Goal: Task Accomplishment & Management: Use online tool/utility

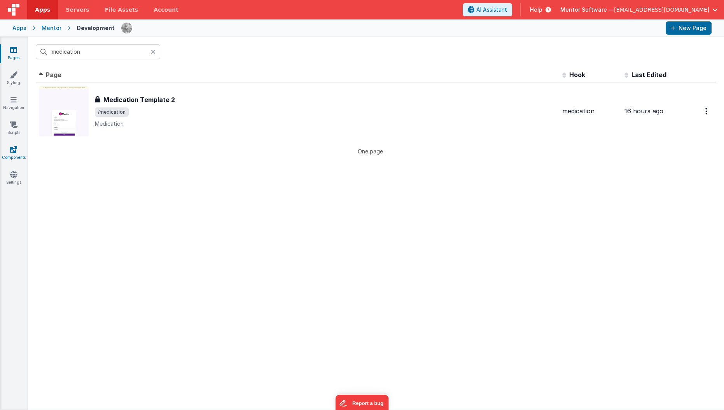
click at [12, 153] on link "Components" at bounding box center [14, 153] width 28 height 16
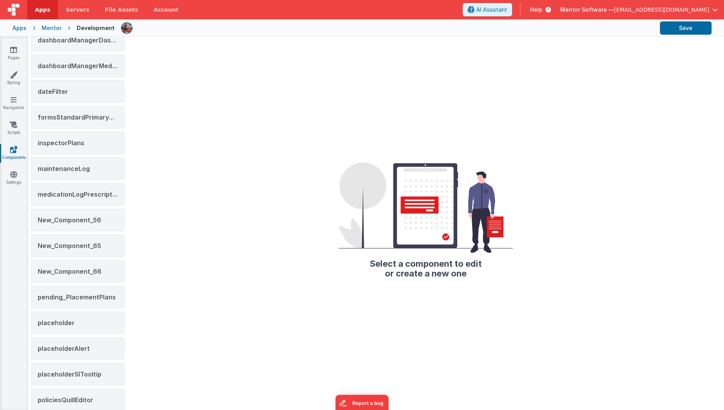
scroll to position [335, 0]
click at [85, 217] on span "New_Component_56" at bounding box center [69, 220] width 63 height 8
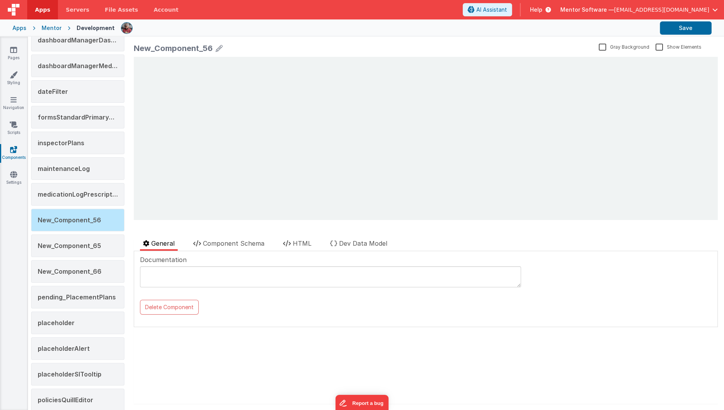
scroll to position [0, 0]
click at [77, 260] on div "New_Component_66" at bounding box center [77, 271] width 93 height 23
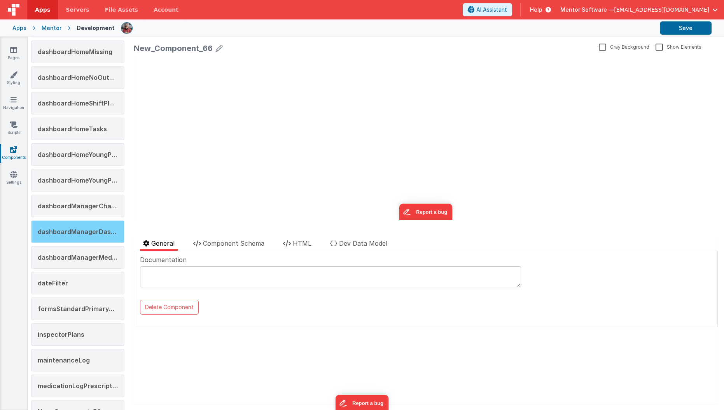
scroll to position [128, 0]
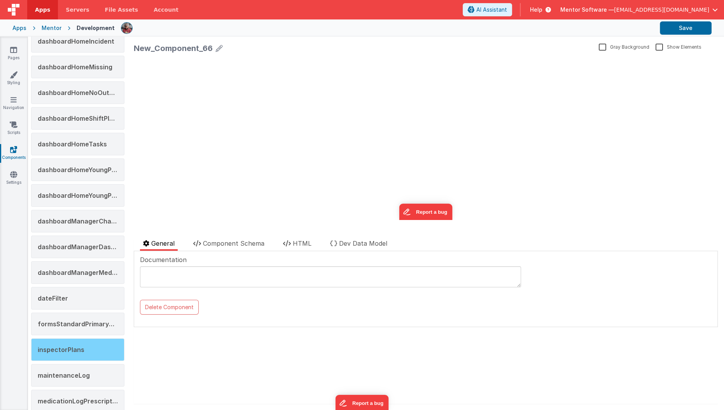
click at [69, 338] on div "inspectorPlans" at bounding box center [77, 349] width 93 height 23
click at [291, 246] on icon at bounding box center [287, 243] width 8 height 6
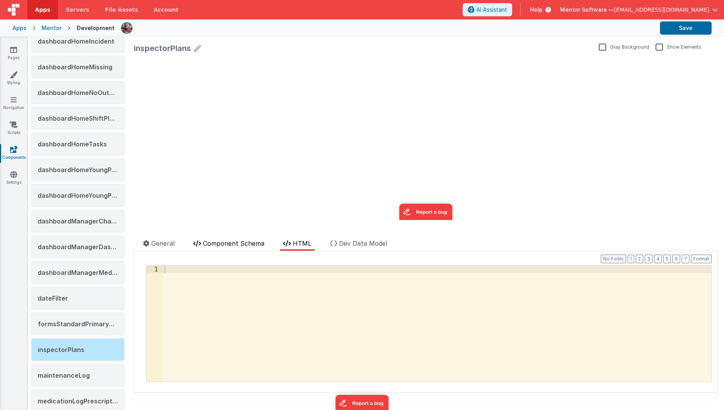
click at [267, 245] on li "Component Schema" at bounding box center [228, 244] width 77 height 12
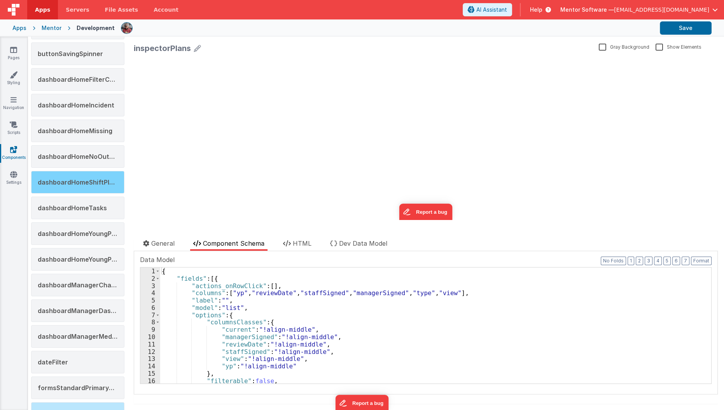
click at [112, 185] on div "dashboardHomeShiftPlans" at bounding box center [77, 182] width 93 height 23
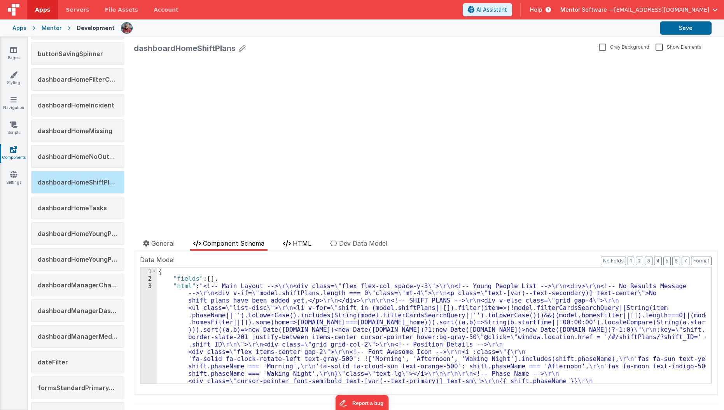
click at [305, 244] on span "HTML" at bounding box center [302, 243] width 19 height 8
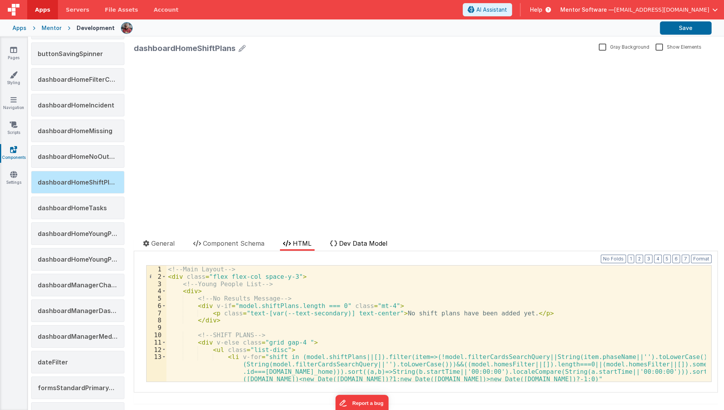
click at [364, 242] on span "Dev Data Model" at bounding box center [363, 243] width 48 height 8
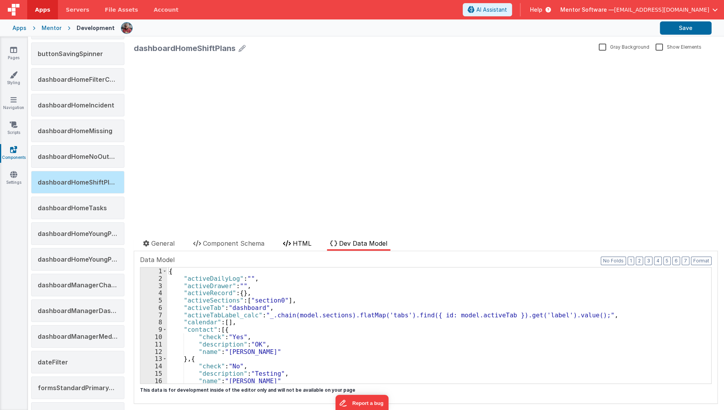
click at [304, 243] on span "HTML" at bounding box center [302, 243] width 19 height 8
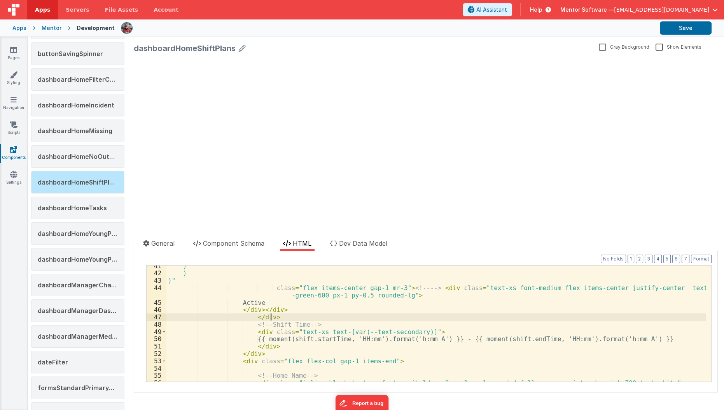
click at [293, 312] on div ") ) )" class = "flex items-center gap-1 mr-3" > <!-- --> < div class = "text-xs…" at bounding box center [436, 327] width 540 height 131
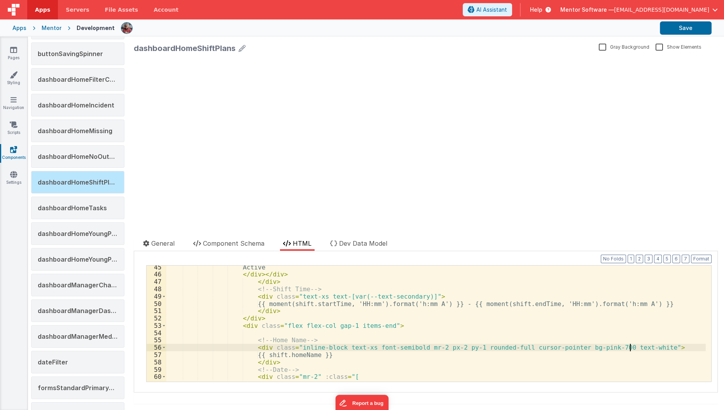
click at [630, 346] on div "Active </ div > </ div > </ div > <!-- Shift Time --> < div class = "text-xs te…" at bounding box center [436, 328] width 540 height 131
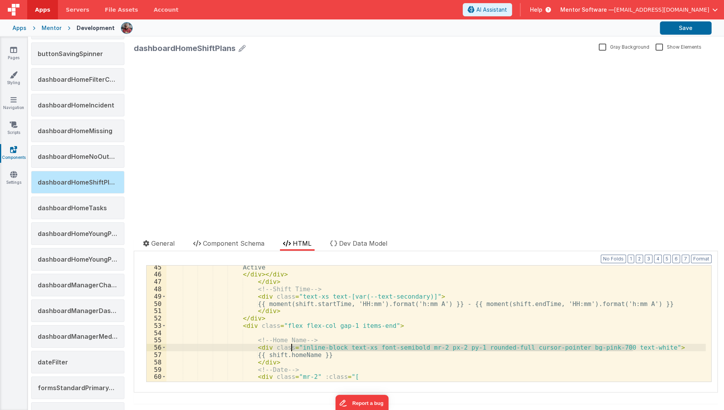
click at [630, 346] on div "Active </ div > </ div > </ div > <!-- Shift Time --> < div class = "text-xs te…" at bounding box center [436, 323] width 540 height 116
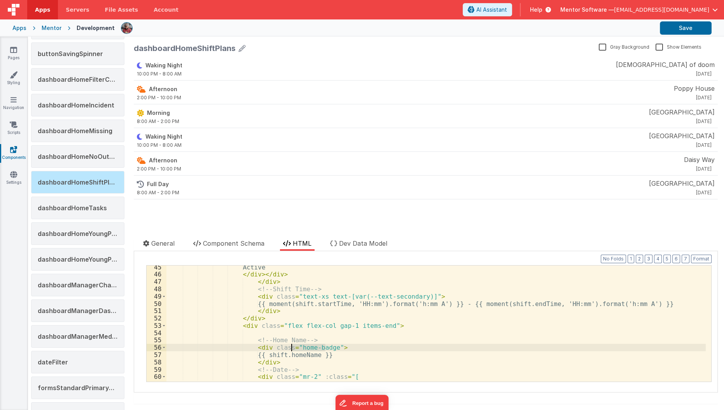
click at [306, 349] on div "Active </ div > </ div > </ div > <!-- Shift Time --> < div class = "text-xs te…" at bounding box center [436, 323] width 540 height 116
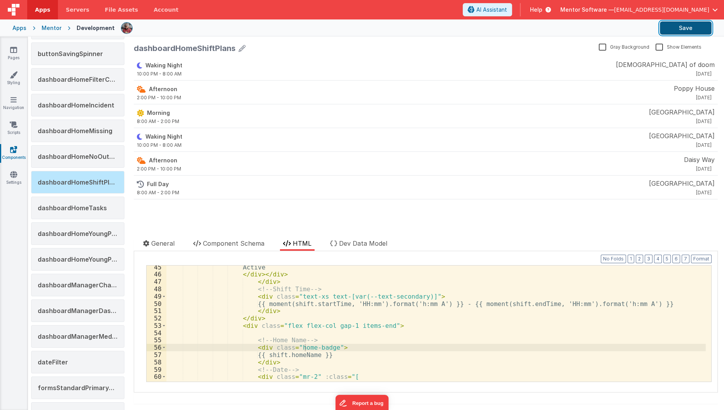
click at [673, 28] on button "Save" at bounding box center [686, 27] width 52 height 13
click at [16, 56] on link "Pages" at bounding box center [14, 54] width 28 height 16
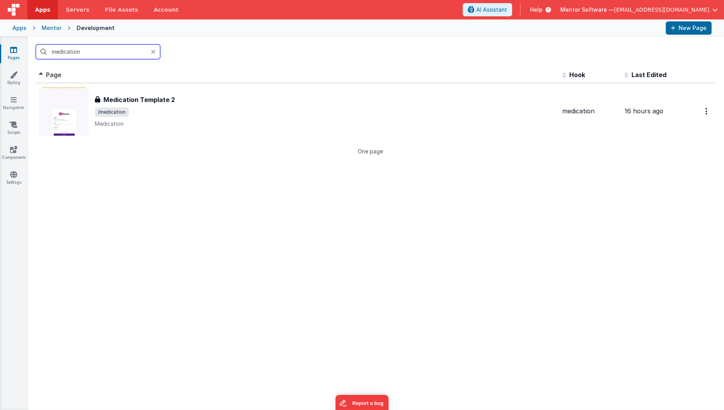
click at [83, 51] on input "medication" at bounding box center [98, 51] width 124 height 15
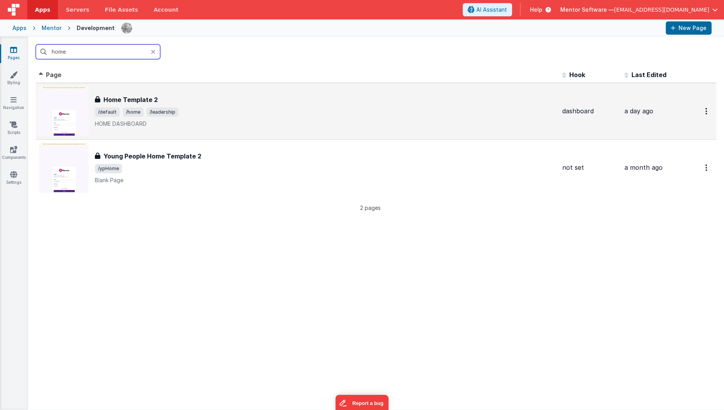
type input "home"
click at [218, 103] on div "Home Template 2" at bounding box center [325, 99] width 461 height 9
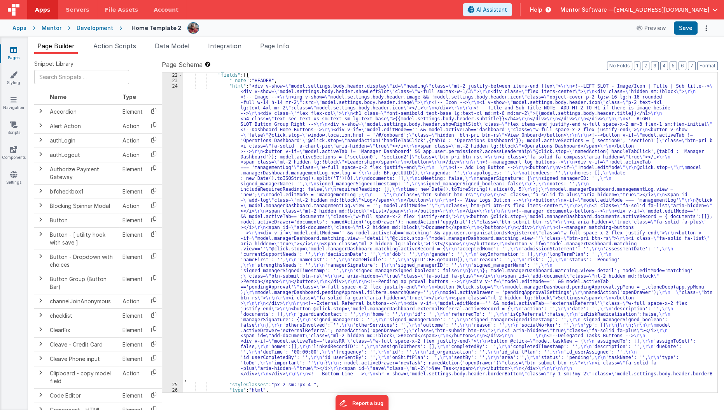
scroll to position [415, 0]
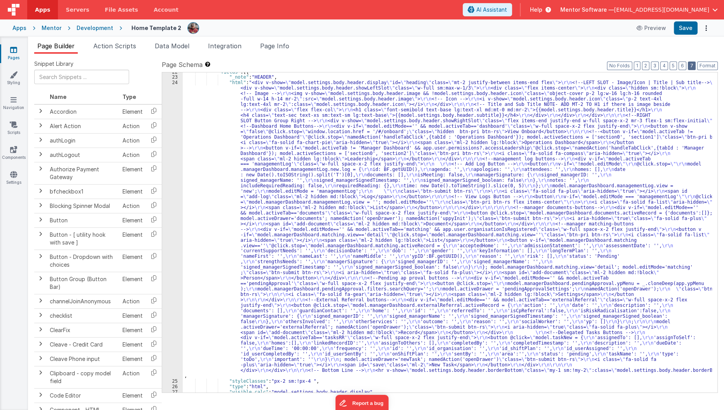
click at [691, 65] on button "7" at bounding box center [692, 65] width 8 height 9
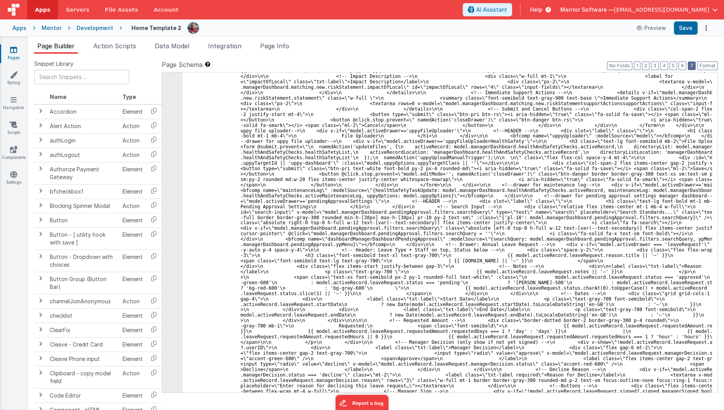
scroll to position [5758, 0]
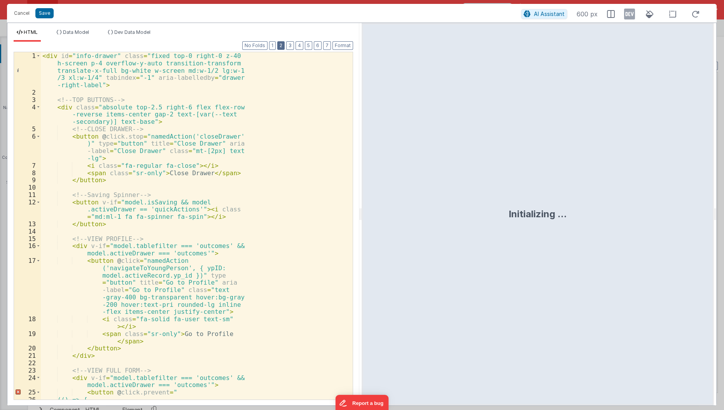
click at [281, 46] on button "2" at bounding box center [280, 45] width 7 height 9
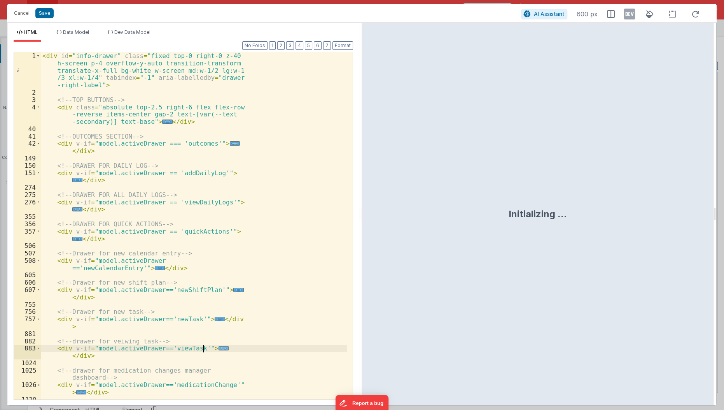
click at [219, 347] on span "..." at bounding box center [224, 348] width 10 height 4
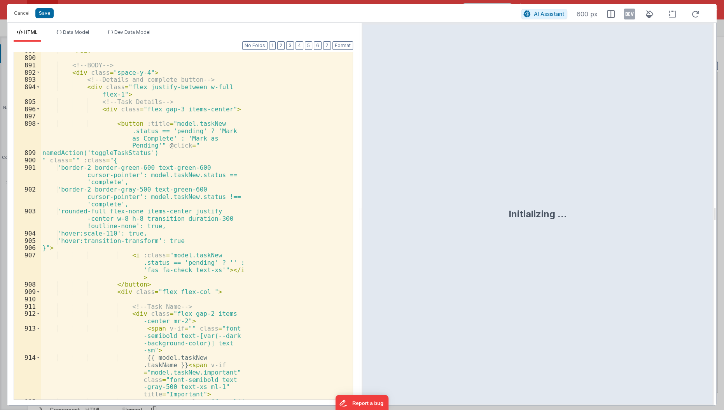
scroll to position [337, 0]
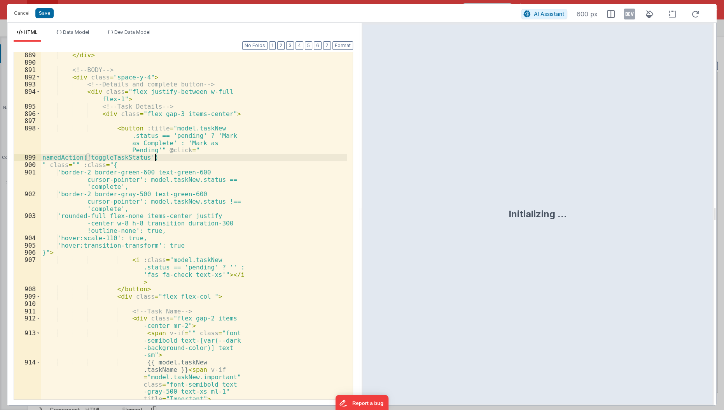
click at [256, 154] on div "</ div > <!-- BODY --> < div class = "space-y-4" > <!-- Details and complete bu…" at bounding box center [194, 239] width 307 height 377
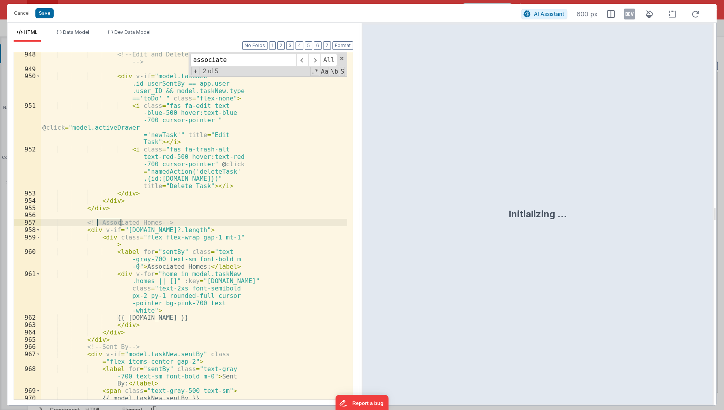
scroll to position [1214, 0]
type input "associated"
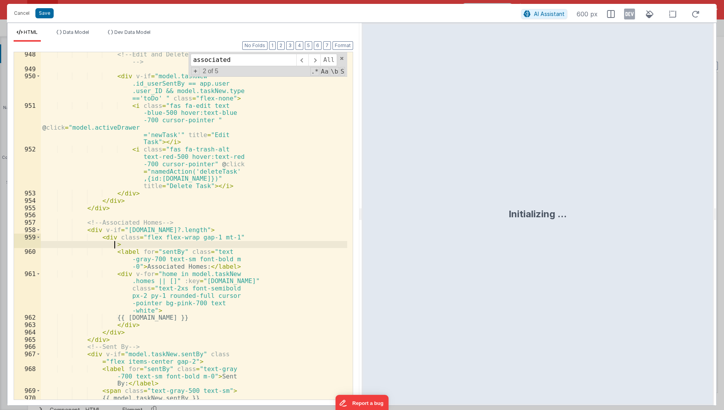
click at [191, 245] on div "<!-- Edit and Delete Task Button --> < div v-if = "model.taskNew .id_userSentBy…" at bounding box center [194, 236] width 307 height 370
click at [152, 287] on div "<!-- Edit and Delete Task Button --> < div v-if = "model.taskNew .id_userSentBy…" at bounding box center [194, 236] width 307 height 370
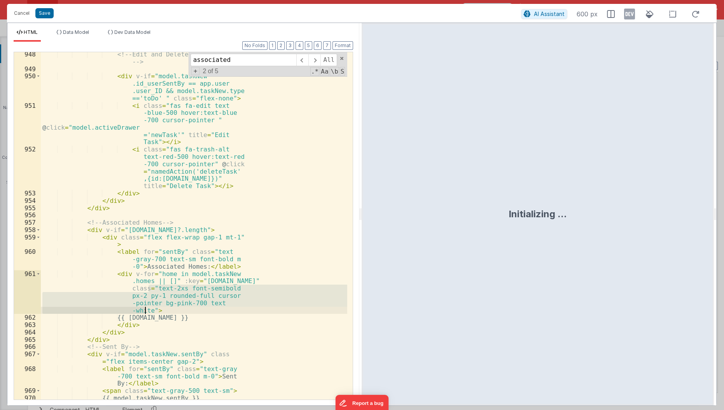
click at [152, 288] on div "<!-- Edit and Delete Task Button --> < div v-if = "model.taskNew .id_userSentBy…" at bounding box center [194, 225] width 307 height 347
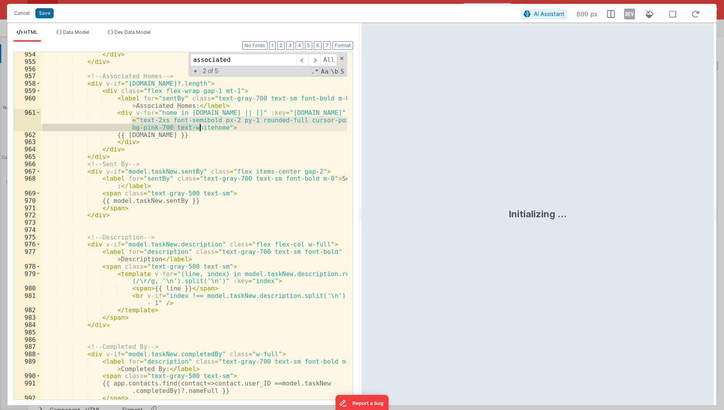
scroll to position [937, 0]
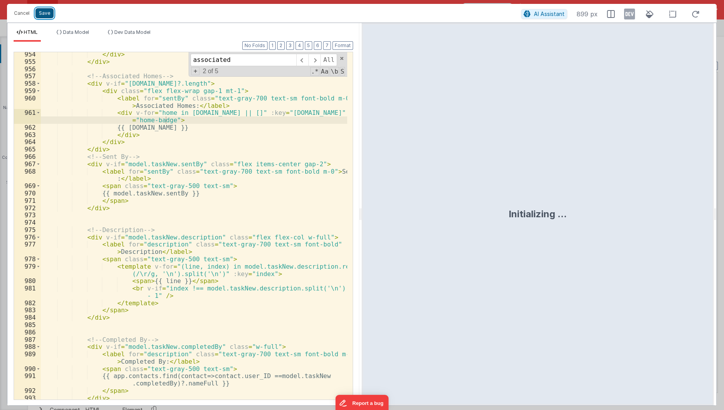
click at [46, 15] on button "Save" at bounding box center [44, 13] width 18 height 10
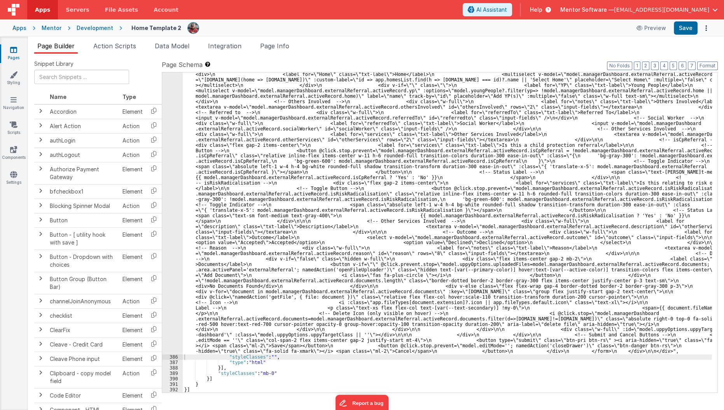
scroll to position [5433, 0]
click at [678, 31] on button "Save" at bounding box center [686, 27] width 24 height 13
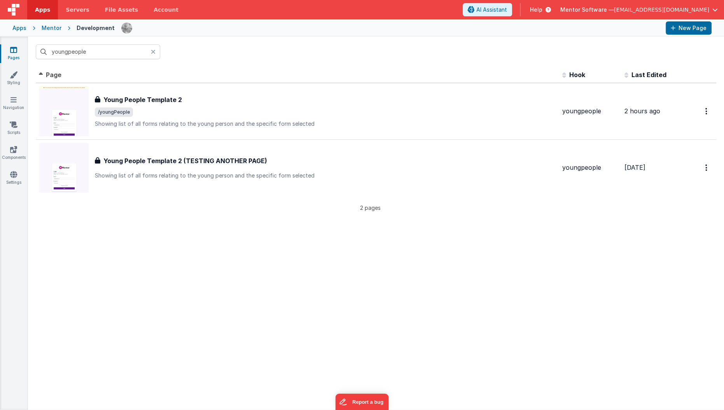
click at [8, 187] on div "Pages Styling Navigation Scripts Components Settings" at bounding box center [14, 223] width 28 height 373
click at [10, 185] on link "Settings" at bounding box center [14, 178] width 28 height 16
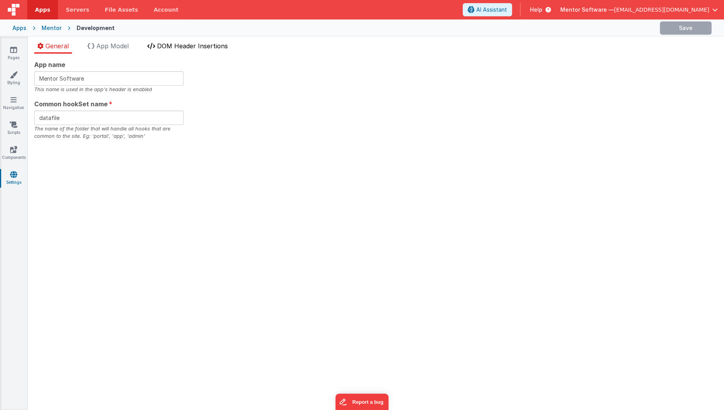
click at [189, 43] on span "DOM Header Insertions" at bounding box center [192, 46] width 71 height 8
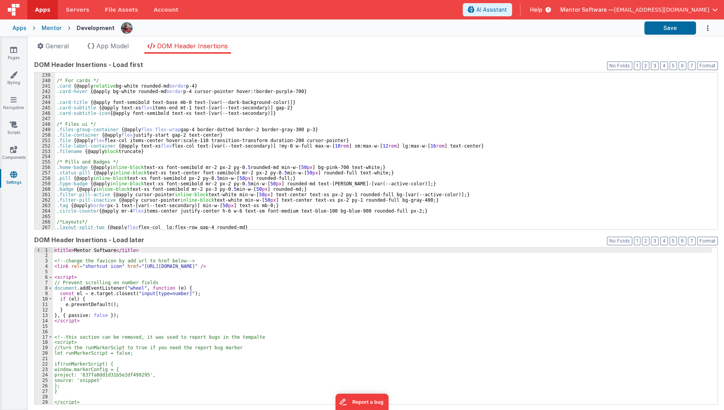
scroll to position [1306, 0]
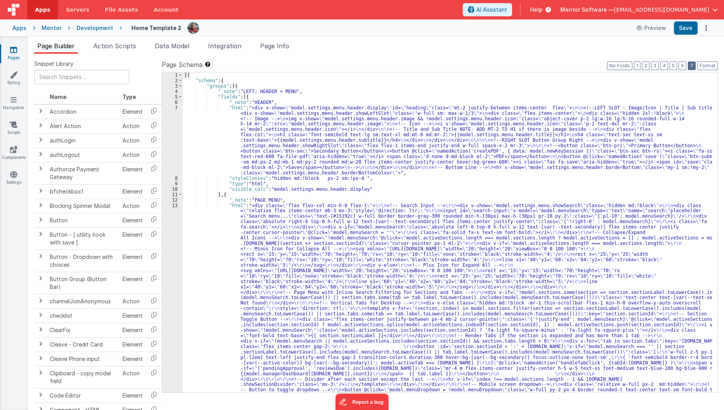
click at [694, 62] on button "7" at bounding box center [692, 65] width 8 height 9
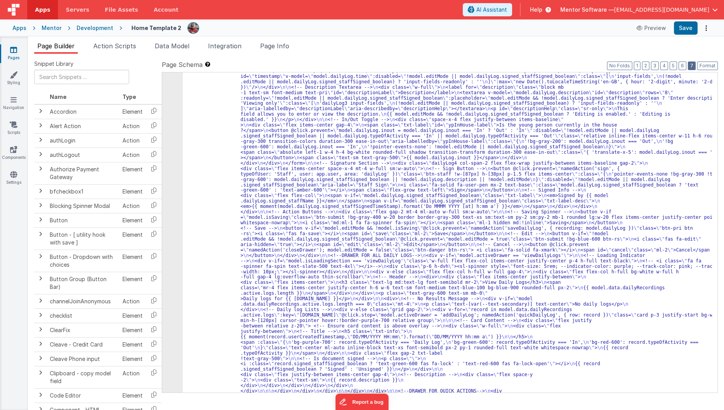
scroll to position [2401, 0]
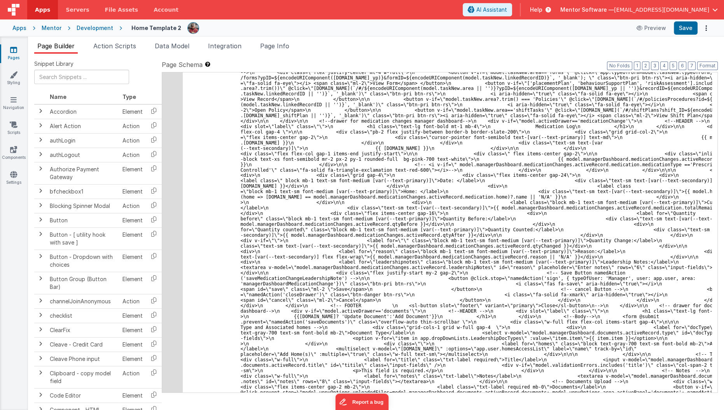
scroll to position [3980, 0]
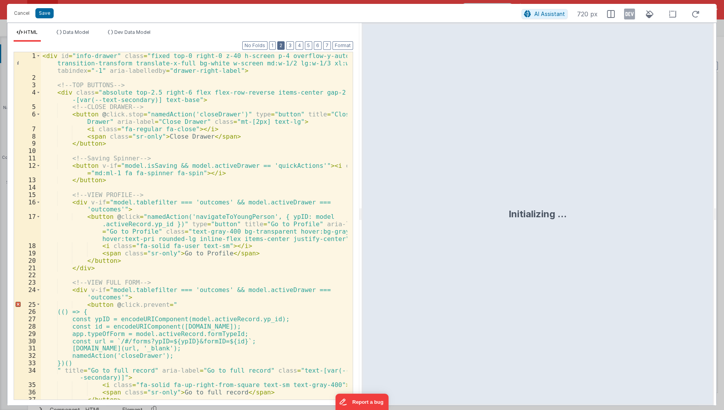
click at [282, 42] on button "2" at bounding box center [280, 45] width 7 height 9
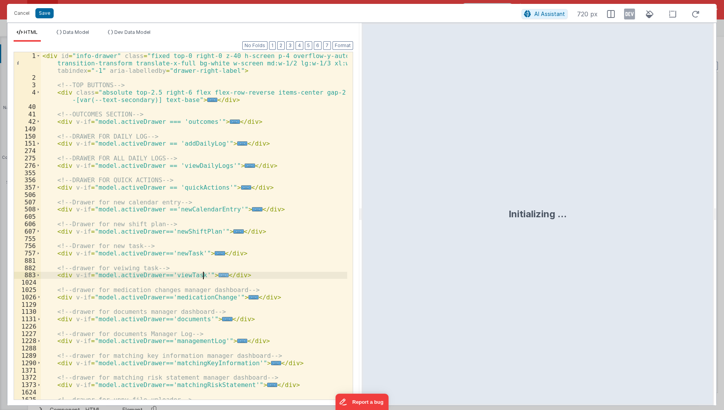
click at [219, 273] on span "..." at bounding box center [224, 275] width 10 height 4
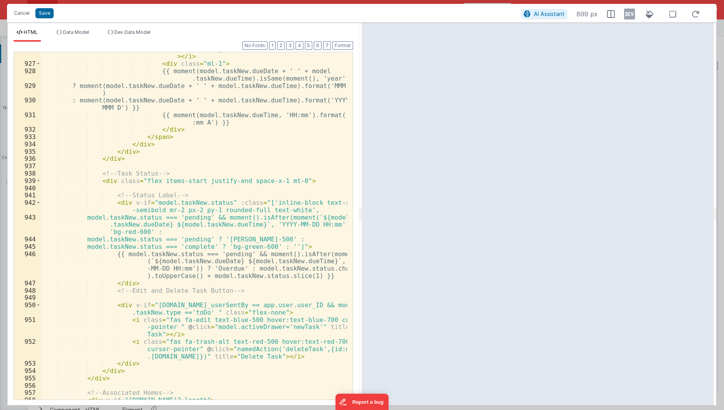
scroll to position [725, 0]
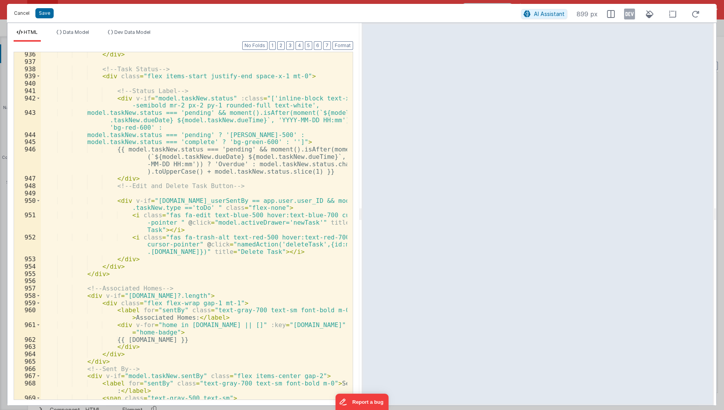
click at [19, 13] on button "Cancel" at bounding box center [21, 13] width 23 height 11
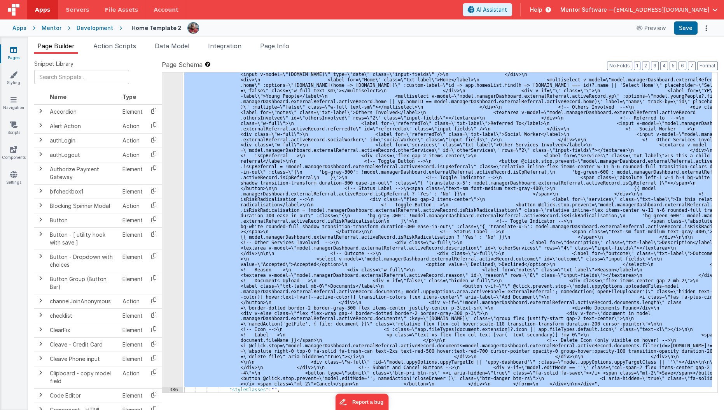
click at [351, 161] on div ""html" : "<div id= \" info-drawer \" class= \" fixed top-0 right-0 z-40 h-scree…" at bounding box center [447, 232] width 529 height 320
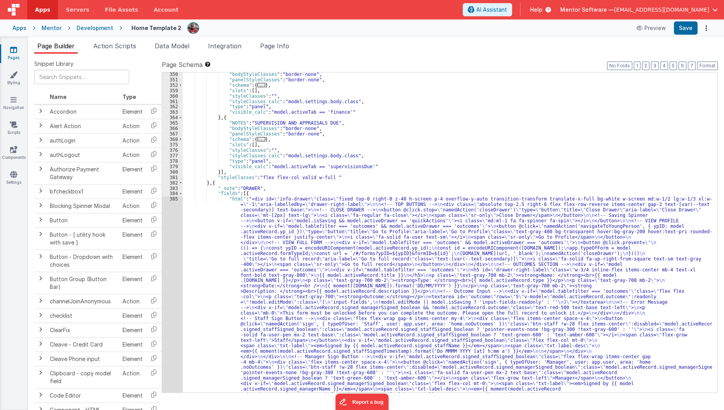
scroll to position [1904, 0]
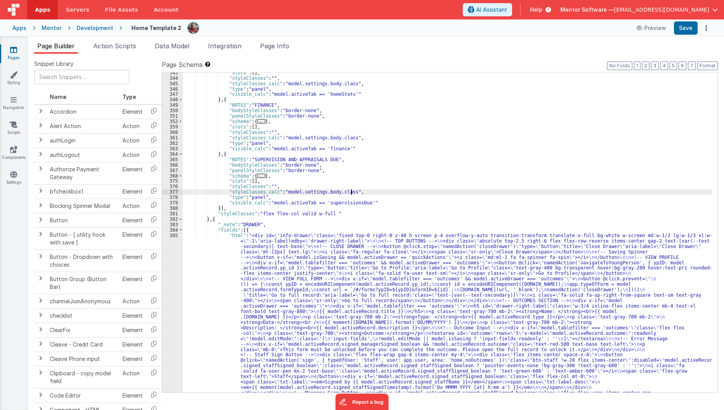
scroll to position [1868, 0]
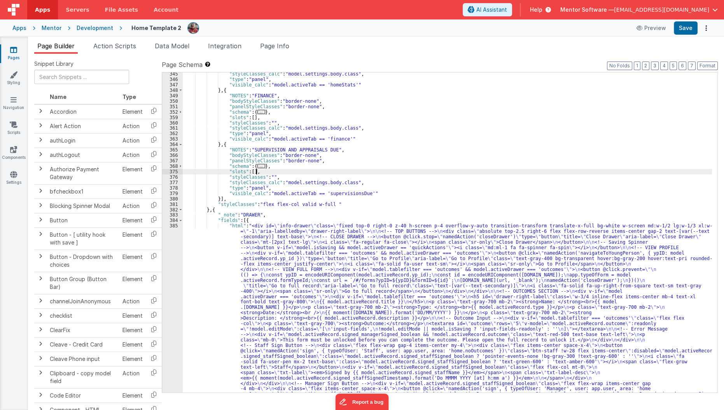
scroll to position [1877, 0]
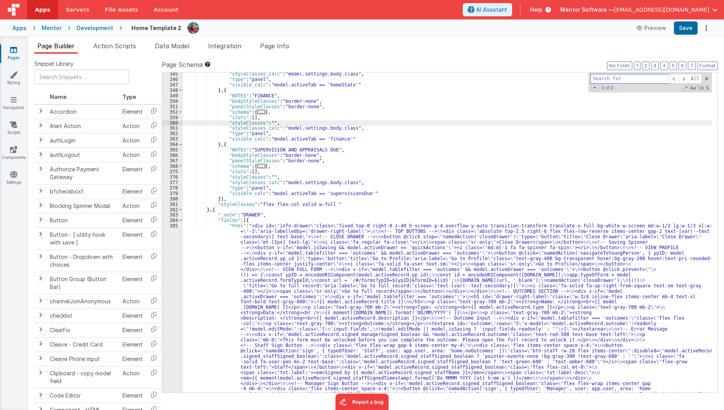
click at [640, 79] on input at bounding box center [629, 79] width 79 height 10
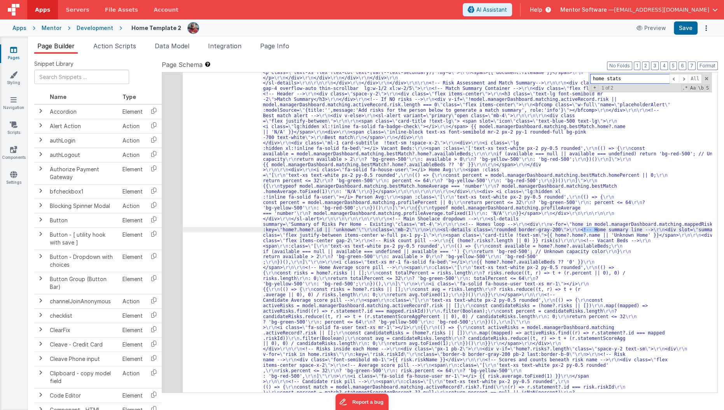
scroll to position [3619, 0]
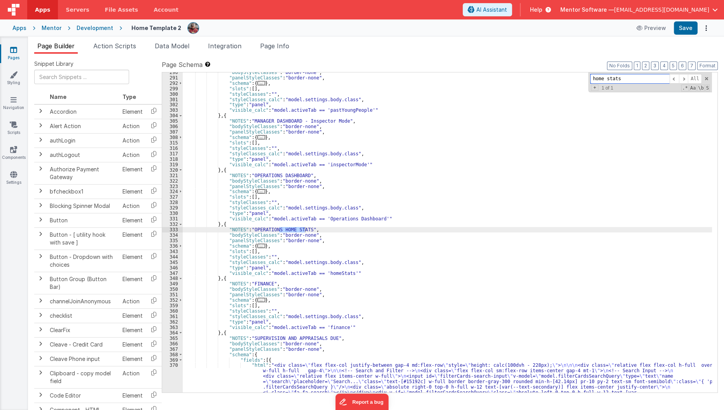
type input "home stats"
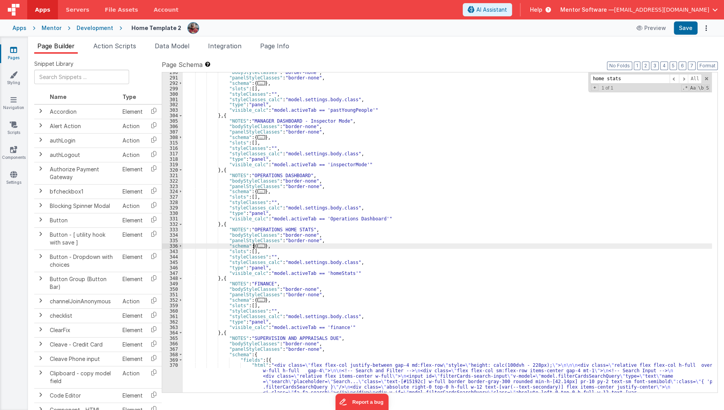
click at [259, 244] on span "..." at bounding box center [262, 246] width 8 height 4
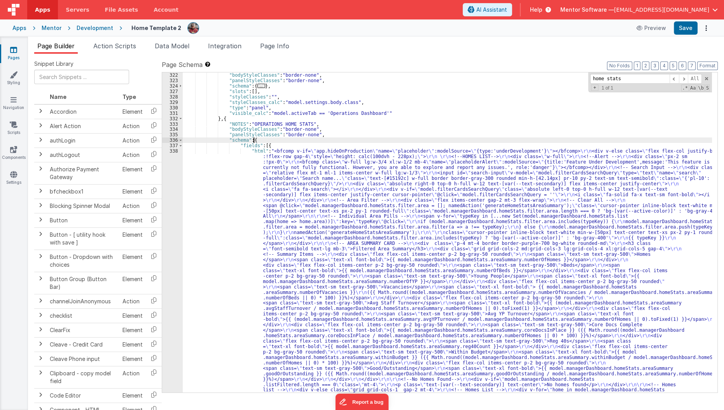
scroll to position [3725, 0]
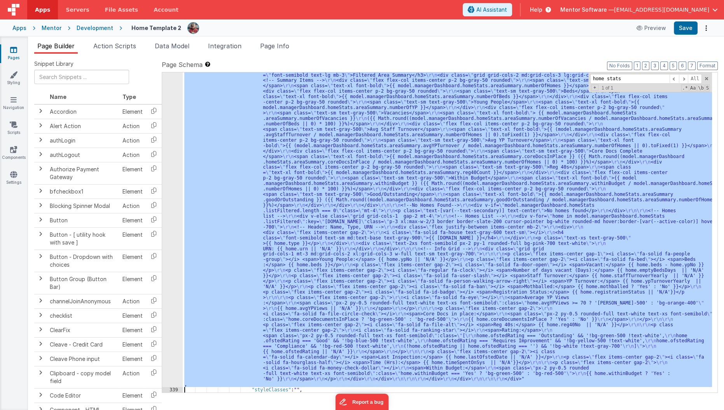
scroll to position [3899, 0]
click at [168, 268] on div "338 339 340 341 342 343 344 345 346 347 348 349 350 351 352 359" at bounding box center [172, 343] width 21 height 737
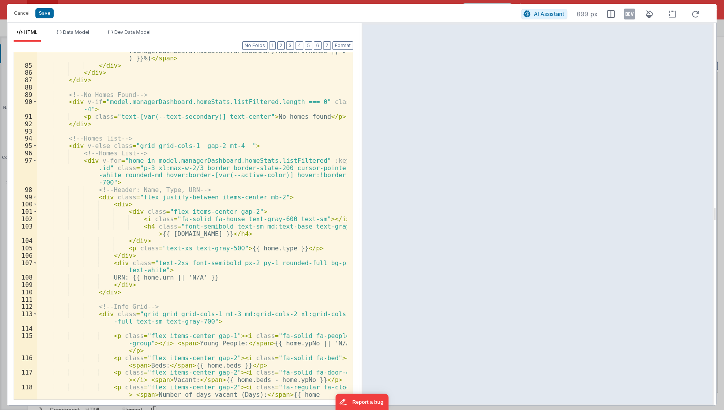
scroll to position [918, 0]
click at [138, 33] on span "Dev Data Model" at bounding box center [132, 32] width 36 height 6
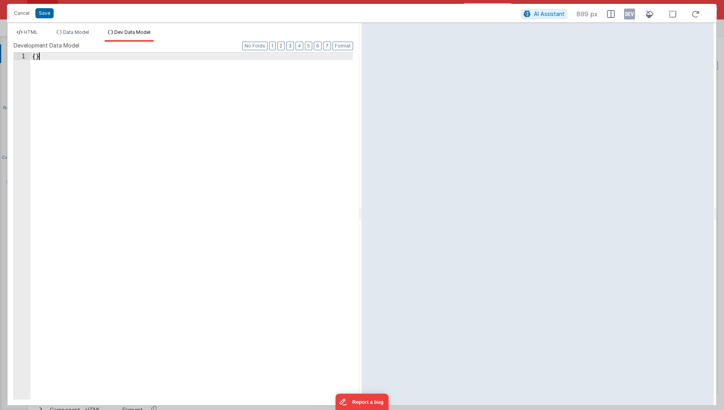
click at [144, 101] on div "{ }" at bounding box center [191, 234] width 323 height 362
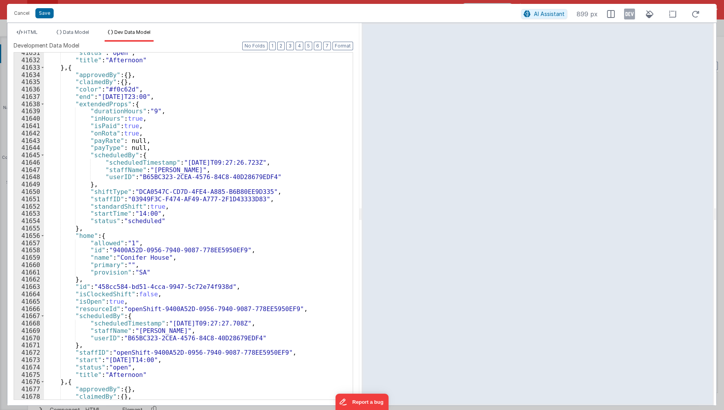
scroll to position [12399, 0]
click at [626, 17] on icon at bounding box center [629, 14] width 11 height 12
click at [26, 38] on li "HTML" at bounding box center [27, 35] width 27 height 12
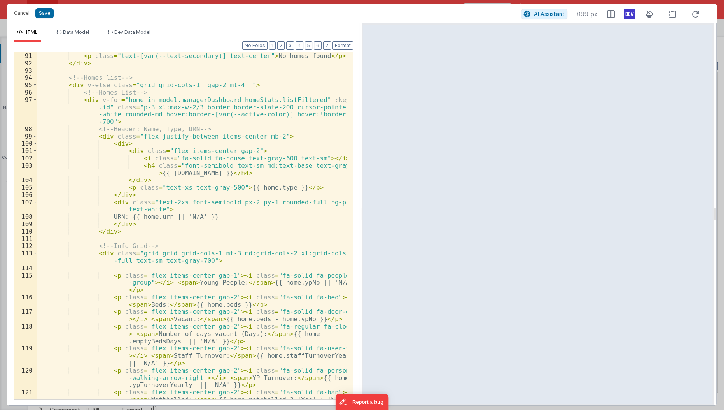
scroll to position [979, 0]
click at [140, 184] on div "< div v-if = "model.managerDashboard.homeStats.listFiltered.length === 0" class…" at bounding box center [192, 226] width 311 height 377
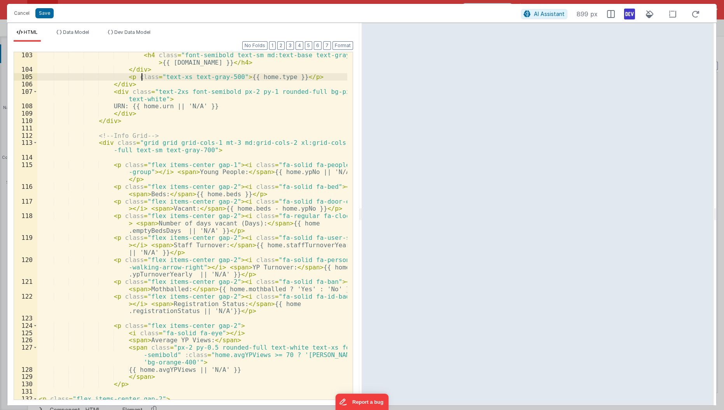
scroll to position [1100, 0]
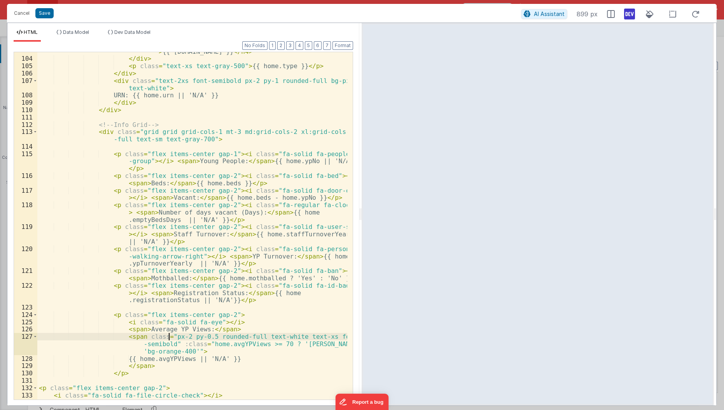
click at [170, 334] on div "< h4 class = "font-semibold text-sm md:text-base text-gray-900" > {{ home.name …" at bounding box center [192, 225] width 311 height 370
click at [162, 336] on div "< h4 class = "font-semibold text-sm md:text-base text-gray-900" > {{ home.name …" at bounding box center [192, 225] width 311 height 370
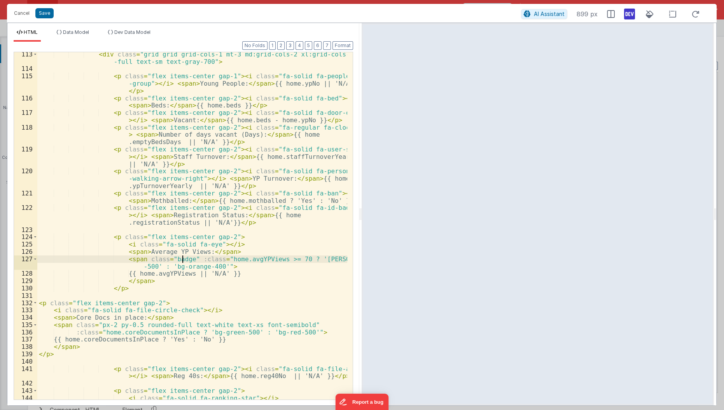
scroll to position [1178, 0]
click at [294, 324] on div "< div class = "grid grid grid-cols-1 mt-3 md:grid-cols-2 xl:grid-cols-3 w -full…" at bounding box center [192, 236] width 311 height 370
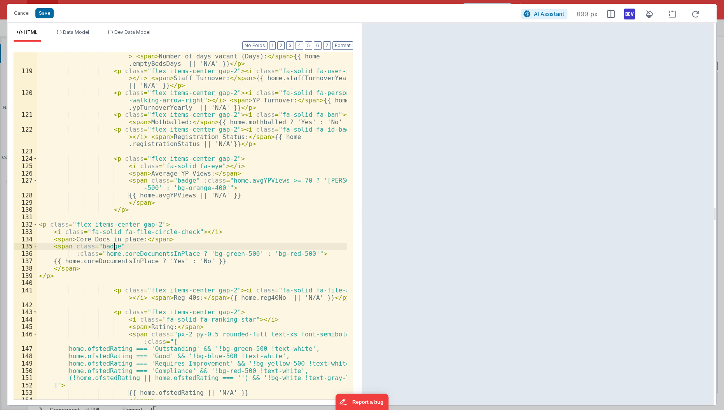
scroll to position [1256, 0]
click at [161, 335] on div "< p class = "flex items-center gap-2" > < i class = "fa-regular fa-clock" > </ …" at bounding box center [192, 233] width 311 height 377
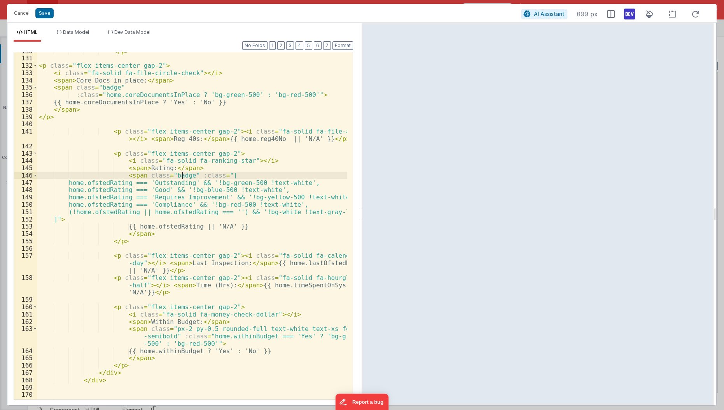
scroll to position [1417, 0]
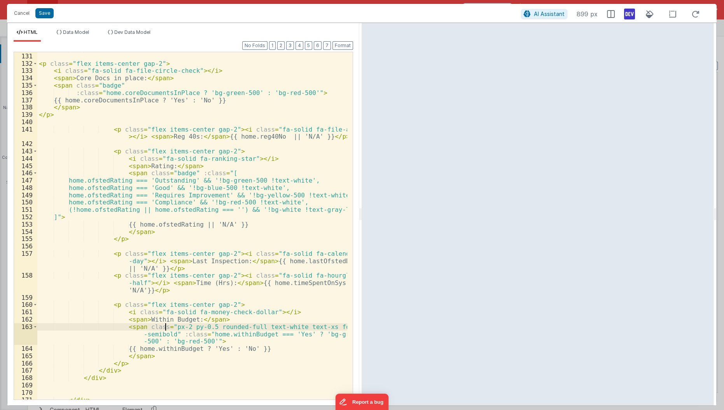
click at [166, 327] on div "</ p > < p class = "flex items-center gap-2" > < i class = "fa-solid fa-file-ci…" at bounding box center [192, 226] width 311 height 363
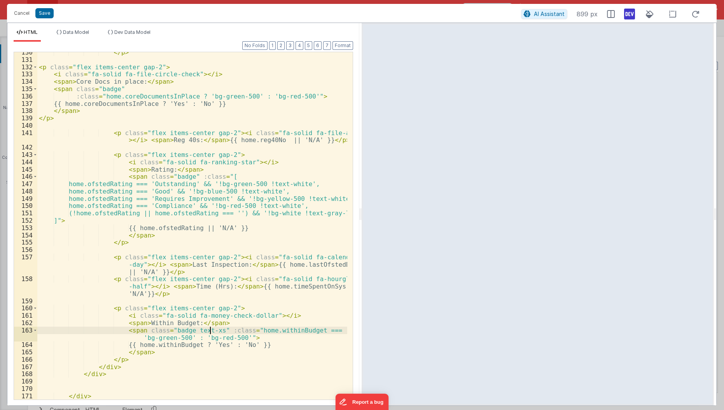
scroll to position [1352, 0]
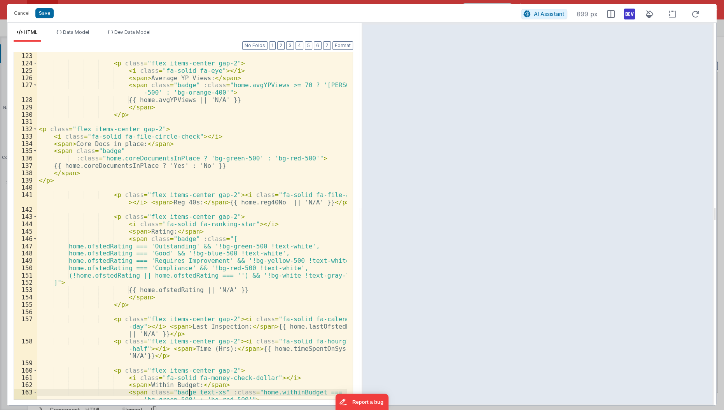
click at [189, 391] on div "< p class = "flex items-center gap-2" > < i class = "fa-solid fa-id-badge" > </…" at bounding box center [192, 222] width 311 height 384
click at [212, 316] on div "< p class = "flex items-center gap-2" > < i class = "fa-solid fa-id-badge" > </…" at bounding box center [192, 222] width 311 height 384
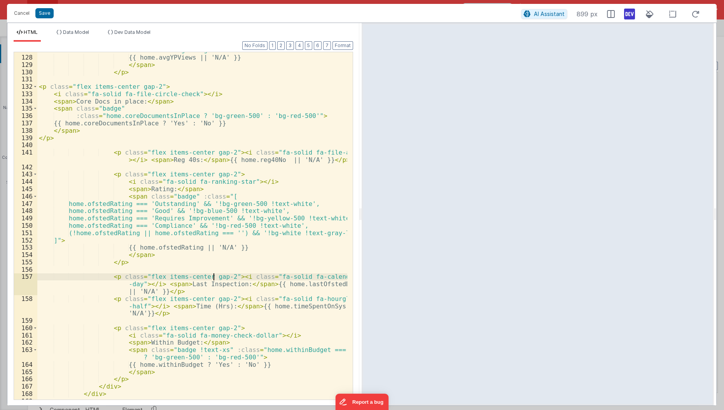
scroll to position [1394, 0]
click at [205, 351] on div "< span class = "badge" :class = "home.avgYPViews >= 70 ? 'bg-amber -500' : 'bg-…" at bounding box center [192, 224] width 311 height 370
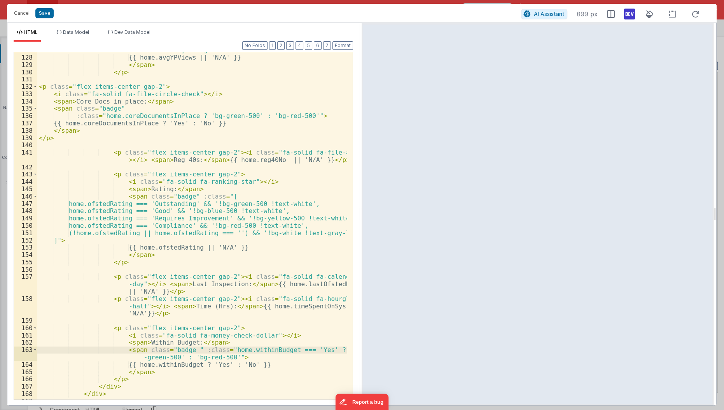
click at [233, 291] on div "< span class = "badge" :class = "home.avgYPViews >= 70 ? 'bg-amber -500' : 'bg-…" at bounding box center [192, 224] width 311 height 370
click at [40, 15] on button "Save" at bounding box center [44, 13] width 18 height 10
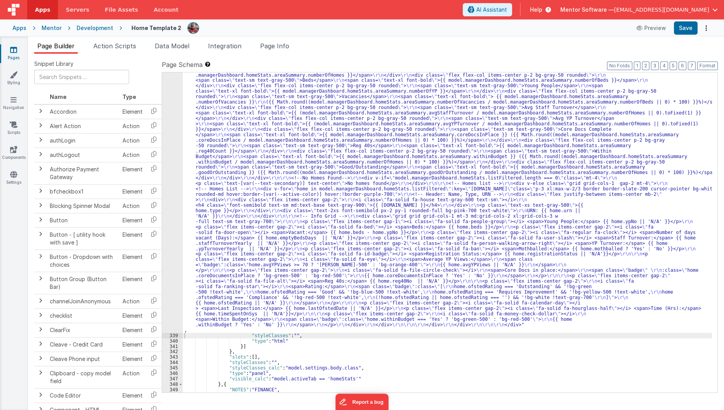
click at [167, 47] on span "Data Model" at bounding box center [172, 46] width 35 height 8
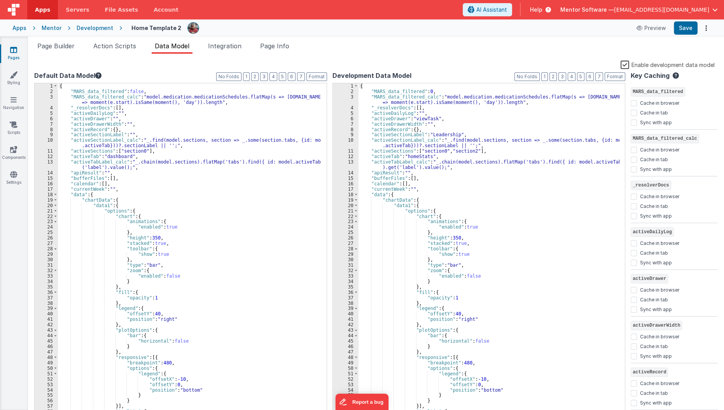
click at [466, 201] on div "{ "MARS_data_filtered" : 0 , "MARS_data_filtered_calc" : "model.medication.medi…" at bounding box center [489, 255] width 261 height 344
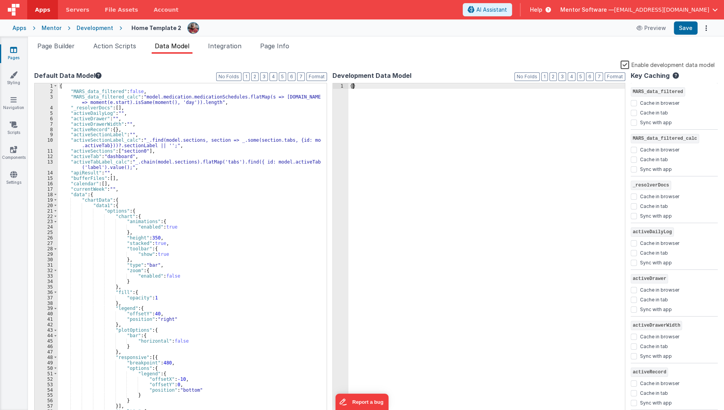
scroll to position [0, 0]
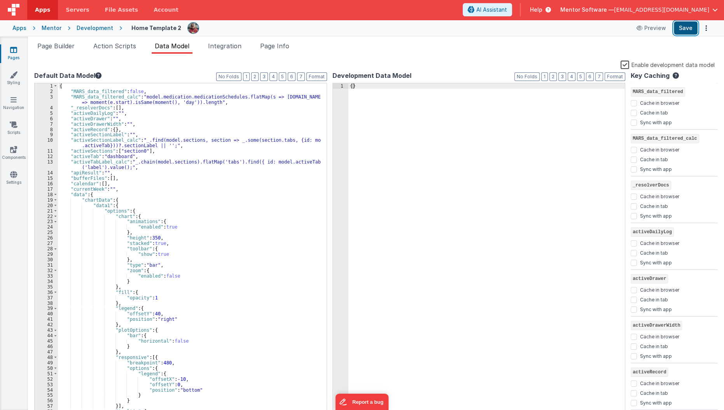
click at [684, 33] on button "Save" at bounding box center [686, 27] width 24 height 13
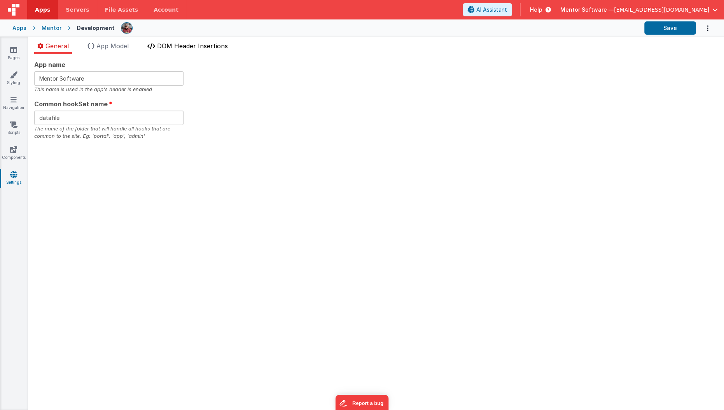
click at [179, 49] on span "DOM Header Insertions" at bounding box center [192, 46] width 71 height 8
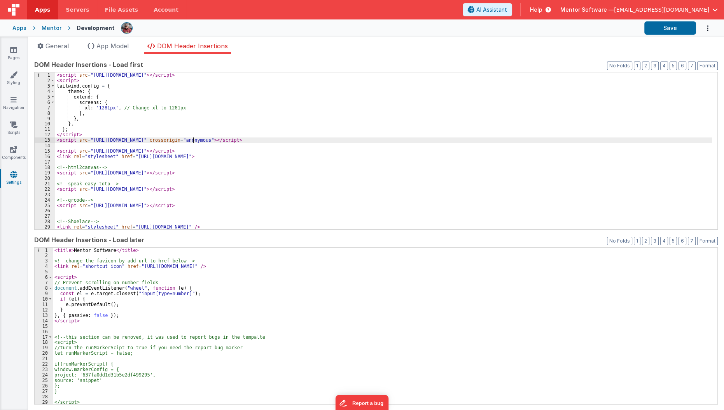
click at [192, 138] on div "< script src = "[URL][DOMAIN_NAME]" > </ script > < script > tailwind . config …" at bounding box center [383, 156] width 657 height 168
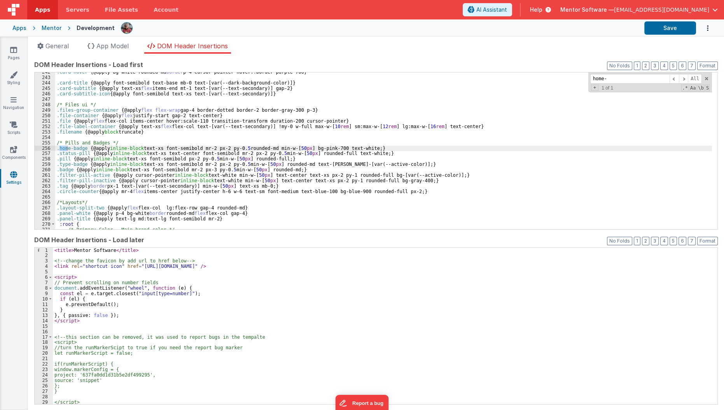
scroll to position [1326, 0]
type input "home-badge"
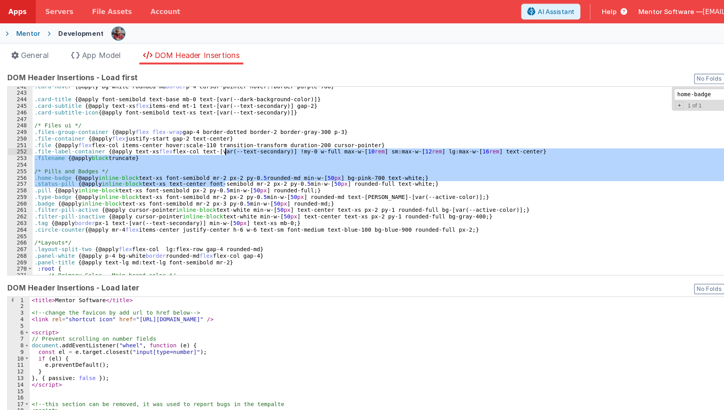
drag, startPoint x: 216, startPoint y: 151, endPoint x: 216, endPoint y: 126, distance: 24.5
click at [216, 126] on div ".card-hover { @apply bg-white rounded-md border p-4 cursor-pointer hover:!borde…" at bounding box center [383, 153] width 657 height 168
click at [213, 145] on div ".card-hover { @apply bg-white rounded-md border p-4 cursor-pointer hover:!borde…" at bounding box center [383, 150] width 657 height 157
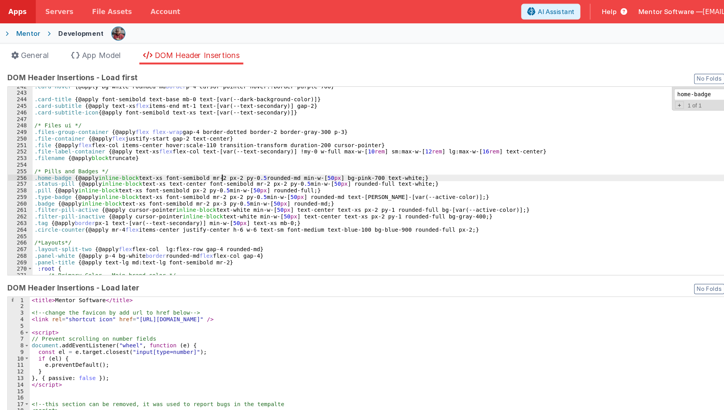
click at [212, 148] on div ".card-hover { @apply bg-white rounded-md border p-4 cursor-pointer hover:!borde…" at bounding box center [383, 153] width 657 height 168
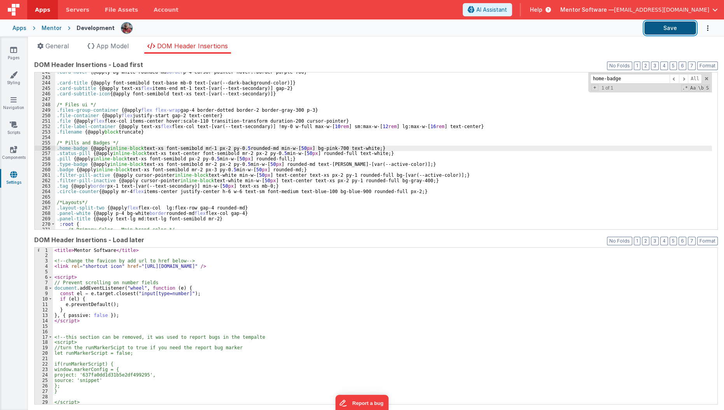
click at [656, 30] on button "Save" at bounding box center [671, 27] width 52 height 13
click at [16, 154] on link "Components" at bounding box center [14, 153] width 28 height 16
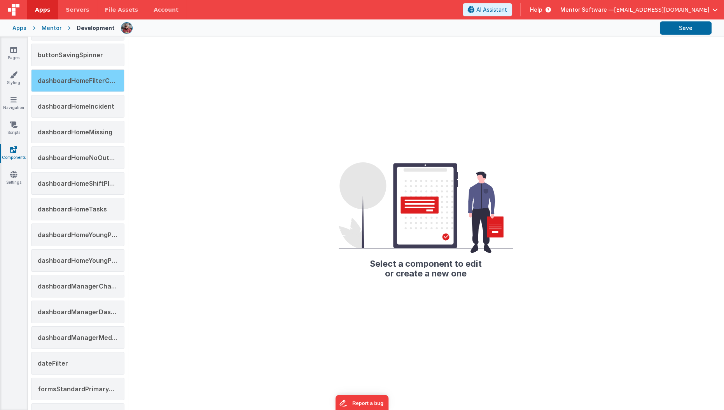
scroll to position [63, 0]
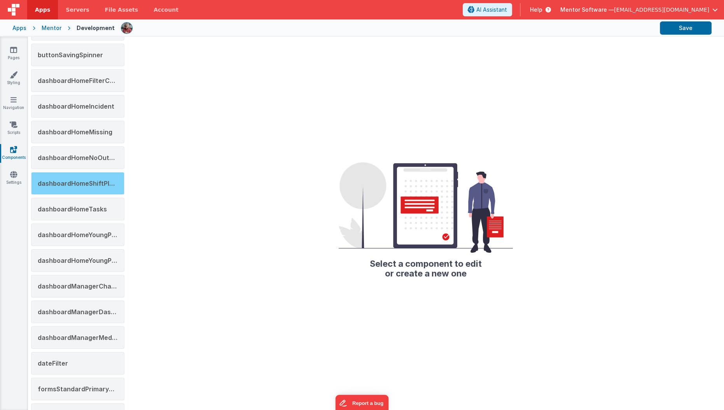
click at [77, 179] on span "dashboardHomeShiftPlans" at bounding box center [79, 183] width 83 height 8
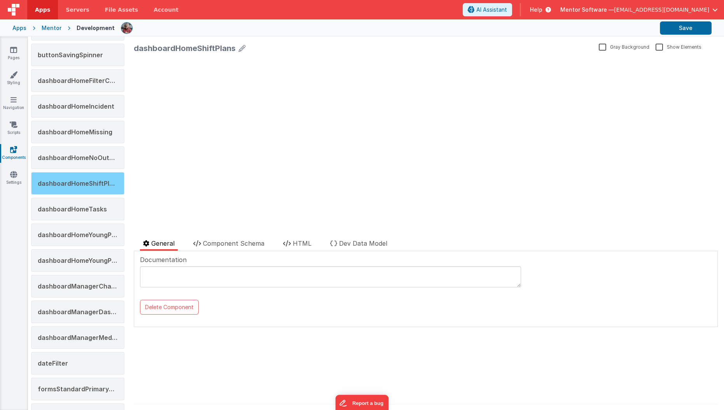
scroll to position [0, 0]
click at [299, 244] on span "HTML" at bounding box center [302, 243] width 19 height 8
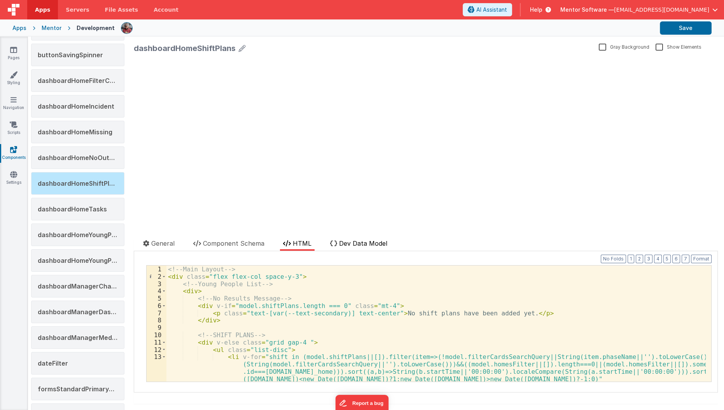
click at [364, 238] on li "Dev Data Model" at bounding box center [358, 244] width 63 height 12
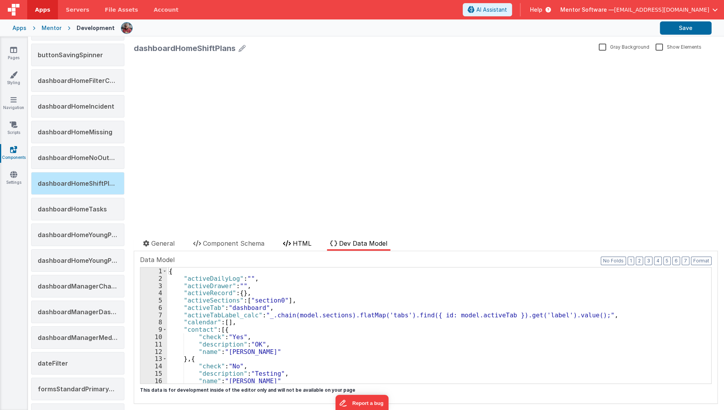
click at [305, 244] on span "HTML" at bounding box center [302, 243] width 19 height 8
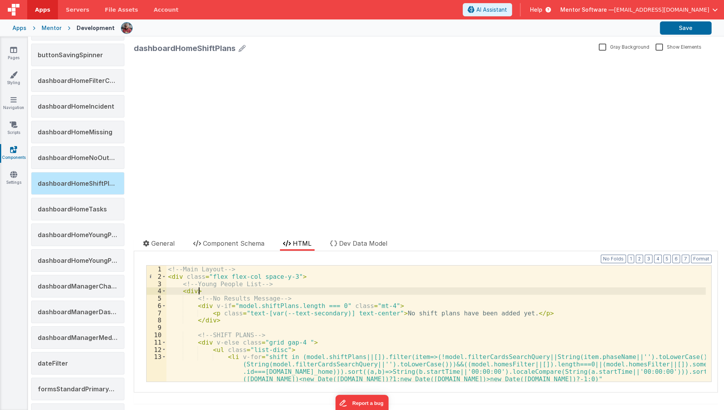
click at [279, 293] on div "<!-- Main Layout --> < div class = "flex flex-col space-y-3" > <!-- Young Peopl…" at bounding box center [436, 334] width 540 height 138
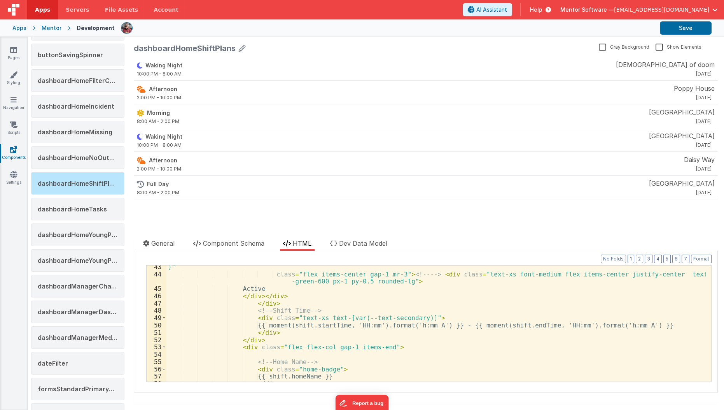
scroll to position [339, 0]
click at [261, 326] on div ")" class = "flex items-center gap-1 mr-3" > <!-- --> < div class = "text-xs fon…" at bounding box center [436, 328] width 540 height 131
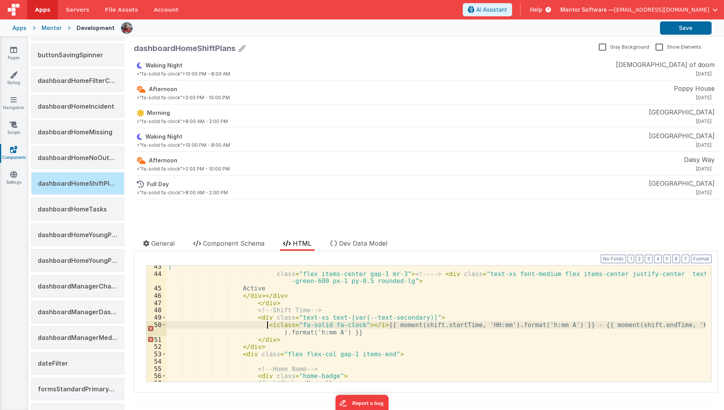
click at [268, 322] on div ")" class = "flex items-center gap-1 mr-3" > <!-- --> < div class = "text-xs fon…" at bounding box center [436, 328] width 540 height 131
click at [306, 320] on div ")" class = "flex items-center gap-1 mr-3" > <!-- --> < div class = "text-xs fon…" at bounding box center [436, 328] width 540 height 131
click at [309, 325] on div ")" class = "flex items-center gap-1 mr-3" > <!-- --> < div class = "text-xs fon…" at bounding box center [436, 328] width 540 height 131
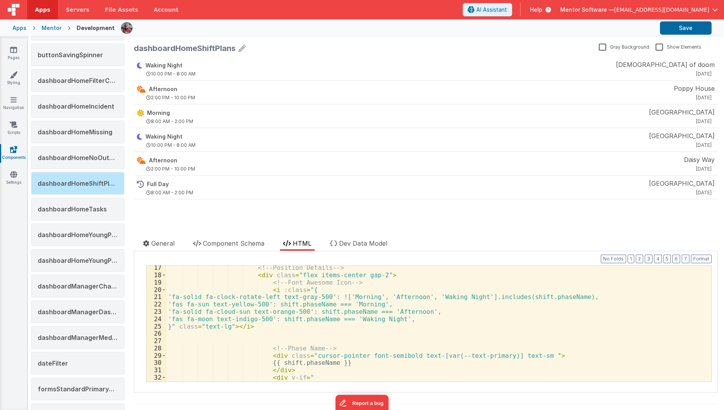
scroll to position [128, 0]
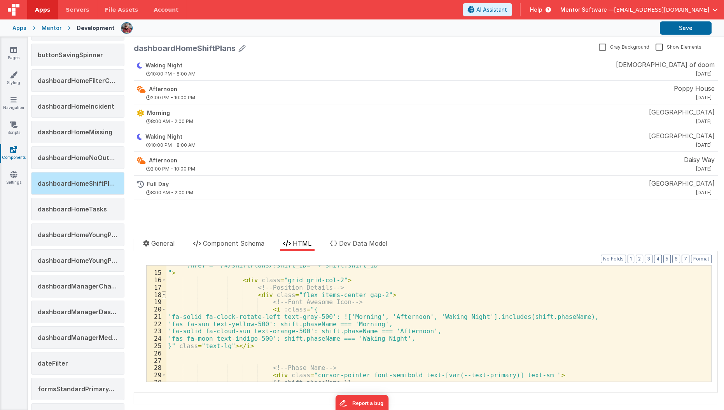
click at [162, 294] on span at bounding box center [164, 294] width 4 height 7
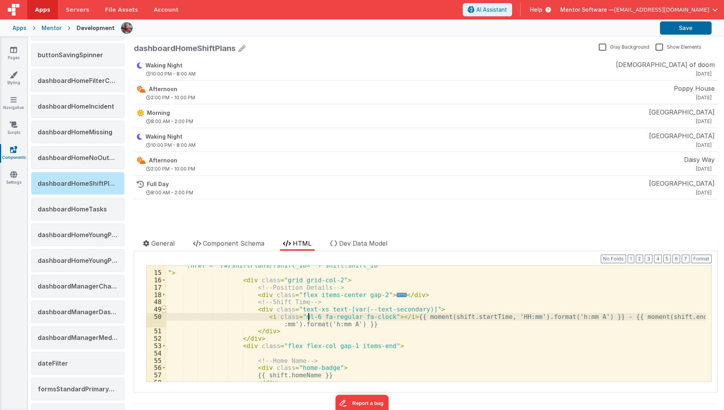
click at [163, 308] on span at bounding box center [164, 308] width 4 height 7
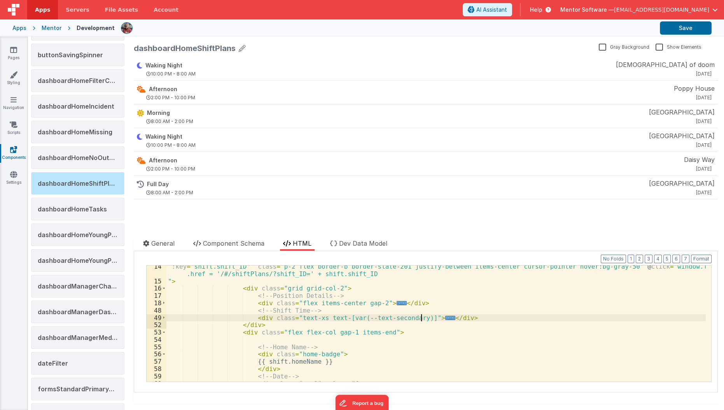
scroll to position [119, 0]
click at [165, 331] on span at bounding box center [164, 331] width 4 height 7
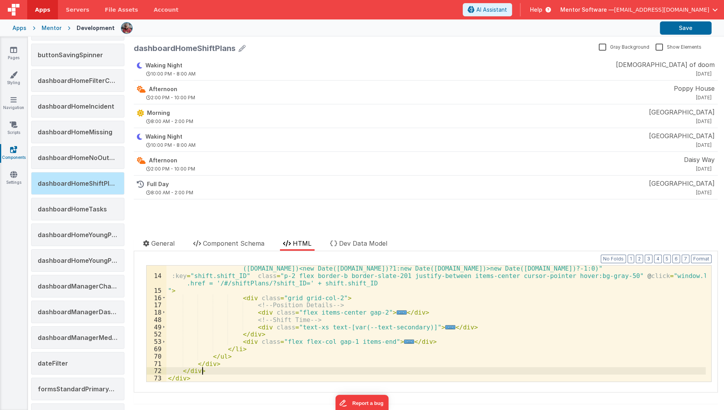
click at [269, 371] on div "< li v-for = "shift in (model.shiftPlans||[]).filter(item=>(!model.filterCardsS…" at bounding box center [436, 319] width 540 height 153
click at [165, 298] on span at bounding box center [164, 297] width 4 height 7
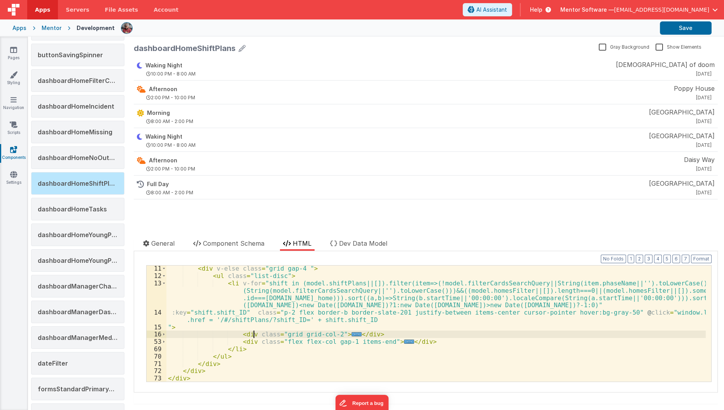
click at [254, 330] on div "< div v-else class = "grid gap-4 " > < ul class = "list-disc" > < li v-for = "s…" at bounding box center [436, 330] width 540 height 131
click at [246, 327] on div "< div v-else class = "grid gap-4 " > < ul class = "list-disc" > < li v-for = "s…" at bounding box center [436, 330] width 540 height 131
click at [254, 327] on div "< div v-else class = "grid gap-4 " > < ul class = "list-disc" > < li v-for = "s…" at bounding box center [436, 330] width 540 height 131
click at [254, 328] on div "< div v-else class = "grid gap-4 " > < ul class = "list-disc" > < li v-for = "s…" at bounding box center [436, 330] width 540 height 131
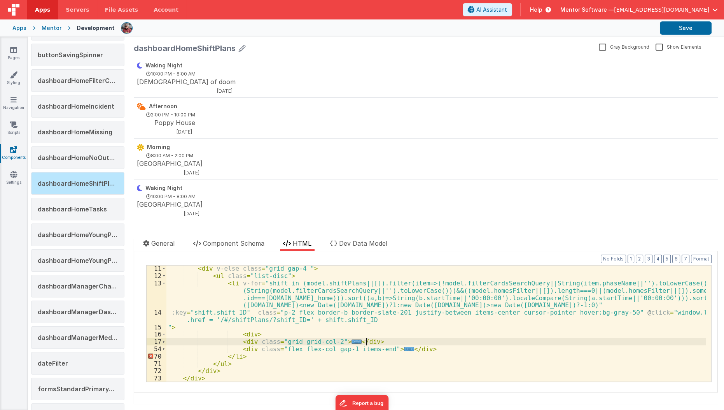
click at [373, 340] on div "< div v-else class = "grid gap-4 " > < ul class = "list-disc" > < li v-for = "s…" at bounding box center [436, 330] width 540 height 131
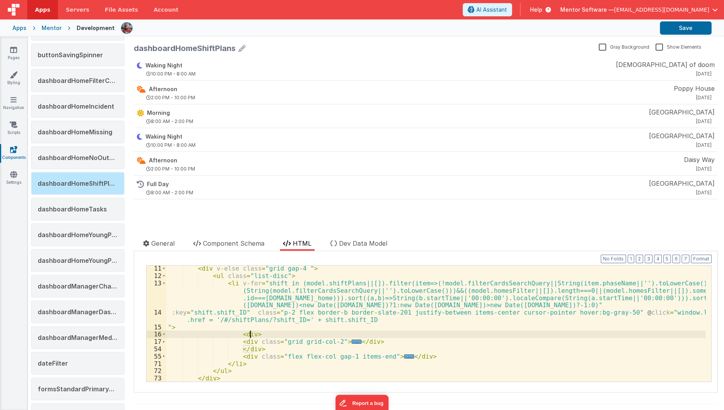
click at [249, 332] on div "< div v-else class = "grid gap-4 " > < ul class = "list-disc" > < li v-for = "s…" at bounding box center [436, 330] width 540 height 131
click at [323, 333] on div "< div v-else class = "grid gap-4 " > < ul class = "list-disc" > < li v-for = "s…" at bounding box center [436, 330] width 540 height 131
click at [352, 350] on span "..." at bounding box center [357, 349] width 10 height 4
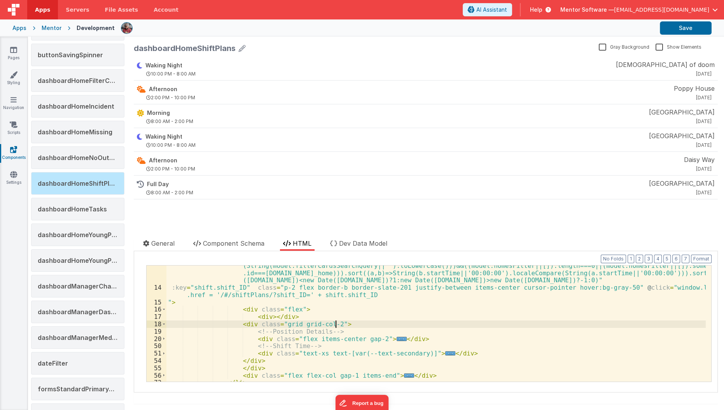
scroll to position [98, 0]
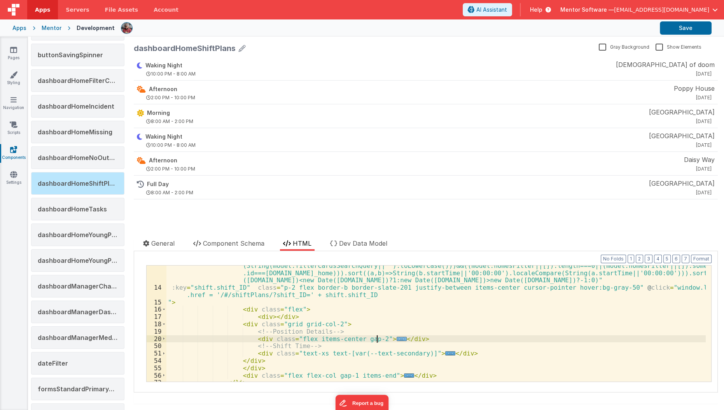
click at [397, 338] on span "..." at bounding box center [402, 338] width 10 height 4
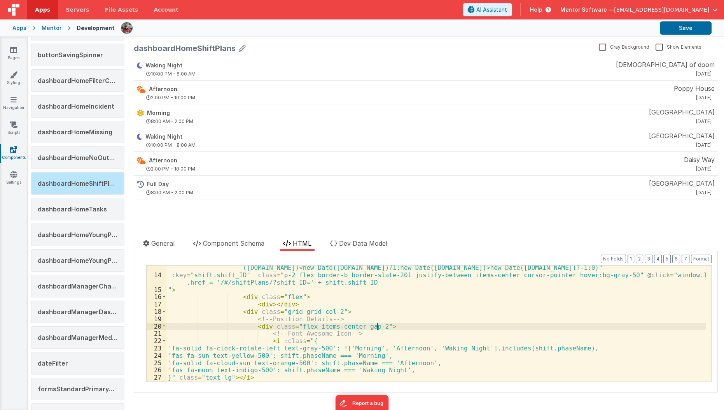
scroll to position [136, 0]
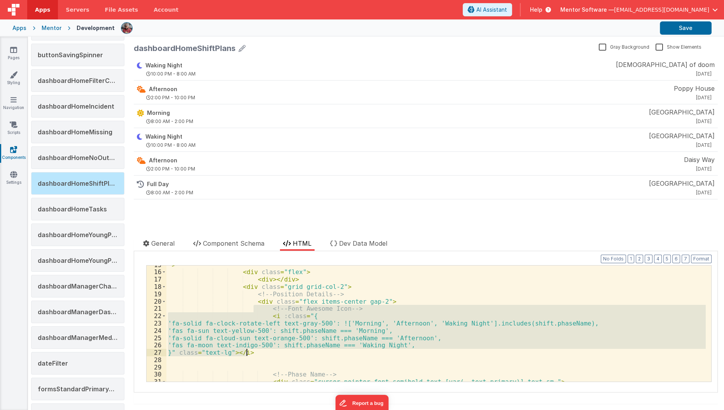
drag, startPoint x: 253, startPoint y: 308, endPoint x: 252, endPoint y: 352, distance: 44.4
click at [252, 352] on div "" > < div class = "flex" > < div > </ div > < div class = "grid grid-col-2" > <…" at bounding box center [436, 326] width 540 height 131
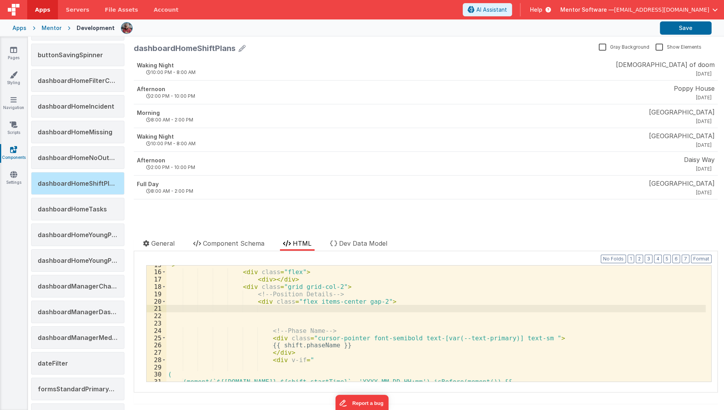
scroll to position [131, 0]
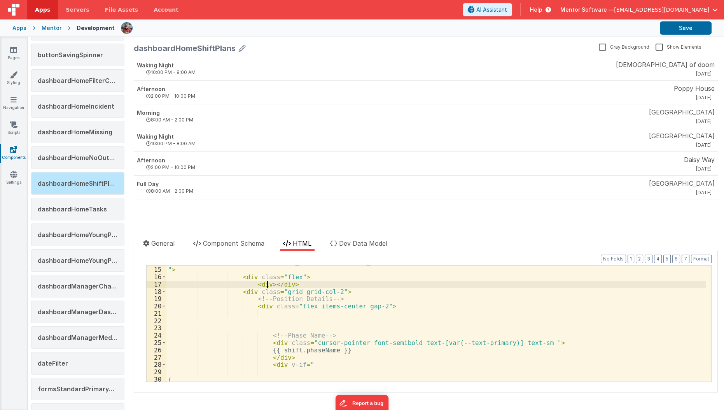
click at [267, 286] on div ":key = "shift.shift_ID" class = "p-2 flex border-b border-slate-201 justify-bet…" at bounding box center [436, 320] width 540 height 138
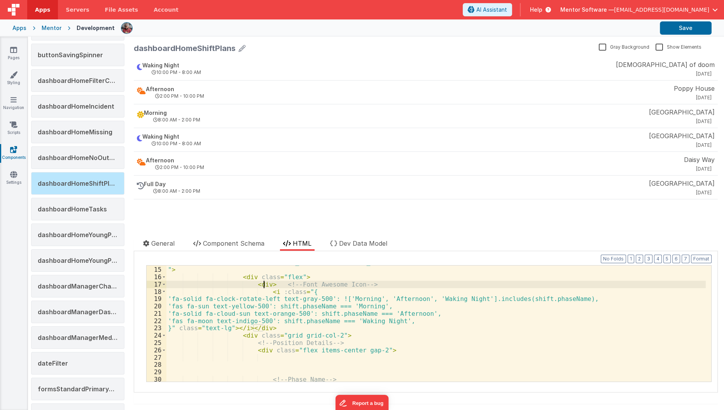
click at [263, 284] on div ":key = "shift.shift_ID" class = "p-2 flex border-b border-slate-201 justify-bet…" at bounding box center [436, 320] width 540 height 138
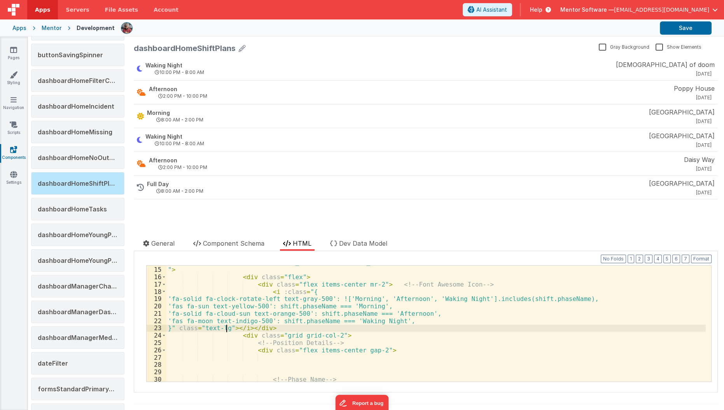
click at [226, 329] on div ":key = "shift.shift_ID" class = "p-2 flex border-b border-slate-201 justify-bet…" at bounding box center [436, 320] width 540 height 138
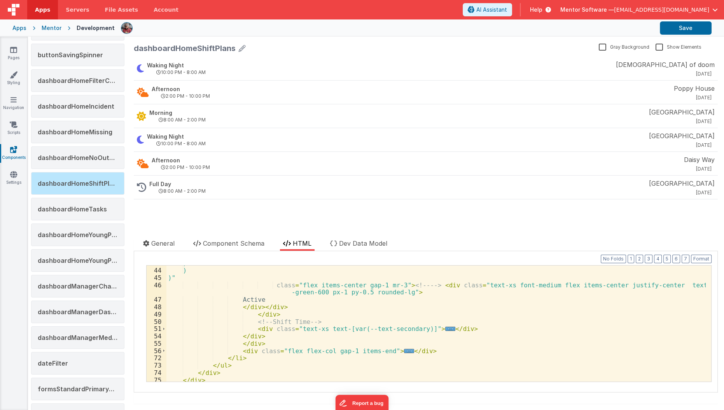
scroll to position [277, 0]
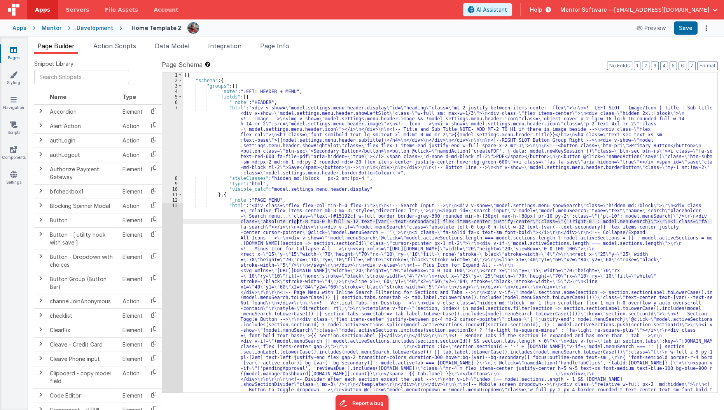
click at [297, 222] on div "[{ "schema" : { "groups" : [{ "_note" : "LEFT: HEADER + MENU" , "fields" : [{ "…" at bounding box center [448, 392] width 530 height 640
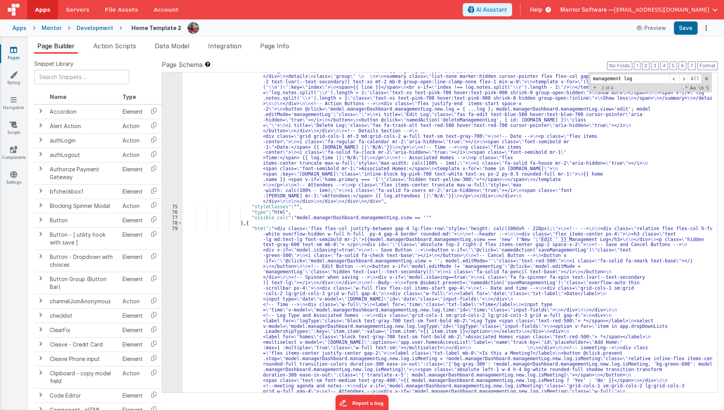
scroll to position [1638, 0]
type input "management log"
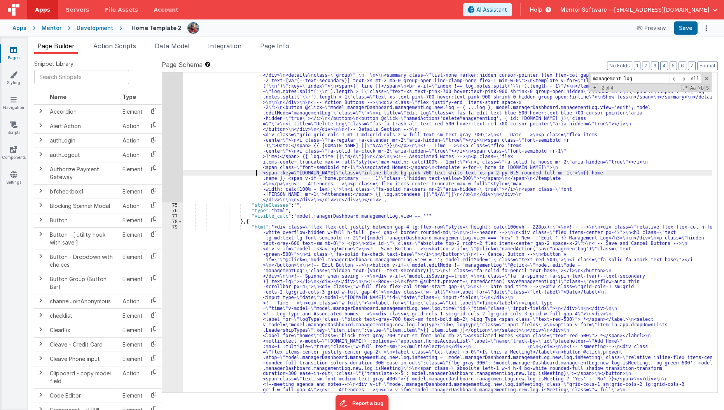
scroll to position [1640, 0]
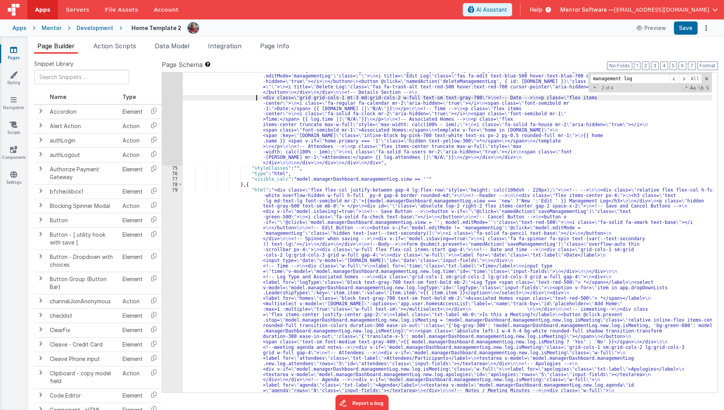
scroll to position [1671, 0]
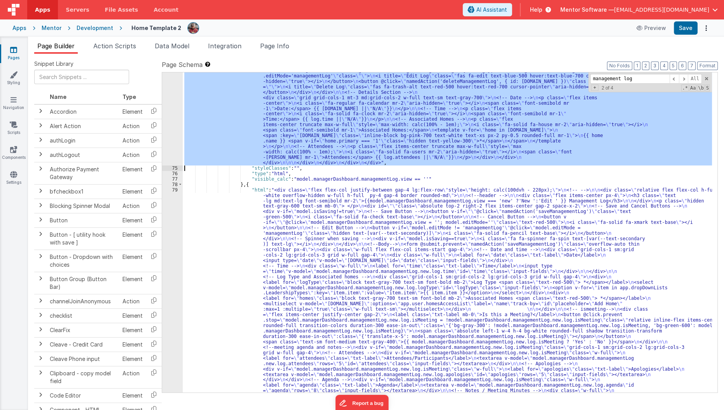
click at [175, 127] on div "74" at bounding box center [172, 38] width 21 height 255
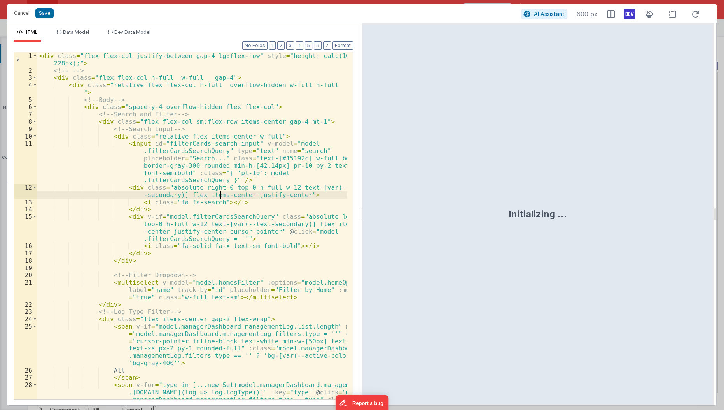
click at [219, 195] on div "< div class = "flex flex-col justify-between gap-4 lg:flex-row" style = "height…" at bounding box center [192, 259] width 311 height 414
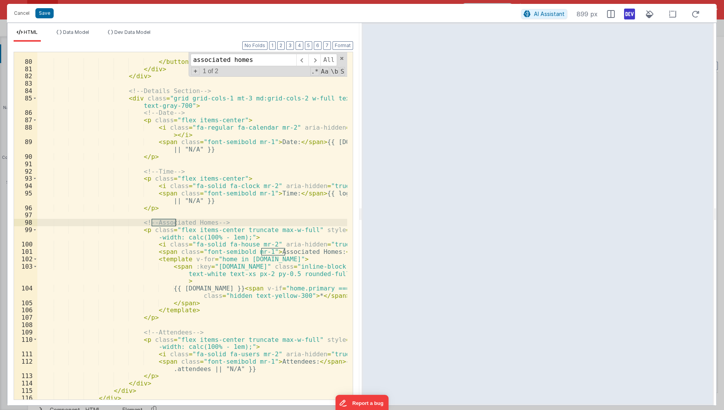
scroll to position [878, 0]
type input "associated homes"
click at [191, 258] on div "< i title = "Delete Log" class = "fas fa-trash-alt text -red-500 hover:text-red…" at bounding box center [192, 224] width 311 height 377
click at [254, 274] on div "< i title = "Delete Log" class = "fas fa-trash-alt text -red-500 hover:text-red…" at bounding box center [192, 224] width 311 height 377
click at [257, 270] on div "< i title = "Delete Log" class = "fas fa-trash-alt text -red-500 hover:text-red…" at bounding box center [192, 224] width 311 height 377
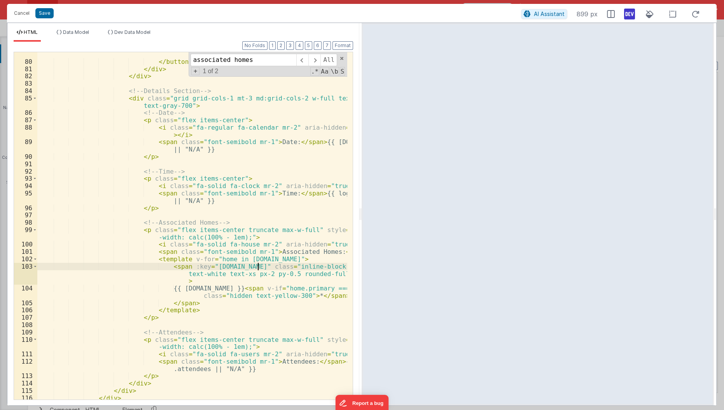
click at [258, 268] on div "< i title = "Delete Log" class = "fas fa-trash-alt text -red-500 hover:text-red…" at bounding box center [192, 224] width 311 height 377
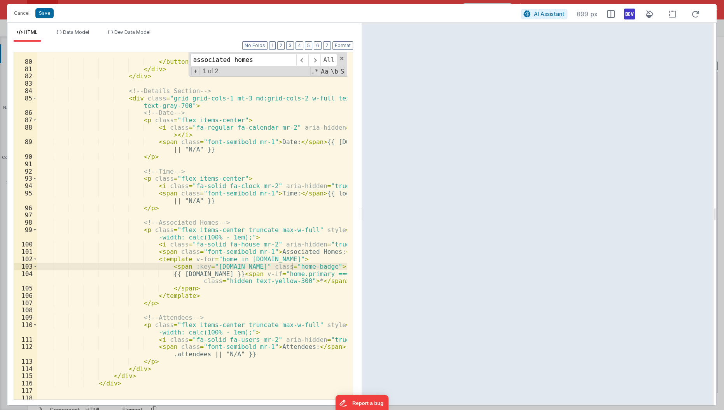
click at [132, 28] on div "HTML Data Model Dev Data Model Format 7 6 5 4 3 2 1 No Folds 79 80 81 82 83 84 …" at bounding box center [183, 214] width 352 height 382
click at [131, 35] on li "Dev Data Model" at bounding box center [129, 35] width 49 height 12
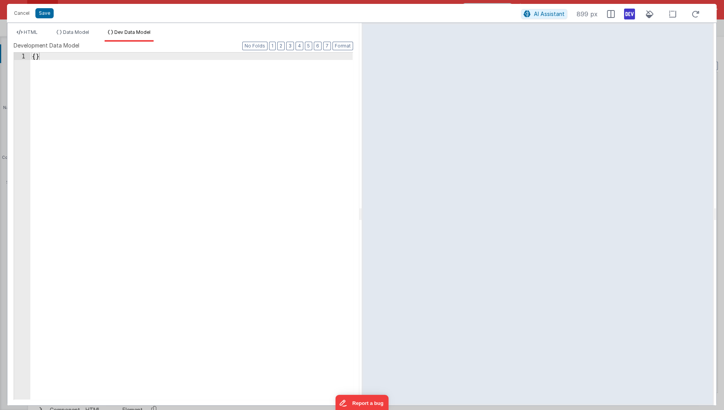
click at [112, 173] on div "{ }" at bounding box center [191, 234] width 323 height 362
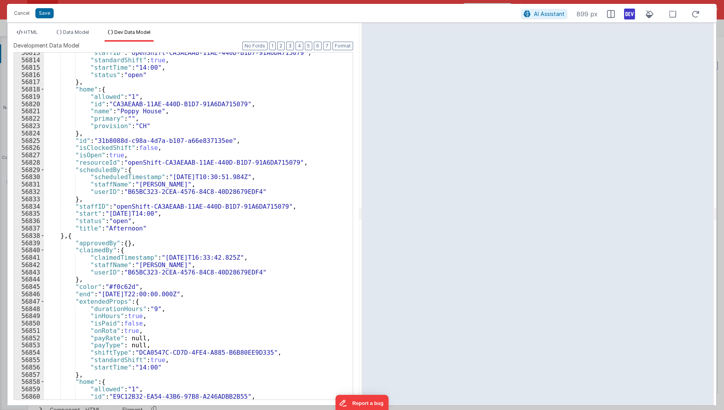
scroll to position [12399, 0]
click at [36, 37] on li "HTML" at bounding box center [27, 35] width 27 height 12
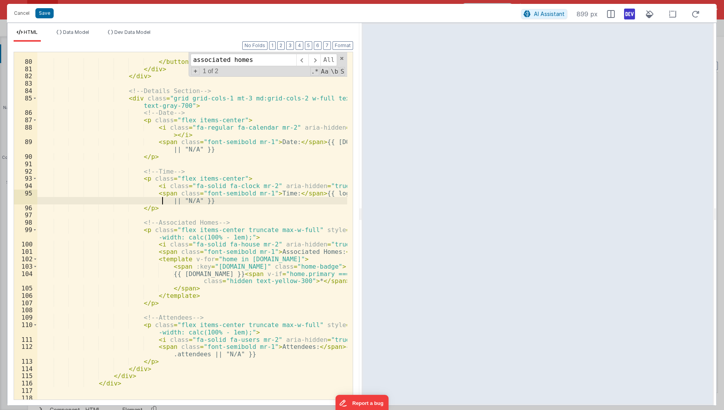
click at [158, 198] on div "< i title = "Delete Log" class = "fas fa-trash-alt text -red-500 hover:text-red…" at bounding box center [192, 224] width 311 height 377
click at [170, 237] on div "< i title = "Delete Log" class = "fas fa-trash-alt text -red-500 hover:text-red…" at bounding box center [192, 224] width 311 height 377
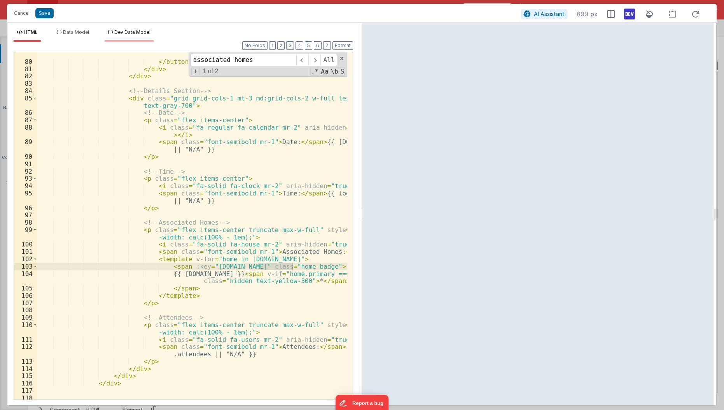
click at [114, 29] on li "Dev Data Model" at bounding box center [129, 35] width 49 height 12
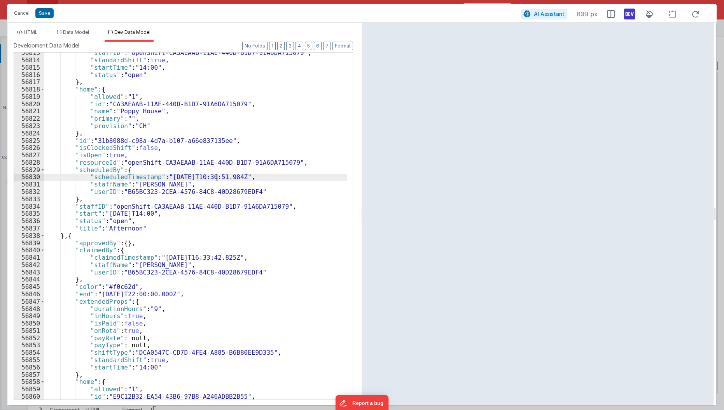
click at [218, 176] on div ""staffID" : "openShift-CA3AEAAB-11AE-440D-B1D7-91A6DA715079" , "standardShift" …" at bounding box center [196, 230] width 304 height 362
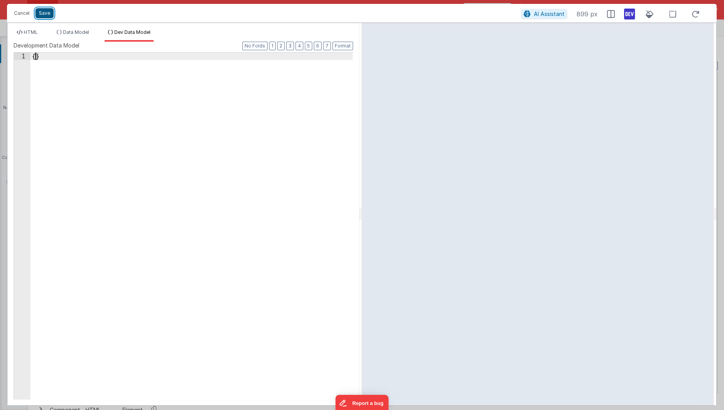
click at [39, 16] on button "Save" at bounding box center [44, 13] width 18 height 10
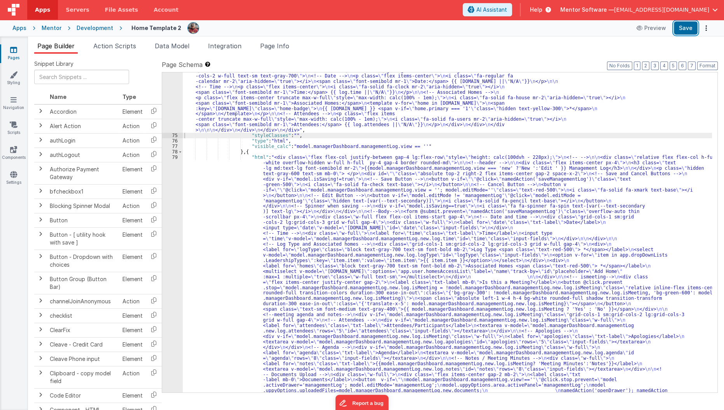
scroll to position [1674, 0]
click at [696, 30] on button "Save" at bounding box center [686, 27] width 24 height 13
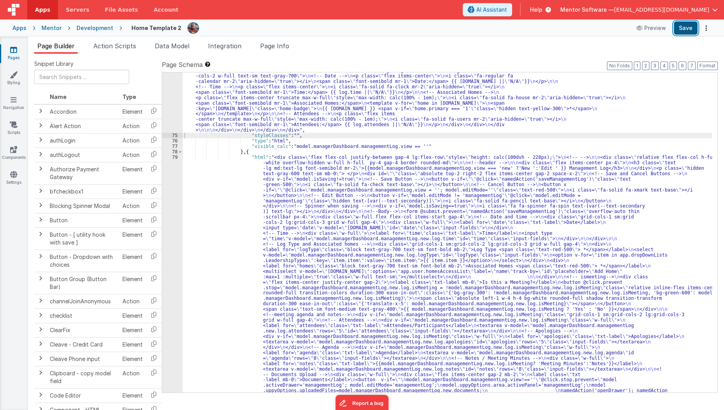
click at [688, 31] on button "Save" at bounding box center [686, 27] width 24 height 13
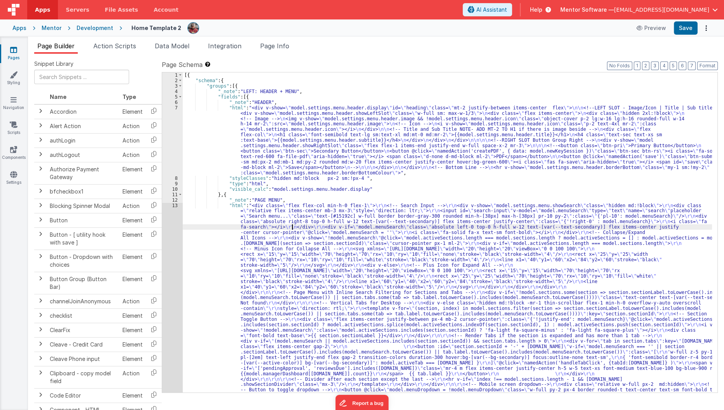
click at [292, 224] on div "[{ "schema" : { "groups" : [{ "_note" : "LEFT: HEADER + MENU" , "fields" : [{ "…" at bounding box center [448, 392] width 530 height 640
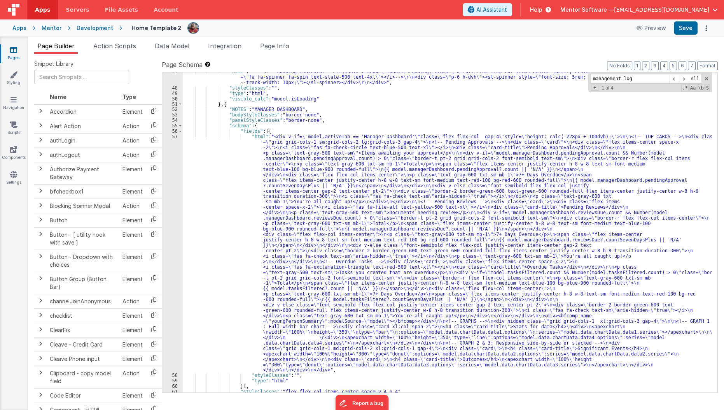
scroll to position [1230, 0]
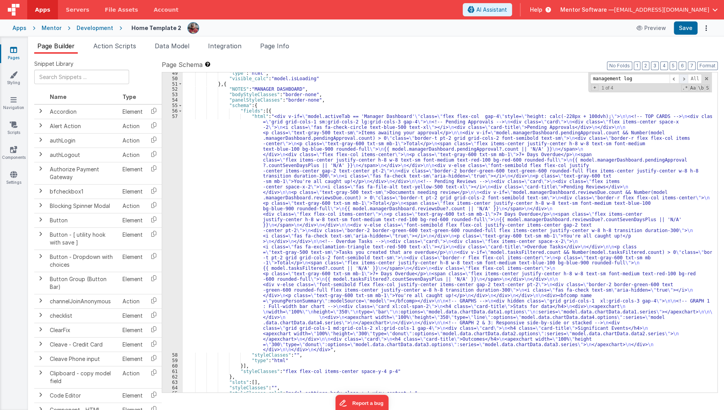
type input "management log"
click at [684, 78] on span at bounding box center [683, 79] width 9 height 10
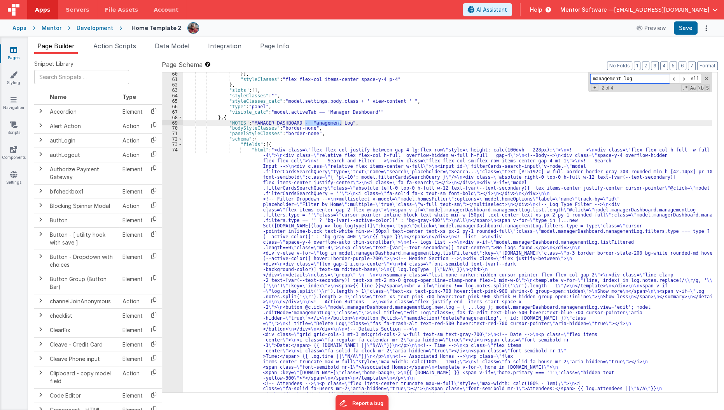
scroll to position [1474, 0]
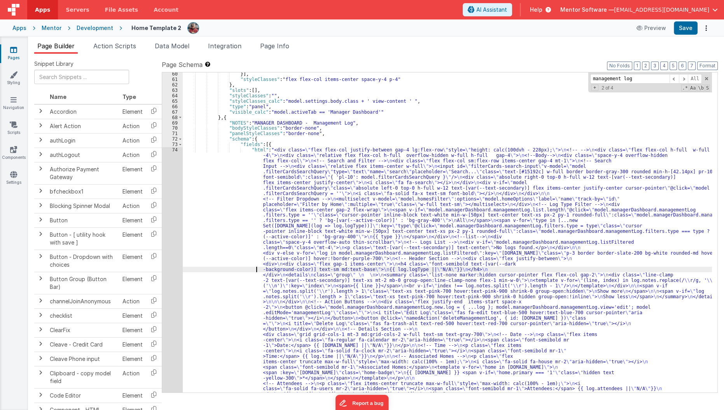
click at [244, 268] on div "}] , "styleClasses" : "flex flex-col items-center space-y-4 p-4" } , "slots" : …" at bounding box center [448, 358] width 530 height 575
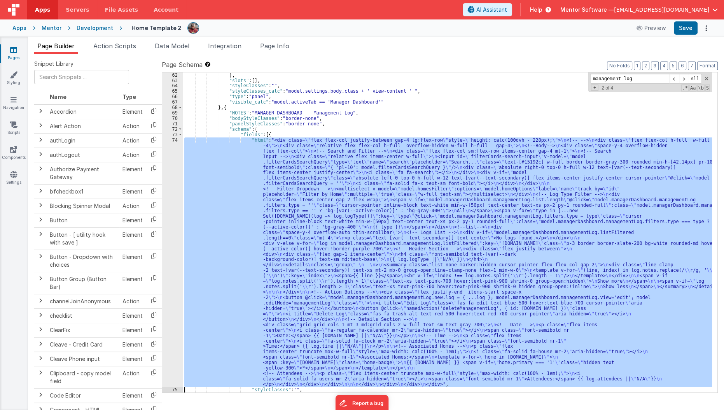
click at [173, 276] on div "62 63 64 65 66 67 68 69 70 71 72 73 74 75 76 77" at bounding box center [172, 237] width 21 height 331
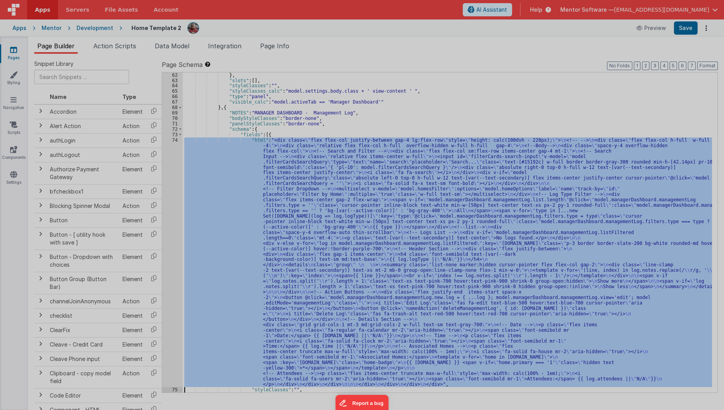
scroll to position [1482, 0]
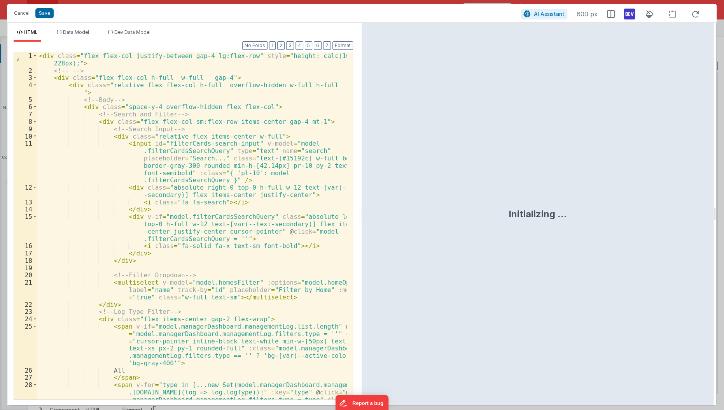
click at [173, 276] on div "< div class = "flex flex-col justify-between gap-4 lg:flex-row" style = "height…" at bounding box center [192, 259] width 311 height 414
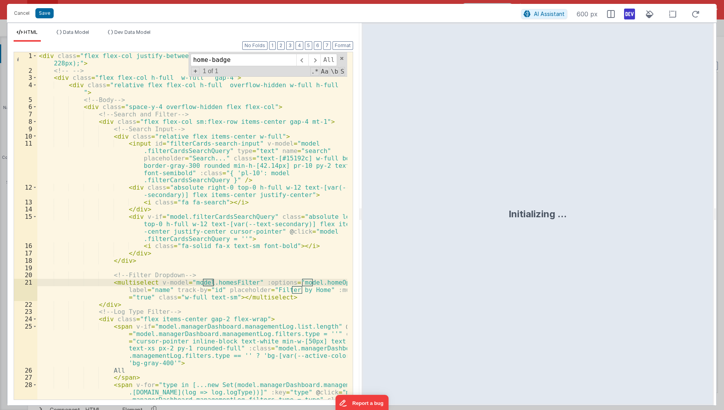
scroll to position [909, 0]
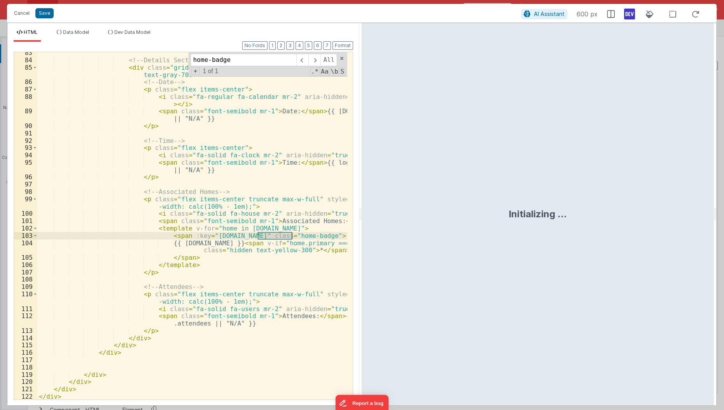
type input "home-badge"
click at [23, 14] on button "Cancel" at bounding box center [21, 13] width 23 height 11
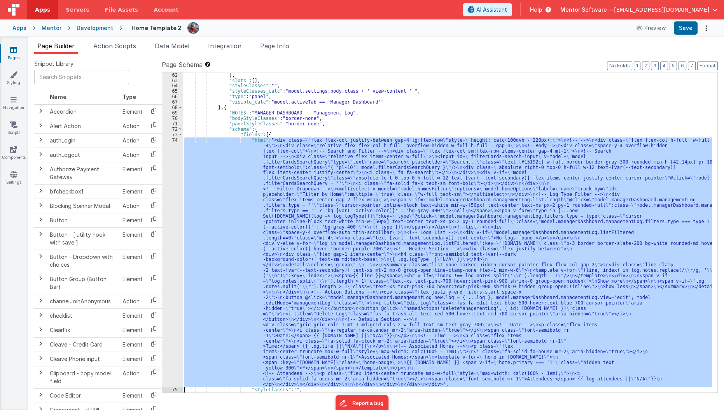
click at [296, 286] on div "} , "slots" : [ ] , "styleClasses" : "" , "styleClasses_calc" : "model.settings…" at bounding box center [447, 232] width 529 height 320
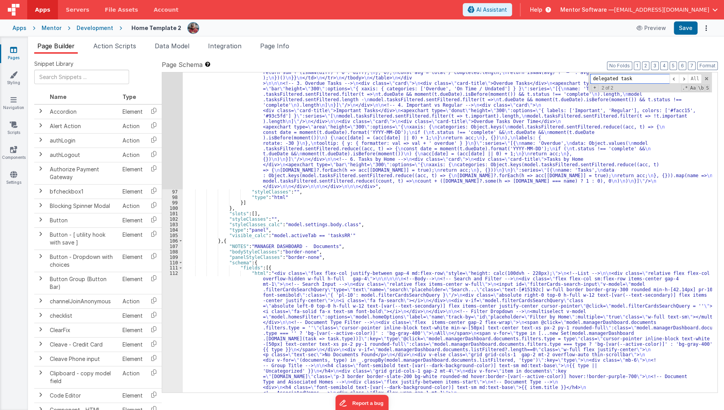
scroll to position [3081, 0]
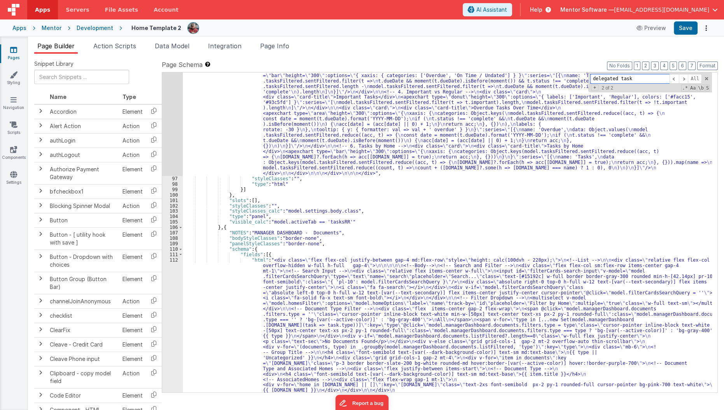
type input "delegated task"
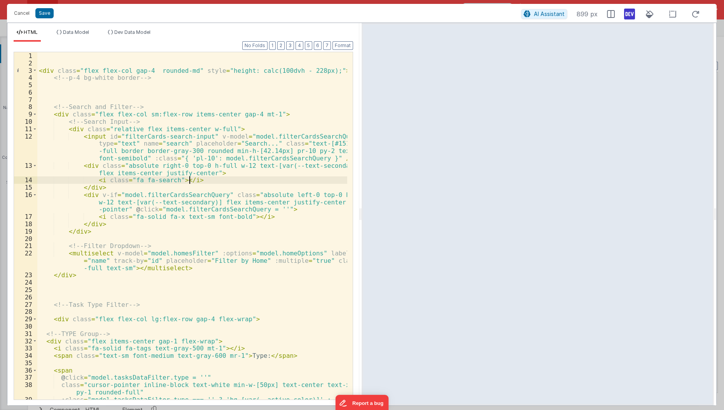
click at [244, 181] on div "< div class = "flex flex-col gap-4 rounded-md" style = "height: calc(100dvh - 2…" at bounding box center [192, 237] width 311 height 370
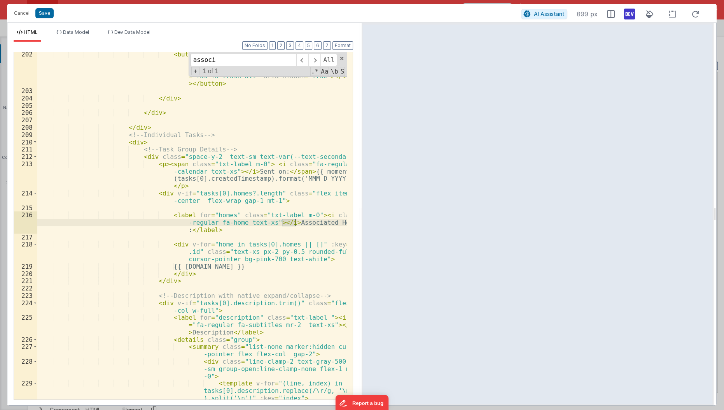
scroll to position [1806, 0]
type input "associated"
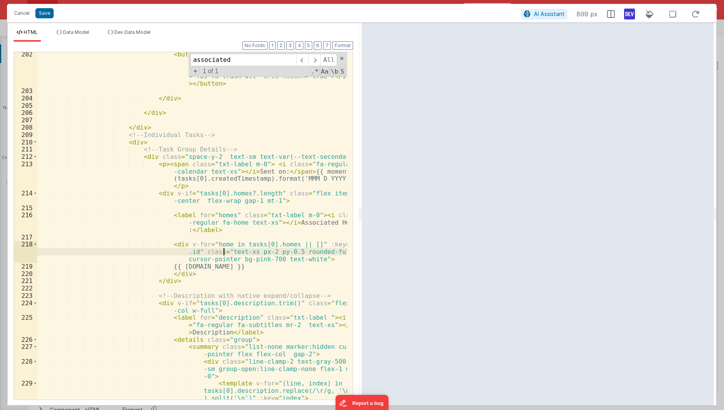
click at [223, 250] on div "< button @ click = "namedAction('deleteTaskGroup',{id: idMulti})" title = "dele…" at bounding box center [192, 247] width 311 height 392
click at [219, 250] on div "< button @ click = "namedAction('deleteTaskGroup',{id: idMulti})" title = "dele…" at bounding box center [192, 247] width 311 height 392
click at [239, 254] on div "< button @ click = "namedAction('deleteTaskGroup',{id: idMulti})" title = "dele…" at bounding box center [192, 247] width 311 height 392
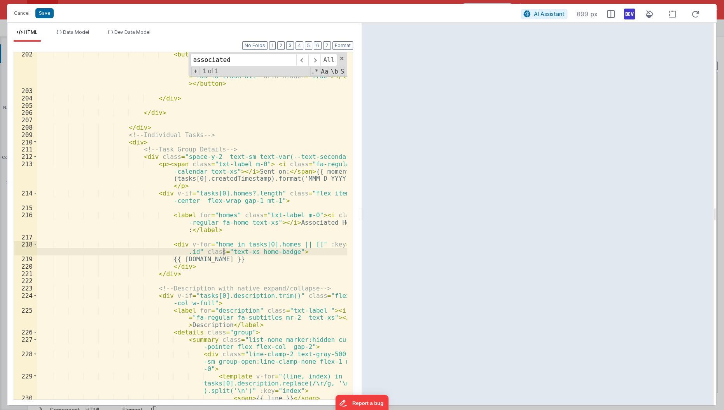
click at [223, 250] on div "< button @ click = "namedAction('deleteTaskGroup',{id: idMulti})" title = "dele…" at bounding box center [192, 250] width 311 height 399
click at [41, 13] on button "Save" at bounding box center [44, 13] width 18 height 10
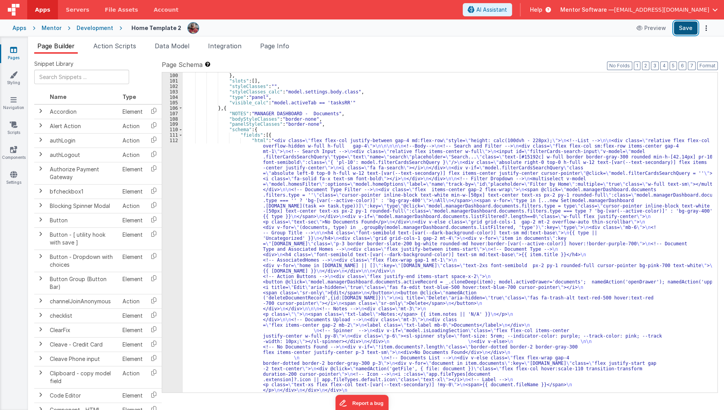
click at [685, 26] on button "Save" at bounding box center [686, 27] width 24 height 13
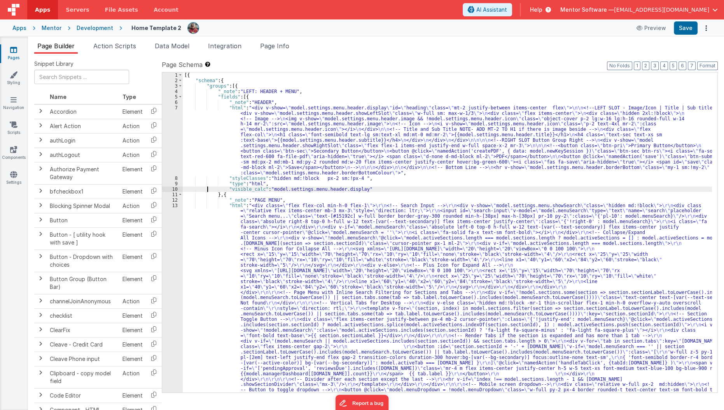
click at [207, 187] on div "[{ "schema" : { "groups" : [{ "_note" : "LEFT: HEADER + MENU" , "fields" : [{ "…" at bounding box center [448, 392] width 530 height 640
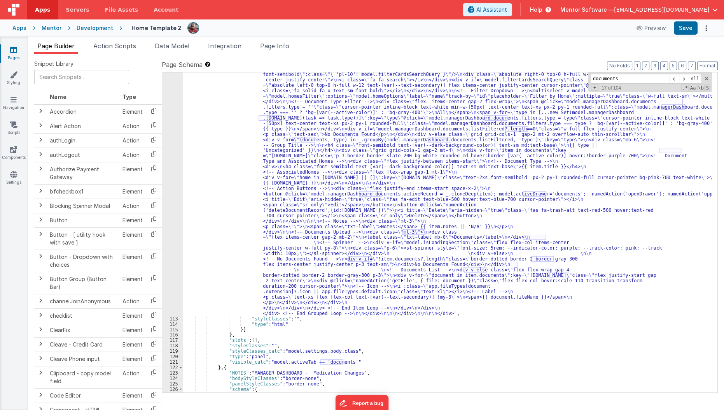
scroll to position [3269, 0]
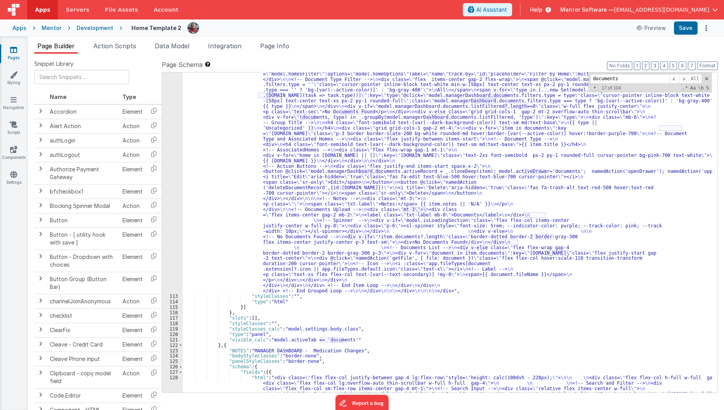
type input "documents"
click at [207, 187] on div ""html" : "<div class= \" flex flex-col justify-between gap-4 md:flex-row \" sty…" at bounding box center [448, 350] width 530 height 645
click at [175, 200] on div "112" at bounding box center [172, 161] width 21 height 266
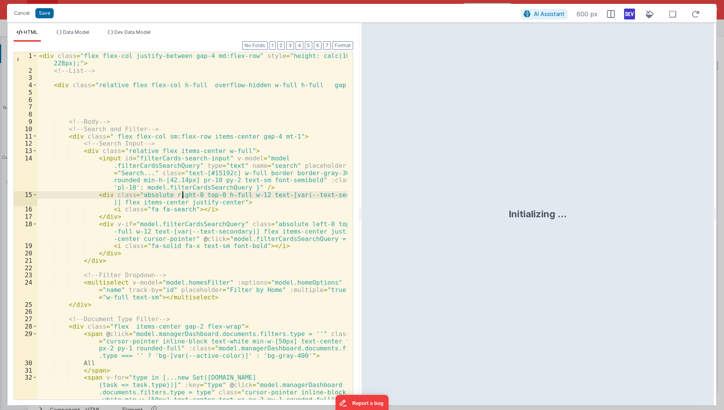
click at [183, 192] on div "< div class = "flex flex-col justify-between gap-4 md:flex-row" style = "height…" at bounding box center [192, 255] width 311 height 406
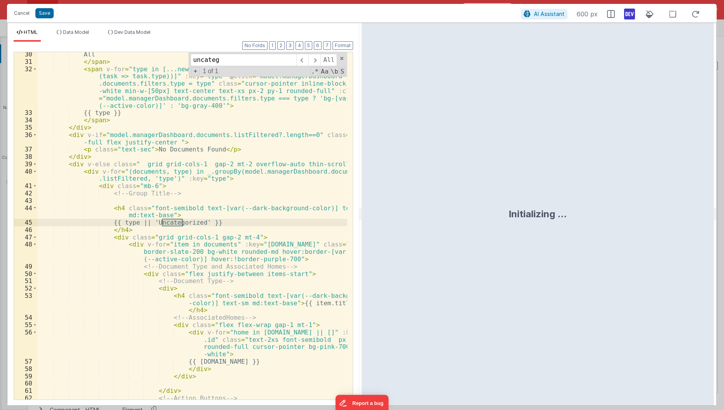
scroll to position [308, 0]
type input "uncategorized"
click at [191, 223] on div "All </ span > < span v-for = "type in [...new Set([DOMAIN_NAME] (task => task.t…" at bounding box center [192, 225] width 310 height 347
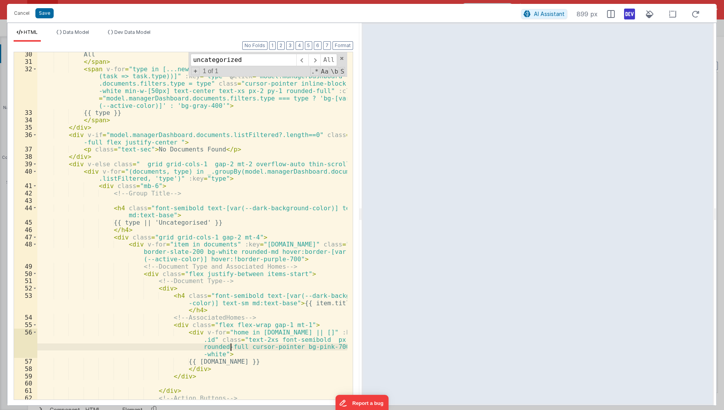
click at [231, 345] on div "All </ span > < span v-for = "type in [...new Set(model.managerDashboard.docume…" at bounding box center [192, 232] width 311 height 363
click at [232, 337] on div "All </ span > < span v-for = "type in [...new Set(model.managerDashboard.docume…" at bounding box center [192, 232] width 311 height 363
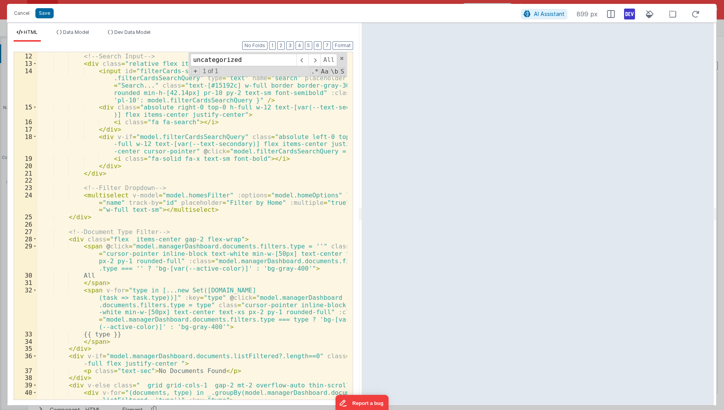
scroll to position [87, 0]
click at [117, 333] on div "< div class = " flex flex-col sm:flex-row items-center gap-4 mt-1" > <!-- Searc…" at bounding box center [192, 230] width 311 height 370
click at [45, 16] on button "Save" at bounding box center [44, 13] width 18 height 10
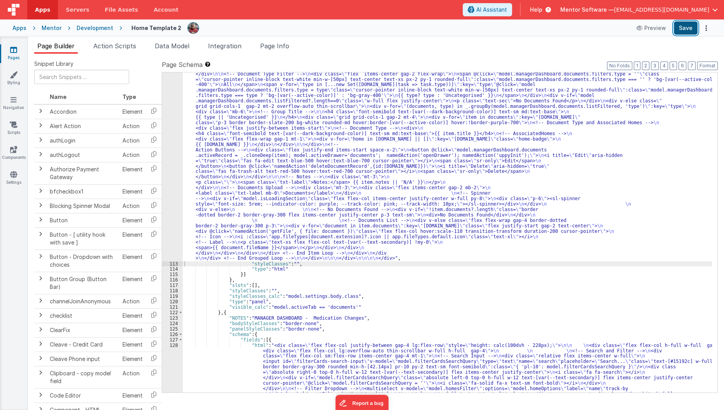
scroll to position [3276, 0]
click at [685, 32] on button "Save" at bounding box center [686, 27] width 24 height 13
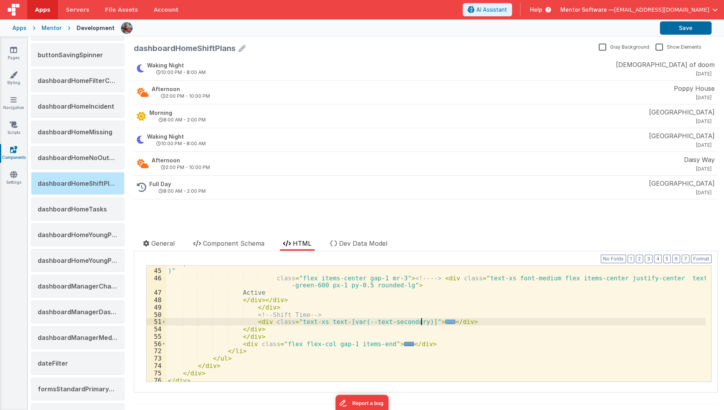
click at [445, 322] on span "..." at bounding box center [450, 321] width 10 height 4
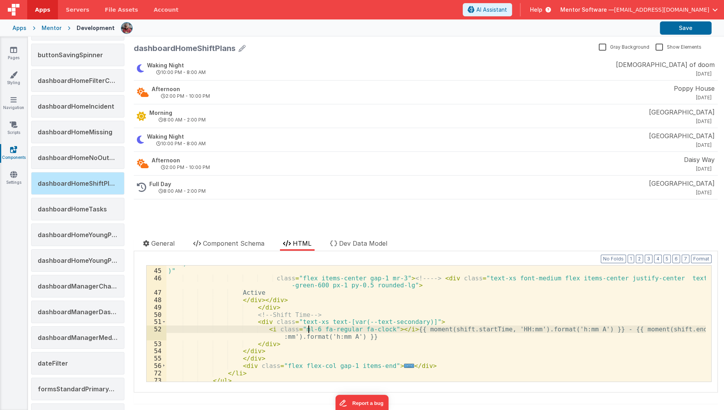
click at [310, 330] on div ") )" class = "flex items-center gap-1 mr-3" > <!-- --> < div class = "text-xs f…" at bounding box center [436, 324] width 540 height 131
click at [687, 26] on button "Save" at bounding box center [686, 27] width 52 height 13
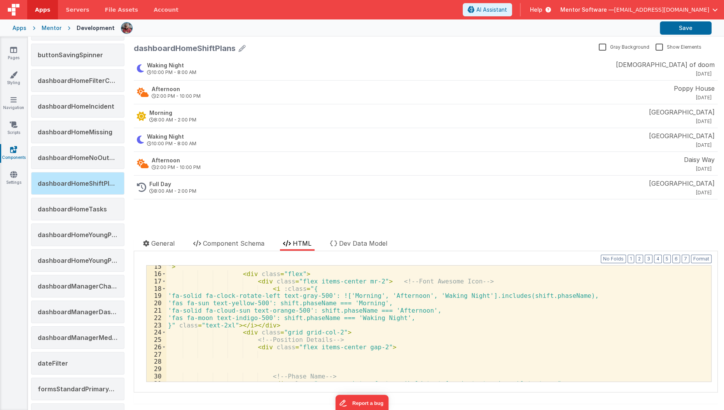
scroll to position [134, 0]
click at [221, 323] on div "" > < div class = "flex" > < div class = "flex items-center mr-2" > <!-- Font A…" at bounding box center [436, 328] width 540 height 131
click at [261, 305] on div "" > < div class = "flex" > < div class = "flex items-center mr-2" > <!-- Font A…" at bounding box center [436, 328] width 540 height 131
click at [18, 131] on link "Scripts" at bounding box center [14, 129] width 28 height 16
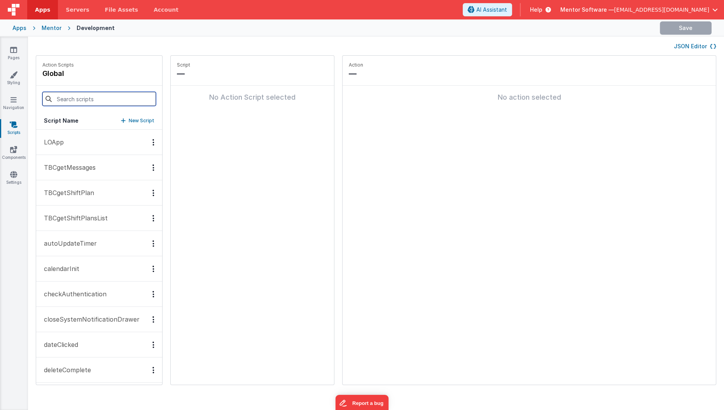
click at [77, 101] on input at bounding box center [99, 99] width 114 height 14
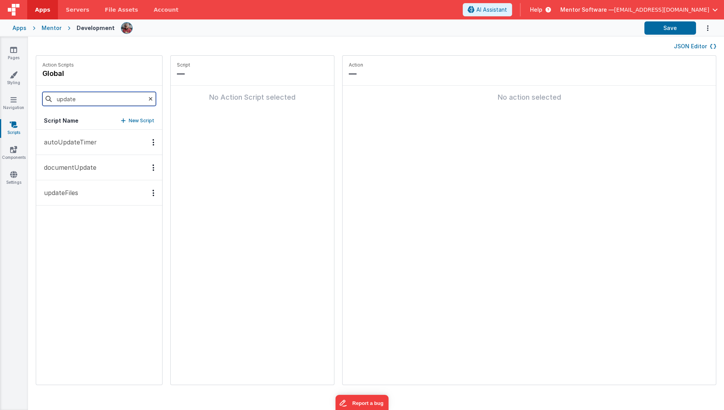
type input "update"
click at [93, 203] on button "updateFiles" at bounding box center [99, 192] width 126 height 25
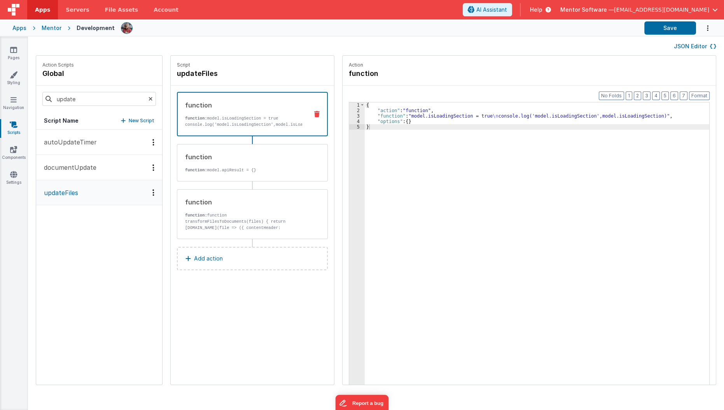
click at [272, 124] on p "function: model.isLoadingSection = true console.log('model.isLoadingSection',mo…" at bounding box center [243, 121] width 117 height 12
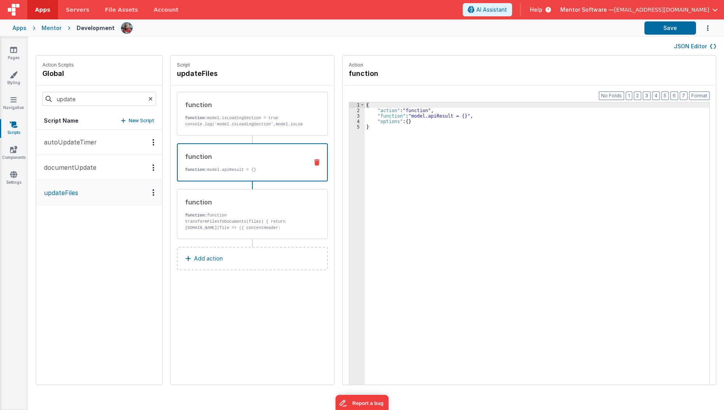
click at [263, 170] on p "function: model.apiResult = {}" at bounding box center [243, 169] width 117 height 6
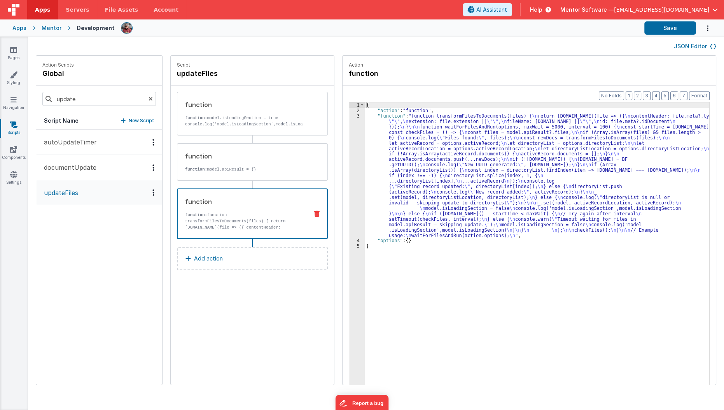
click at [257, 208] on div "function function: function transformFilesToDocuments(files) { return [DOMAIN_N…" at bounding box center [240, 213] width 124 height 33
click at [16, 156] on link "Components" at bounding box center [14, 153] width 28 height 16
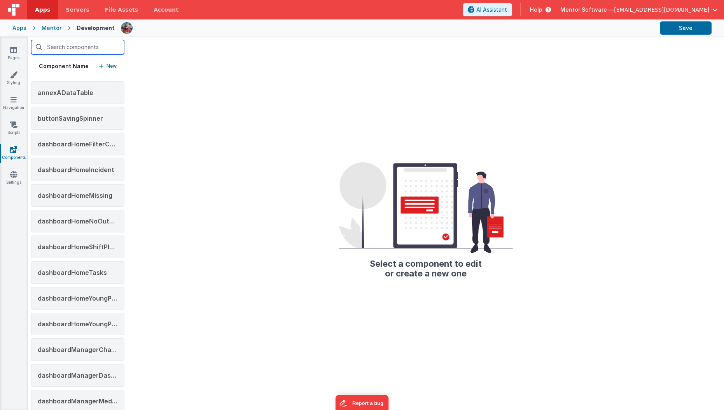
click at [77, 51] on input "text" at bounding box center [77, 47] width 93 height 15
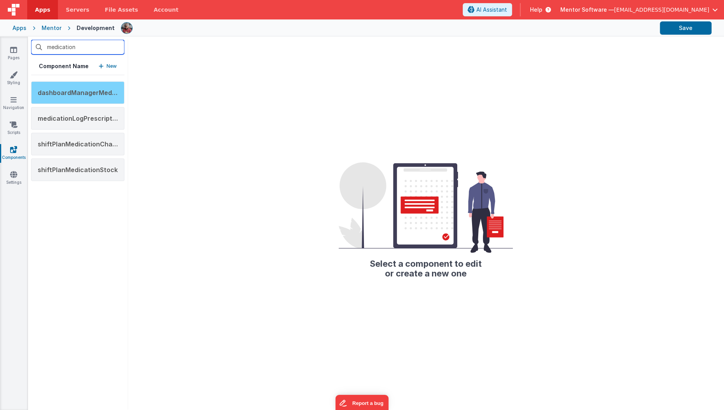
type input "medication"
click at [81, 93] on span "dashboardManagerMedicationChanges" at bounding box center [99, 93] width 123 height 8
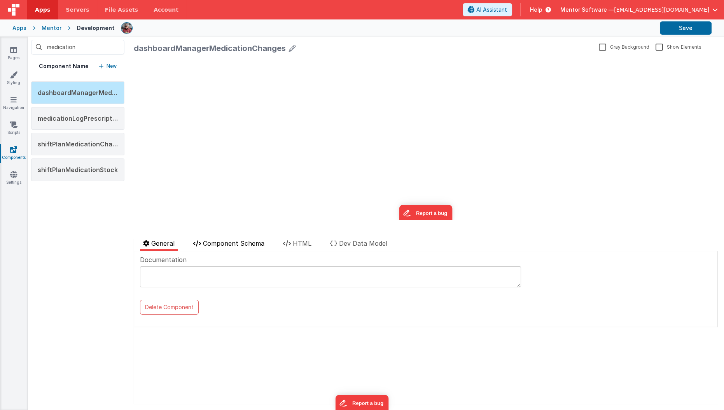
click at [243, 245] on span "Component Schema" at bounding box center [233, 243] width 61 height 8
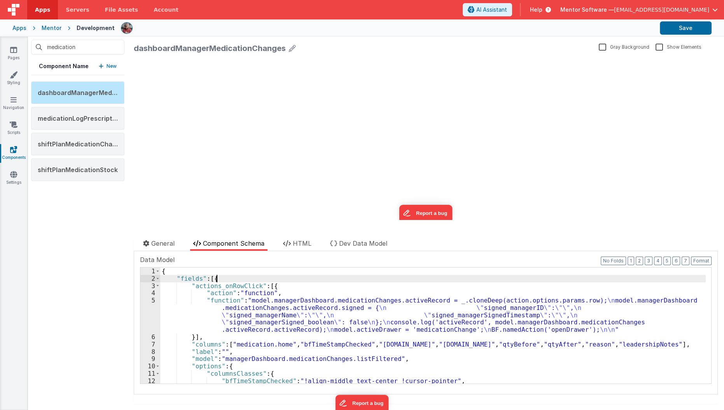
click at [254, 277] on div "{ "fields" : [{ "actions_onRowClick" : [{ "action" : "function" , "function" : …" at bounding box center [433, 332] width 546 height 131
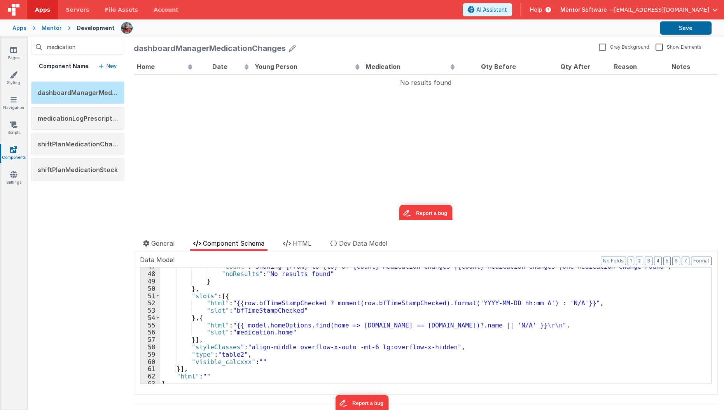
scroll to position [370, 0]
click at [211, 305] on div ""count" : "Showing {from} to {to} of {count} Medication Changes |{count} Medica…" at bounding box center [433, 328] width 546 height 131
click at [224, 294] on div ""count" : "Showing {from} to {to} of {count} Medication Changes |{count} Medica…" at bounding box center [433, 328] width 546 height 131
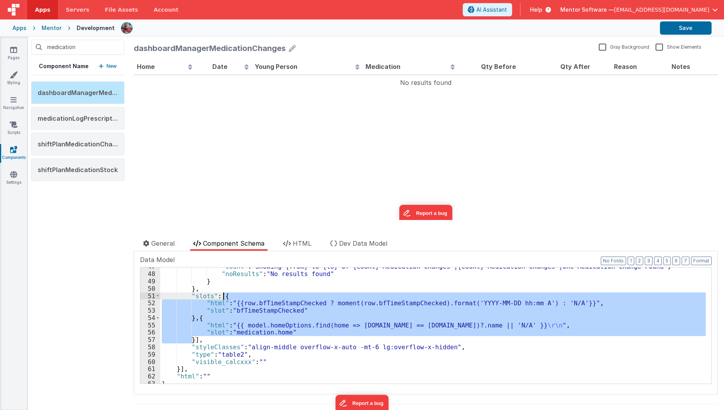
click at [224, 294] on div ""count" : "Showing {from} to {to} of {count} Medication Changes |{count} Medica…" at bounding box center [433, 328] width 546 height 131
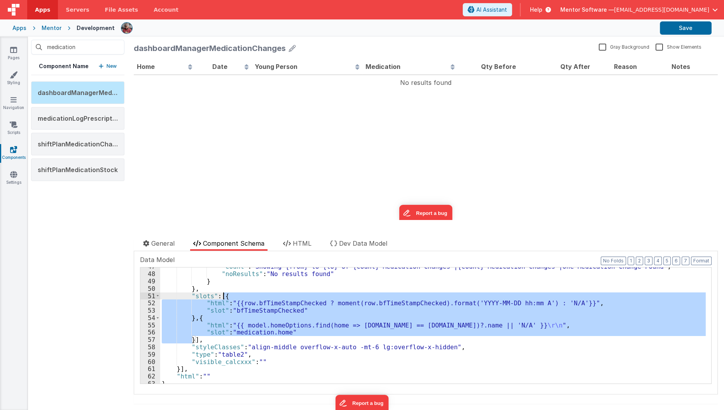
click at [224, 294] on div ""count" : "Showing {from} to {to} of {count} Medication Changes |{count} Medica…" at bounding box center [433, 325] width 546 height 116
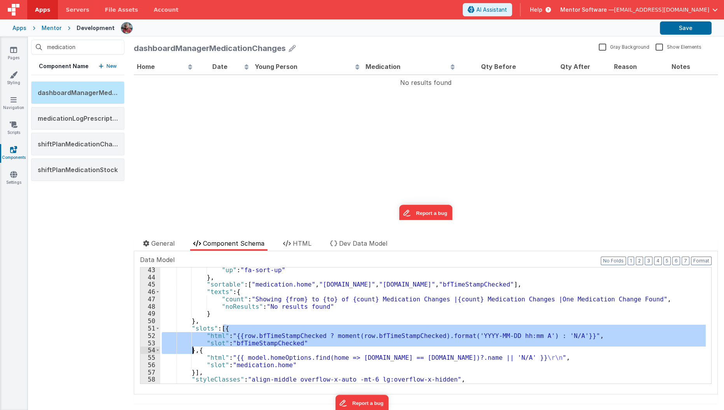
scroll to position [337, 0]
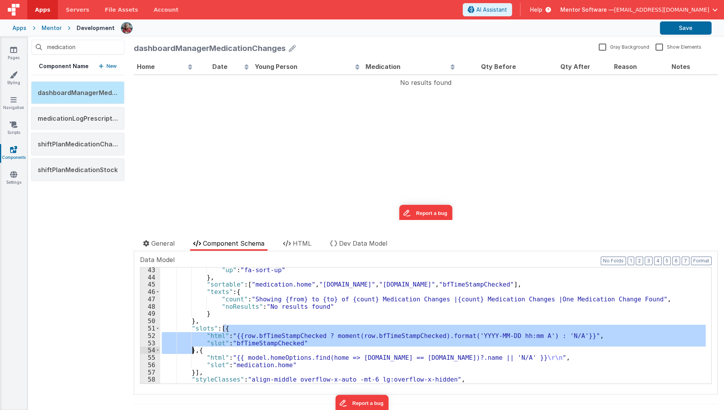
click at [223, 329] on div ""up" : "fa-sort-up" } , "sortable" : [ "medication.home" , "medication.yp.name"…" at bounding box center [433, 325] width 546 height 116
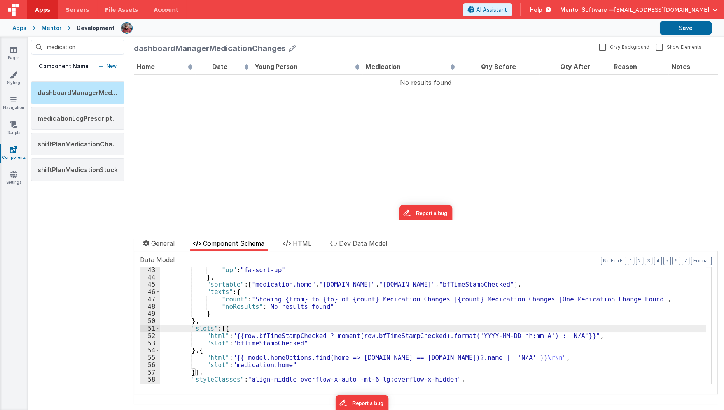
paste textarea
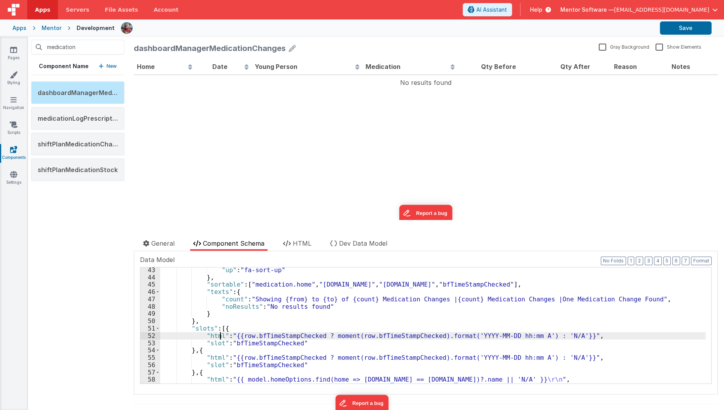
click at [220, 334] on div ""up" : "fa-sort-up" } , "sortable" : [ "medication.home" , "medication.yp.name"…" at bounding box center [433, 331] width 546 height 131
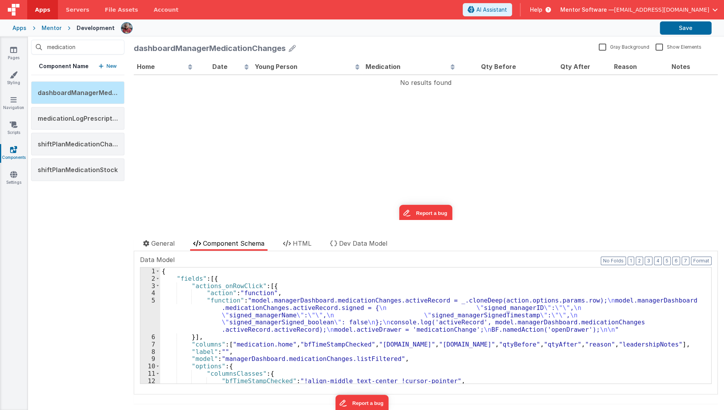
scroll to position [0, 0]
click at [233, 345] on div "{ "fields" : [{ "actions_onRowClick" : [{ "action" : "function" , "function" : …" at bounding box center [433, 332] width 546 height 131
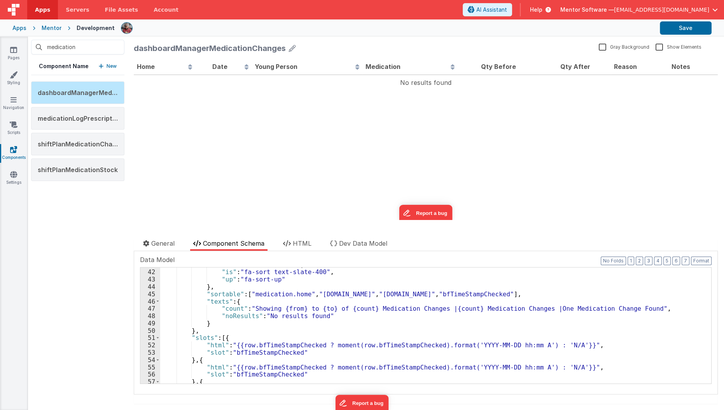
scroll to position [348, 0]
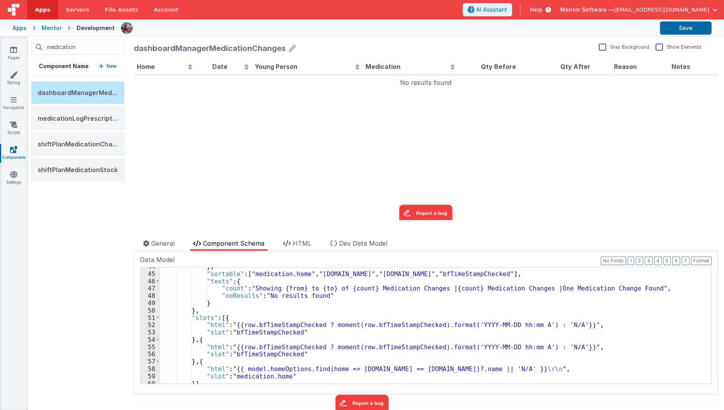
click at [269, 329] on div "} , "sortable" : [ "medication.home" , "medication.yp.name" , "medication.name"…" at bounding box center [433, 328] width 546 height 131
click at [278, 324] on div "} , "sortable" : [ "medication.home" , "medication.yp.name" , "medication.name"…" at bounding box center [433, 328] width 546 height 131
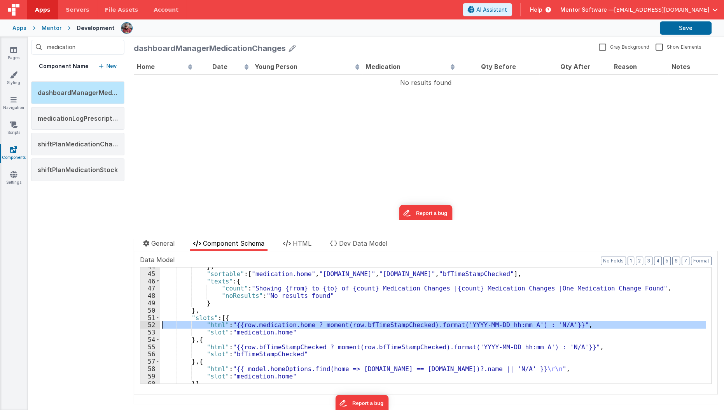
click at [155, 321] on div "52" at bounding box center [150, 324] width 20 height 7
click at [149, 322] on div "52" at bounding box center [150, 324] width 20 height 7
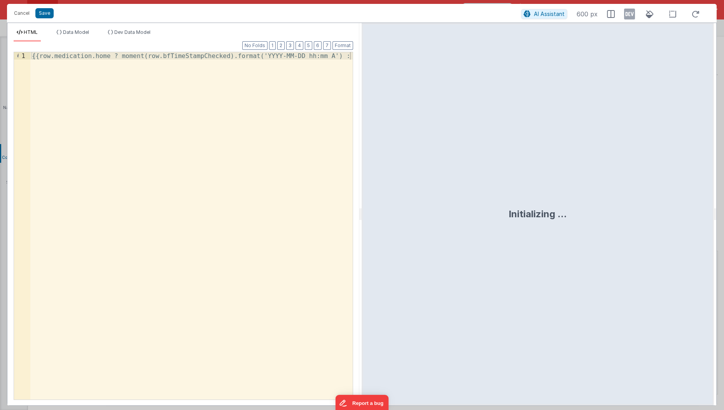
click at [112, 56] on div "{{row.medication.home ? moment(row.bfTimeStampChecked).format('YYYY-MM-DD hh:mm…" at bounding box center [191, 233] width 323 height 363
click at [32, 59] on div "{{row.medication.home ? medication.home : 'N/A'}}" at bounding box center [191, 233] width 323 height 363
click at [33, 56] on div "{{row.medication.home ? medication.home : 'N/A'}}" at bounding box center [191, 233] width 323 height 363
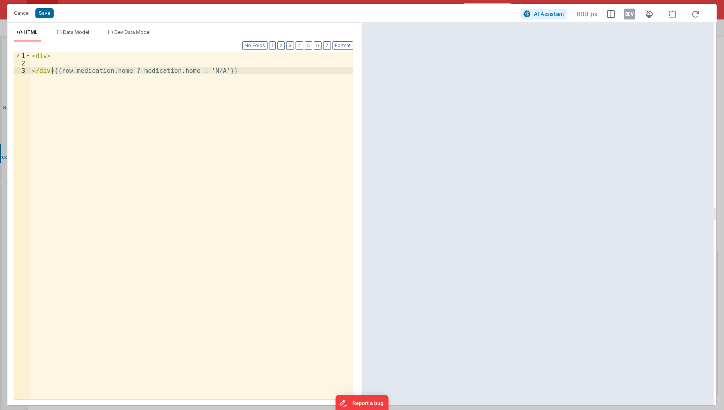
click at [54, 73] on div "< div > </ div > {{row.medication.home ? medication.home : 'N/A'}}" at bounding box center [191, 233] width 323 height 363
click at [54, 102] on div "< div > < span class = "home-badge" > {{row.medication.home ? medication.home :…" at bounding box center [191, 233] width 323 height 363
click at [247, 63] on div "< div > < span class = "home-badge" > {{row.medication.home ? medication.home :…" at bounding box center [191, 233] width 323 height 363
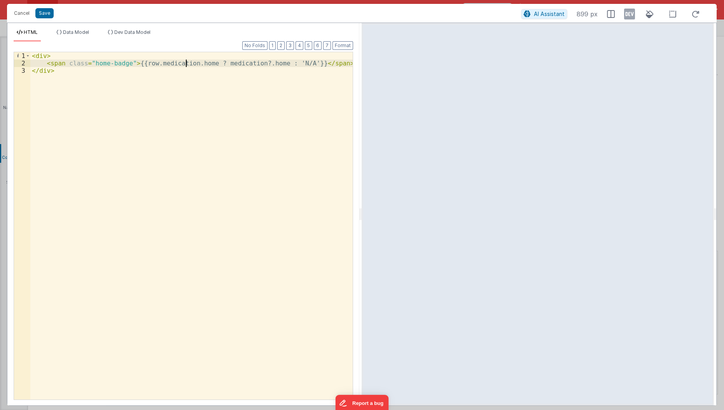
click at [187, 64] on div "< div > < span class = "home-badge" > {{row.medication.home ? medication?.home …" at bounding box center [191, 233] width 323 height 363
click at [201, 98] on div "< div > < span class = "home-badge" > {{row.medication.home ? medication?.home …" at bounding box center [191, 233] width 323 height 363
click at [232, 105] on div "< div > < span class = "home-badge" > {{row.medication.home ? medication?.home …" at bounding box center [191, 233] width 323 height 363
click at [250, 65] on div "< div > < span class = "home-badge" > {{row.medication.home ? medication?.home …" at bounding box center [191, 233] width 323 height 363
click at [130, 144] on div "< div > < span class = "home-badge" > {{row.medication.home ? medication.home :…" at bounding box center [191, 233] width 323 height 363
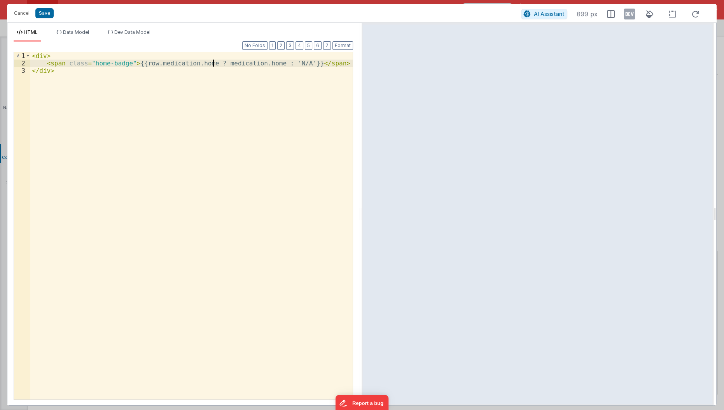
click at [212, 62] on div "< div > < span class = "home-badge" > {{row.medication.home ? medication.home :…" at bounding box center [191, 233] width 323 height 363
click at [202, 135] on div "< div > < span class = "home-badge" > {{row.medication.home ? row.medication.ho…" at bounding box center [191, 233] width 323 height 363
click at [46, 14] on button "Save" at bounding box center [44, 13] width 18 height 10
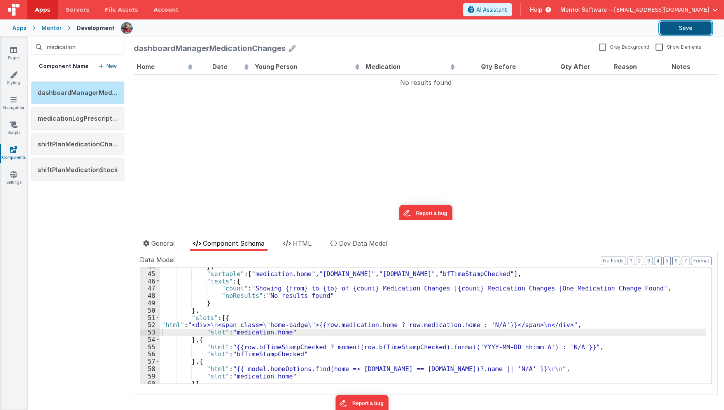
click at [698, 27] on button "Save" at bounding box center [686, 27] width 52 height 13
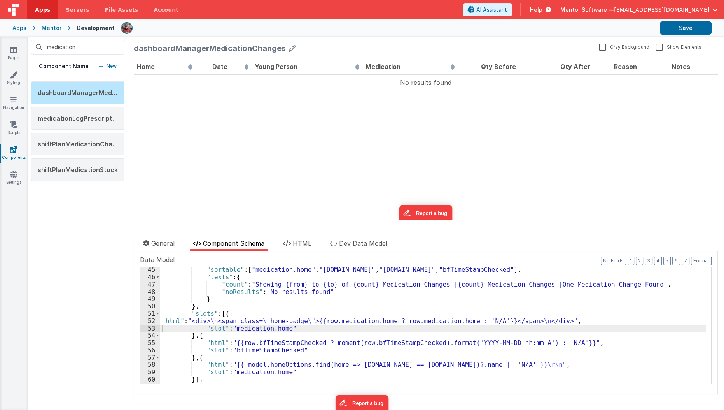
scroll to position [352, 0]
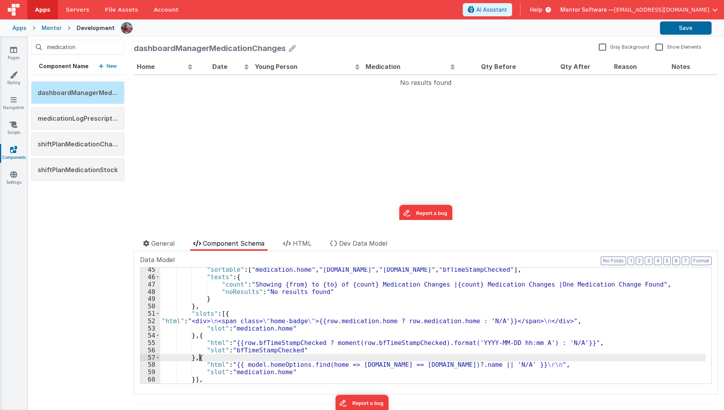
click at [199, 357] on div ""sortable" : [ "medication.home" , "medication.yp.name" , "medication.name" , "…" at bounding box center [433, 331] width 546 height 131
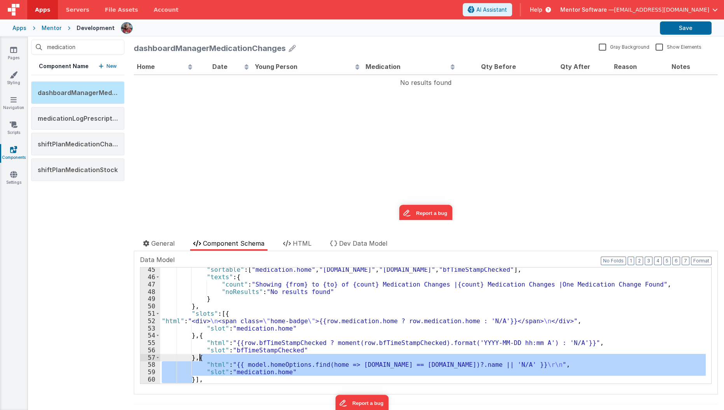
click at [199, 357] on div ""sortable" : [ "medication.home" , "medication.yp.name" , "medication.name" , "…" at bounding box center [433, 331] width 546 height 131
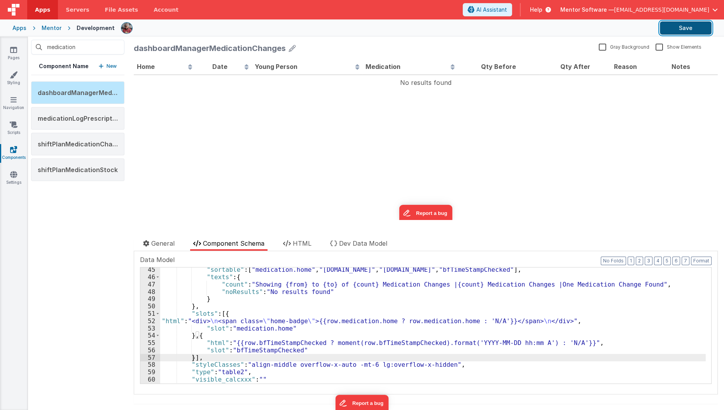
click at [672, 33] on button "Save" at bounding box center [686, 27] width 52 height 13
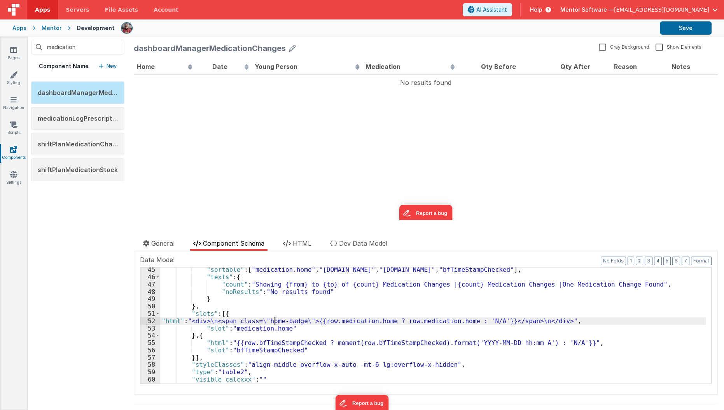
click at [274, 317] on div ""sortable" : [ "medication.home" , "medication.yp.name" , "medication.name" , "…" at bounding box center [433, 331] width 546 height 131
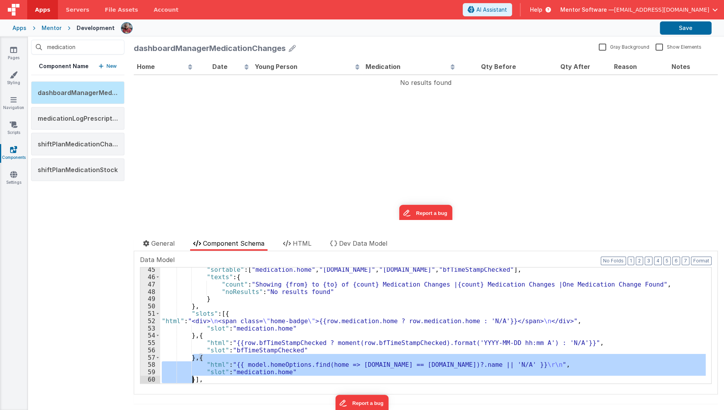
click at [351, 362] on div ""sortable" : [ "medication.home" , "medication.yp.name" , "medication.name" , "…" at bounding box center [433, 325] width 546 height 116
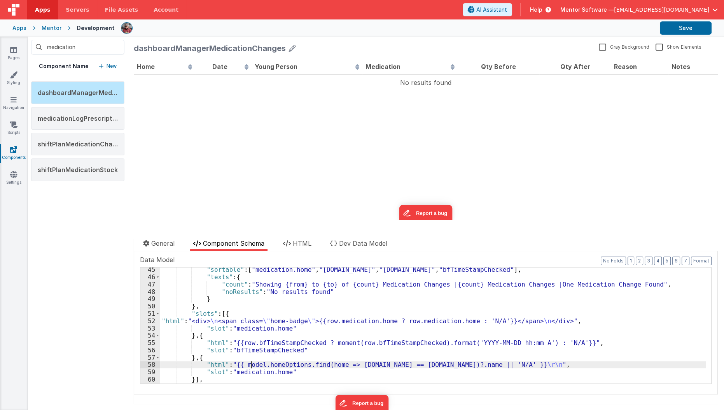
click at [250, 363] on div ""sortable" : [ "medication.home" , "medication.yp.name" , "medication.name" , "…" at bounding box center [433, 331] width 546 height 131
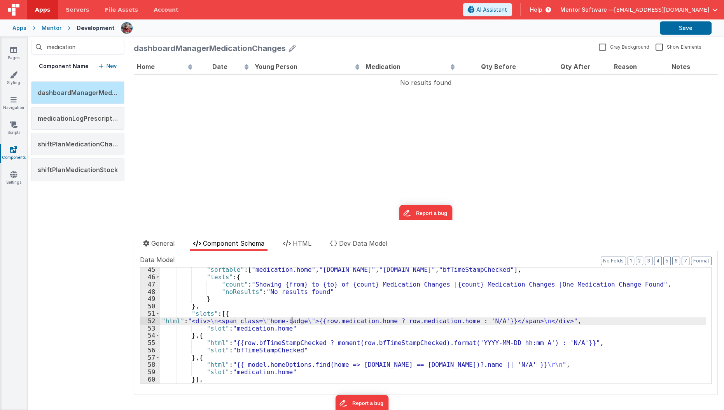
click at [292, 320] on div ""sortable" : [ "medication.home" , "medication.yp.name" , "medication.name" , "…" at bounding box center [433, 331] width 546 height 131
click at [152, 319] on div "52" at bounding box center [150, 320] width 20 height 7
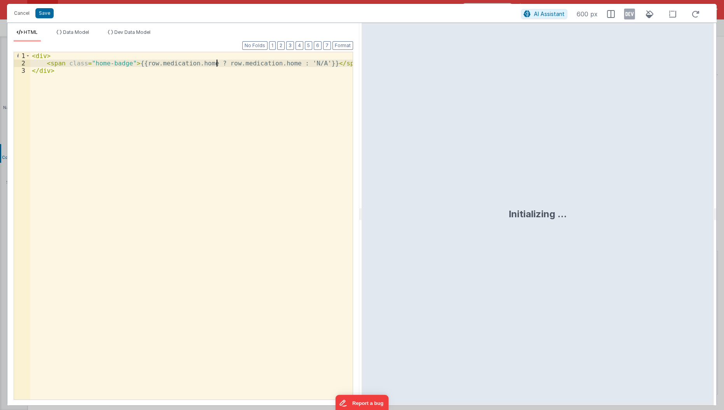
click at [215, 63] on div "< div > < span class = "home-badge" > {{row.medication.home ? row.medication.ho…" at bounding box center [191, 233] width 323 height 363
click at [49, 11] on button "Save" at bounding box center [44, 13] width 18 height 10
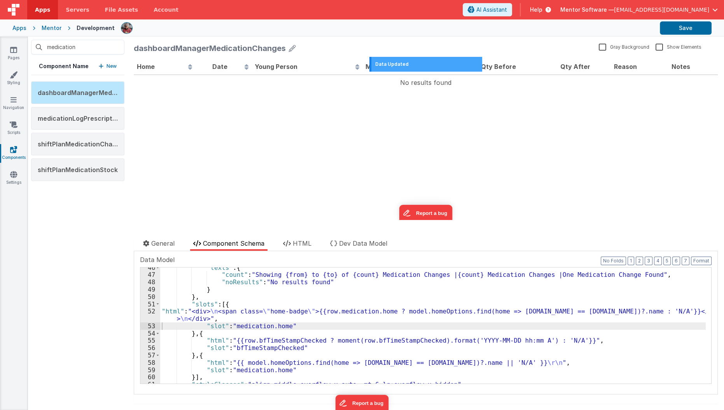
scroll to position [362, 0]
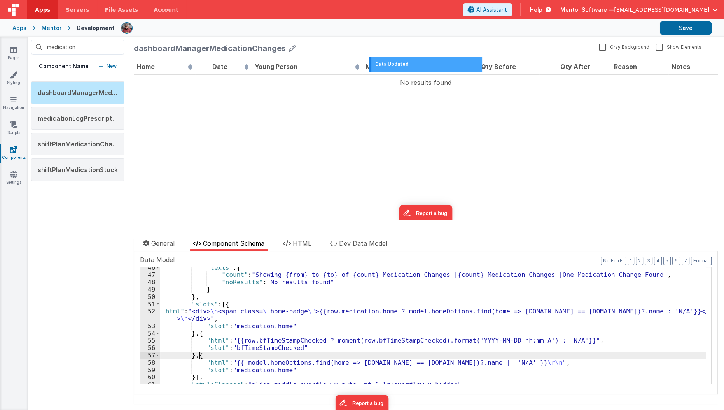
click at [199, 355] on div ""texts" : { "count" : "Showing {from} to {to} of {count} Medication Changes |{c…" at bounding box center [433, 329] width 546 height 131
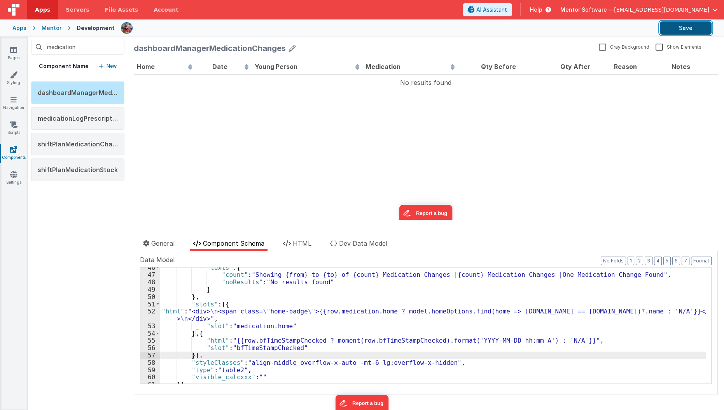
click at [678, 24] on button "Save" at bounding box center [686, 27] width 52 height 13
drag, startPoint x: 7, startPoint y: 190, endPoint x: 11, endPoint y: 184, distance: 7.3
click at [11, 184] on div "Pages Styling Navigation Scripts Components Settings" at bounding box center [14, 223] width 28 height 373
click at [11, 184] on link "Settings" at bounding box center [14, 178] width 28 height 16
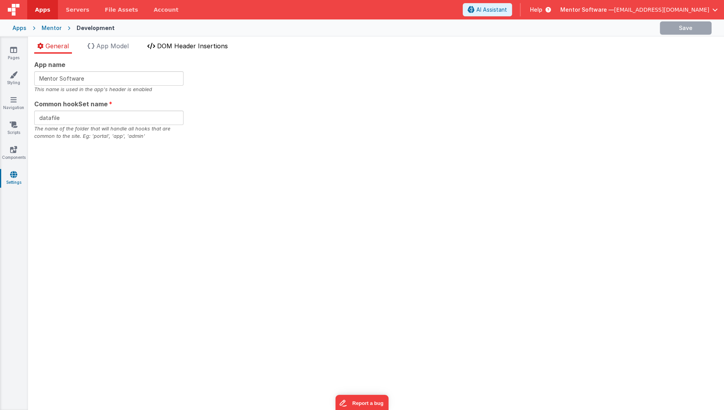
click at [177, 51] on li "DOM Header Insertions" at bounding box center [187, 47] width 87 height 12
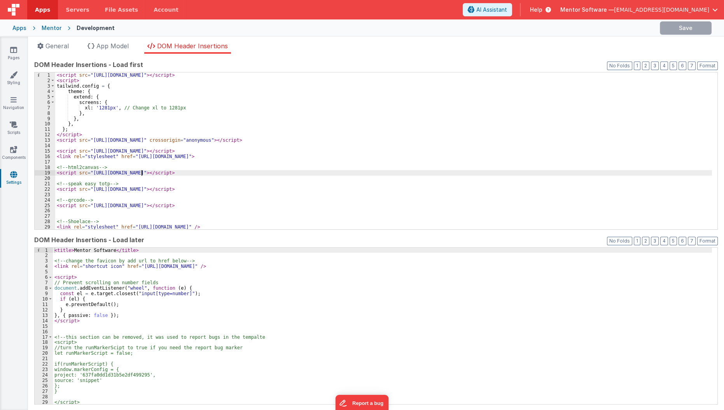
click at [141, 174] on div "< script src = "https://cdn.tailwindcss.com" > </ script > < script > tailwind …" at bounding box center [383, 156] width 657 height 168
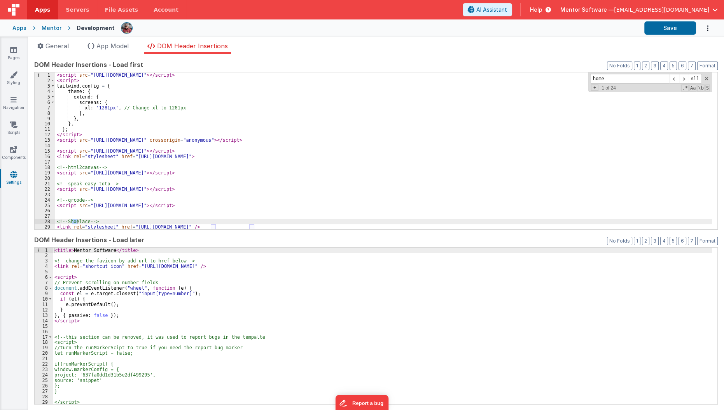
scroll to position [1326, 0]
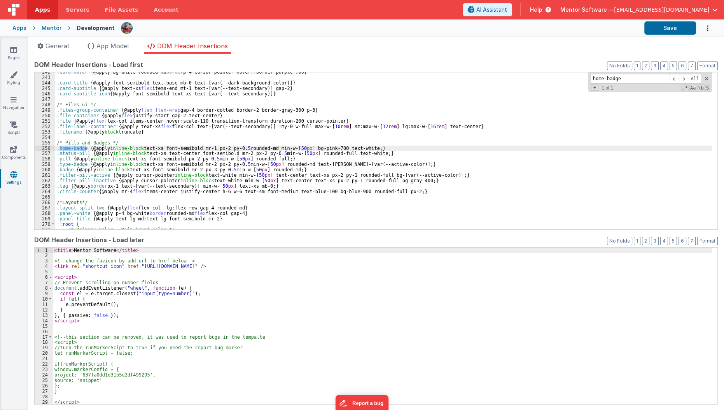
type input "home-badge"
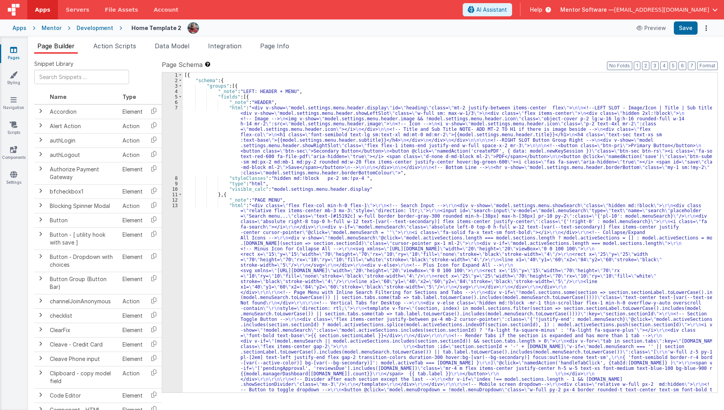
click at [310, 144] on div "[{ "schema" : { "groups" : [{ "_note" : "LEFT: HEADER + MENU" , "fields" : [{ "…" at bounding box center [448, 392] width 530 height 640
click at [688, 28] on button "Save" at bounding box center [686, 27] width 24 height 13
click at [692, 68] on button "7" at bounding box center [692, 65] width 8 height 9
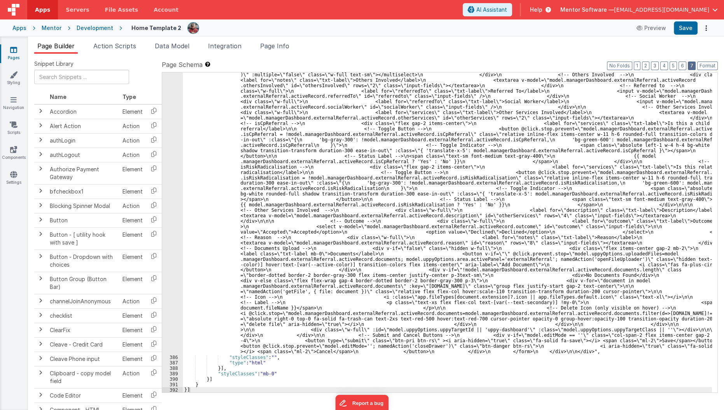
scroll to position [5758, 0]
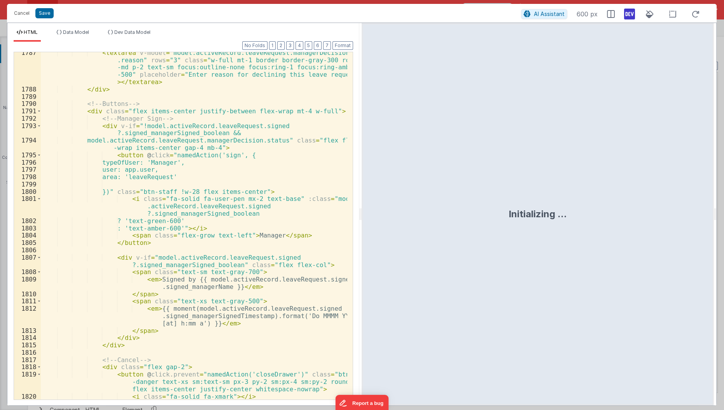
scroll to position [10492, 0]
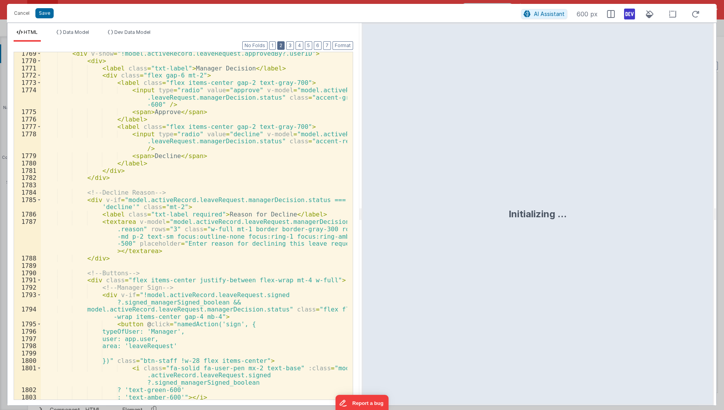
click at [285, 45] on button "2" at bounding box center [280, 45] width 7 height 9
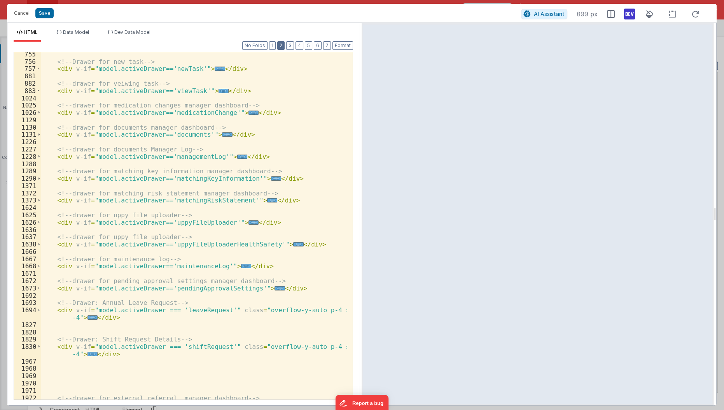
scroll to position [184, 0]
click at [237, 159] on span "..." at bounding box center [242, 157] width 10 height 4
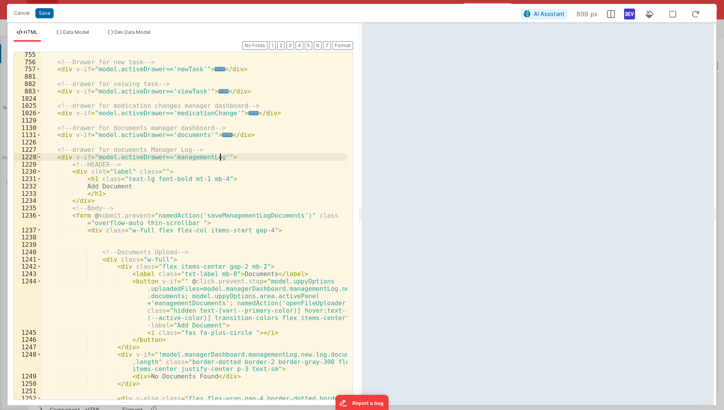
click at [37, 156] on span at bounding box center [39, 156] width 4 height 7
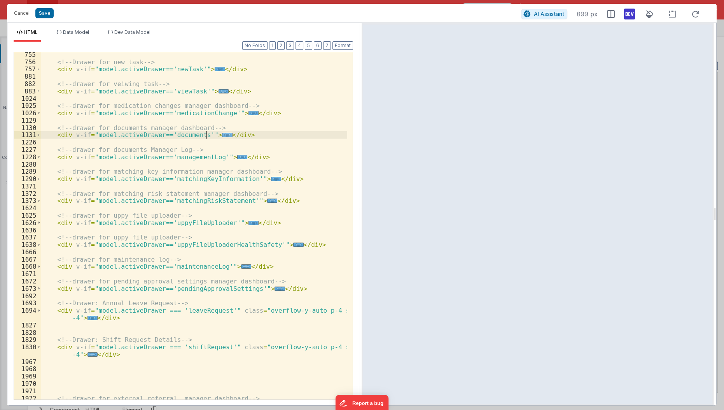
click at [222, 133] on span "..." at bounding box center [227, 135] width 10 height 4
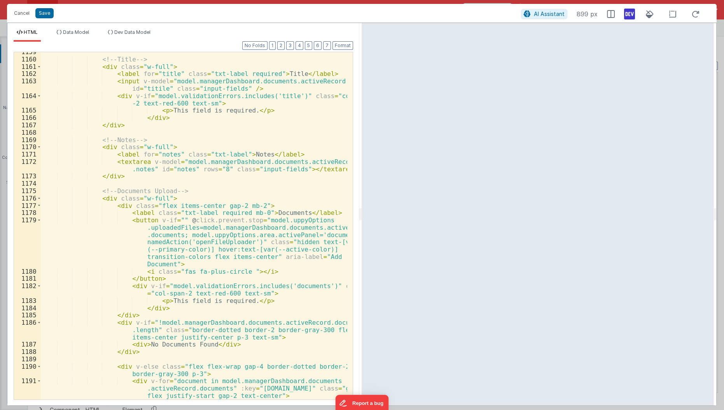
scroll to position [539, 0]
click at [110, 245] on div "<!-- Title --> < div class = "w-full" > < label for = "title" class = "txt-labe…" at bounding box center [194, 228] width 307 height 363
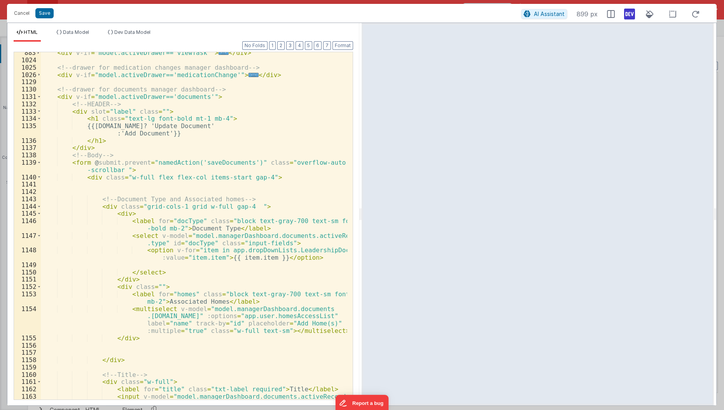
scroll to position [214, 0]
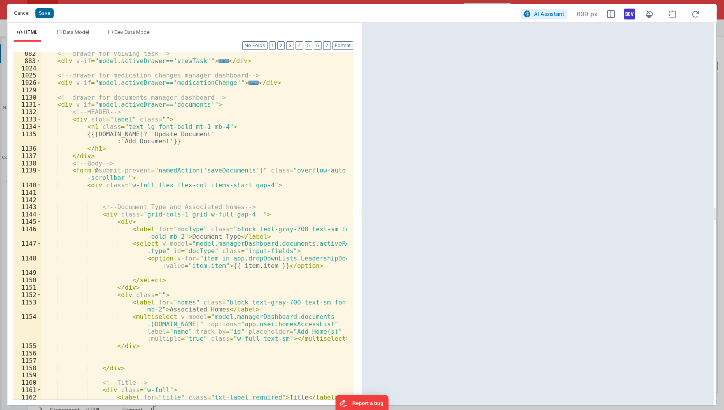
click at [21, 10] on button "Cancel" at bounding box center [21, 13] width 23 height 11
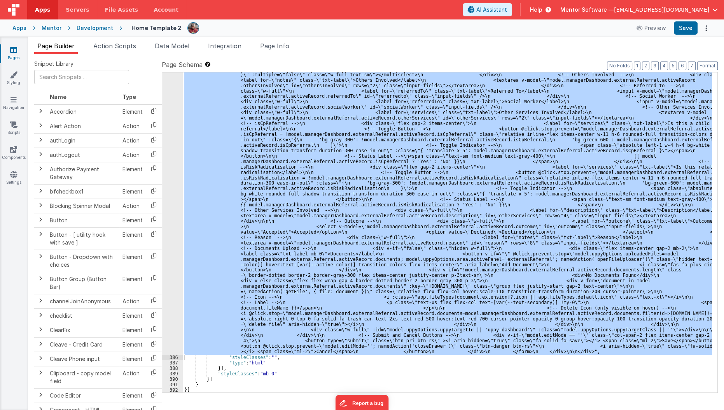
click at [288, 49] on span "Page Info" at bounding box center [274, 46] width 29 height 8
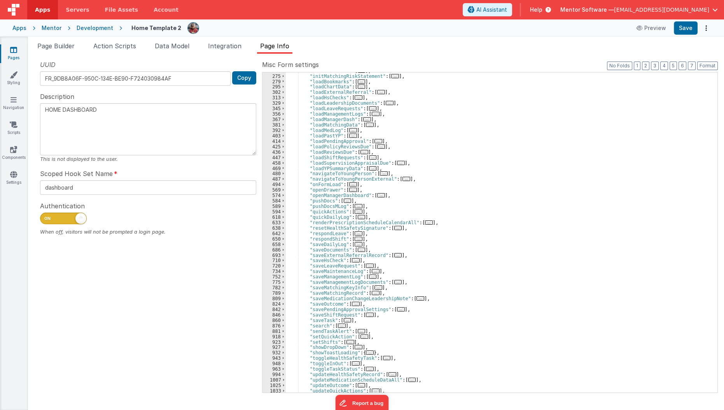
scroll to position [216, 0]
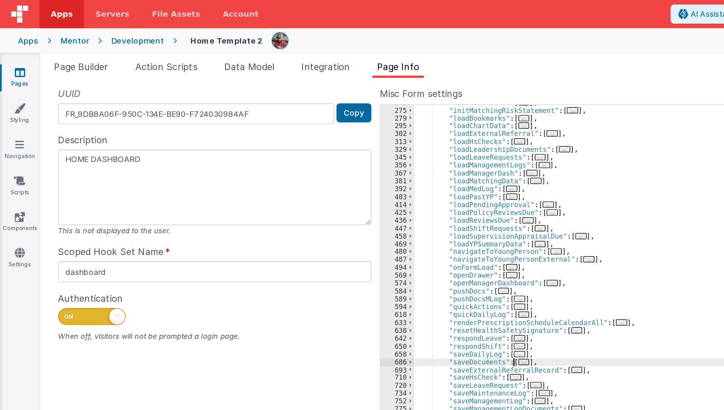
click at [247, 148] on div "UUID FR_9DB8A06F-950C-134E-BE90-F724030984AF Copy Description HOME DASHBOARD Th…" at bounding box center [376, 226] width 684 height 332
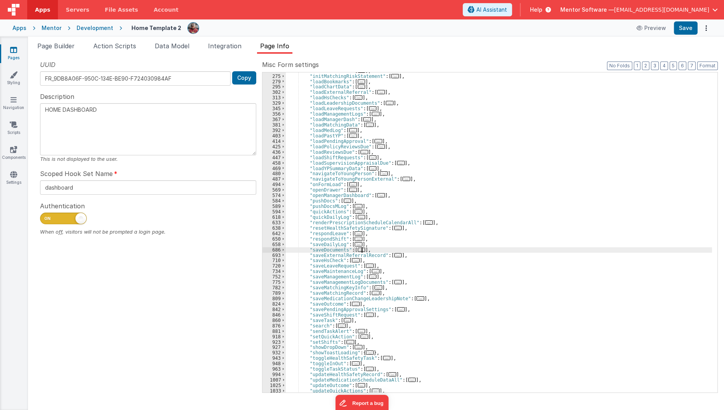
click at [363, 247] on div ""hideCardModal" : [ ... ] , "initMatchingRiskStatement" : [ ... ] , "loadBookma…" at bounding box center [499, 233] width 427 height 331
click at [359, 248] on span "..." at bounding box center [362, 249] width 8 height 4
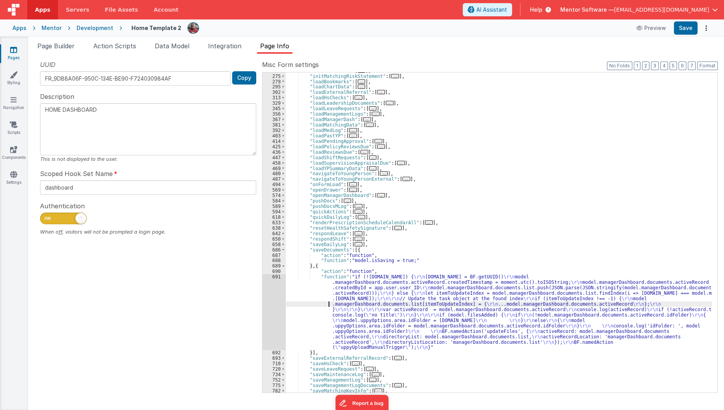
click at [327, 303] on div ""hideCardModal" : [ ... ] , "initMatchingRiskStatement" : [ ... ] , "loadBookma…" at bounding box center [499, 233] width 427 height 331
click at [267, 310] on div "691" at bounding box center [274, 312] width 23 height 76
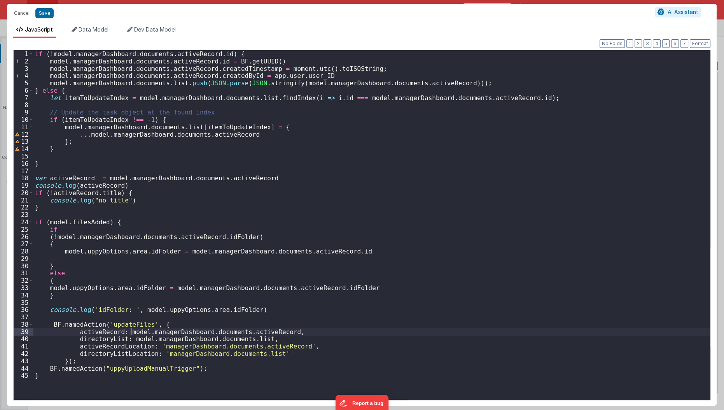
click at [131, 328] on div "if ( ! model . managerDashboard . documents . activeRecord . id ) { model . man…" at bounding box center [371, 232] width 677 height 364
click at [134, 324] on div "if ( ! model . managerDashboard . documents . activeRecord . id ) { model . man…" at bounding box center [371, 232] width 677 height 364
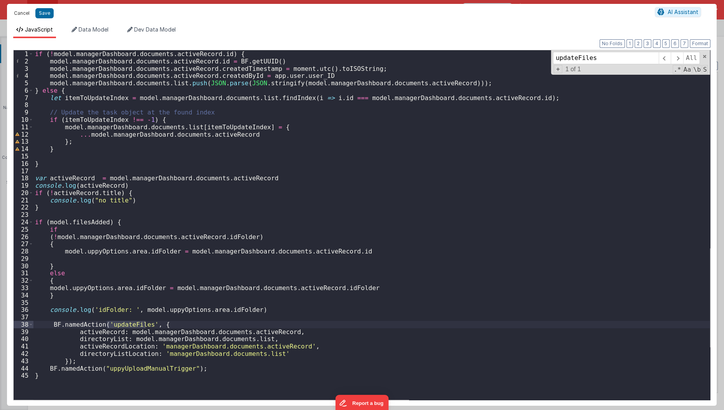
click at [18, 11] on button "Cancel" at bounding box center [21, 13] width 23 height 11
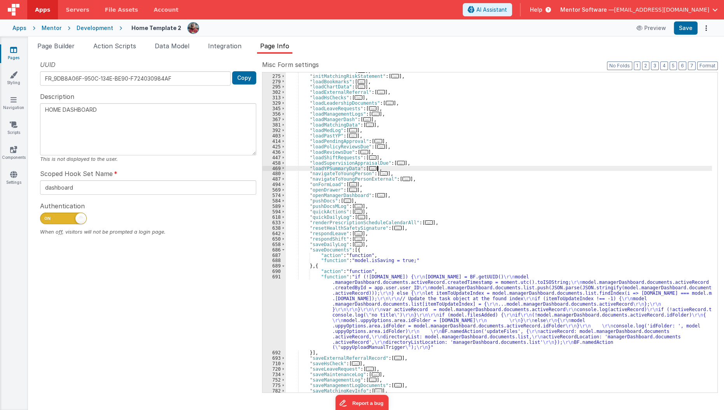
click at [499, 168] on div ""hideCardModal" : [ ... ] , "initMatchingRiskStatement" : [ ... ] , "loadBookma…" at bounding box center [499, 233] width 427 height 331
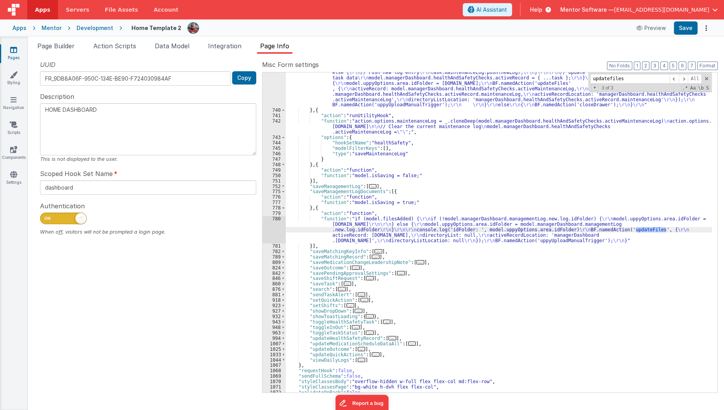
scroll to position [1087, 0]
type input "updatefiles"
click at [282, 193] on span at bounding box center [283, 191] width 4 height 5
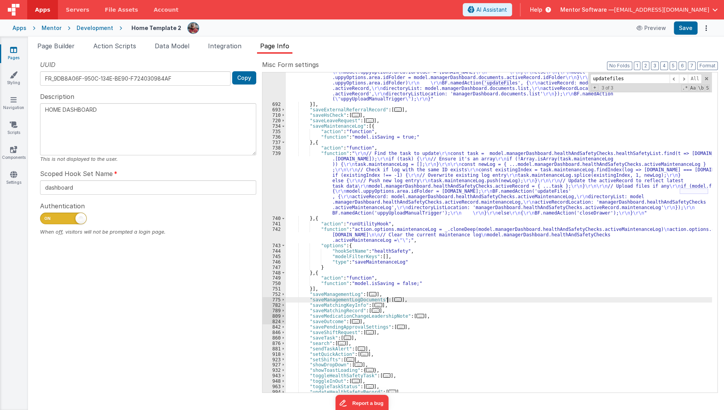
scroll to position [979, 0]
click at [284, 126] on span at bounding box center [283, 125] width 4 height 5
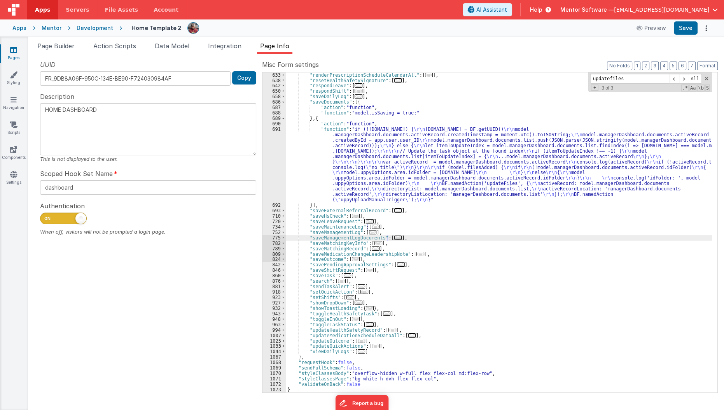
scroll to position [860, 0]
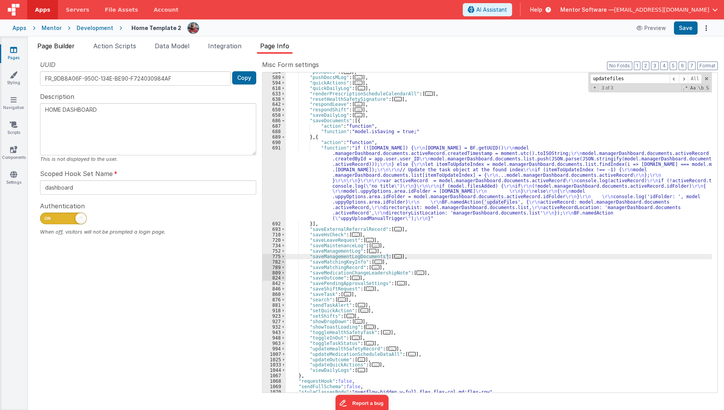
click at [67, 49] on span "Page Builder" at bounding box center [55, 46] width 37 height 8
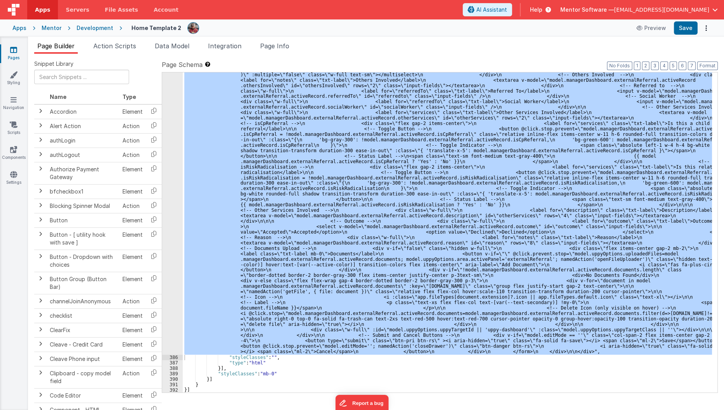
click at [364, 178] on div ""html" : "<div id= \" info-drawer \" class= \" fixed top-0 right-0 z-40 h-scree…" at bounding box center [447, 232] width 529 height 320
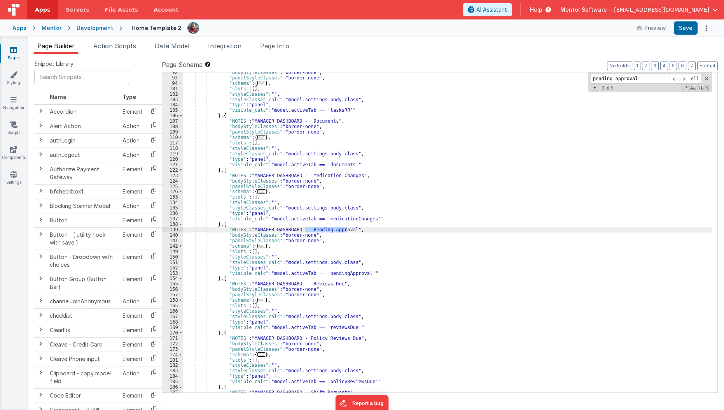
scroll to position [1309, 0]
type input "pending approval"
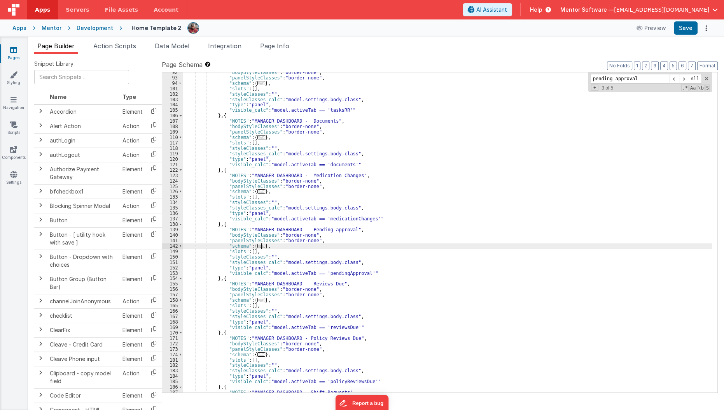
click at [262, 245] on div ""bodyStyleClasses" : "border-none" , "panelStyleClasses" : "border-none" , "sch…" at bounding box center [448, 235] width 530 height 331
click at [258, 244] on span "..." at bounding box center [262, 246] width 8 height 4
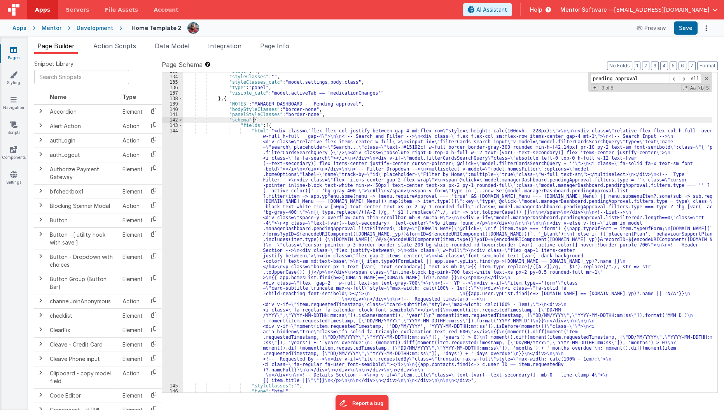
scroll to position [1435, 0]
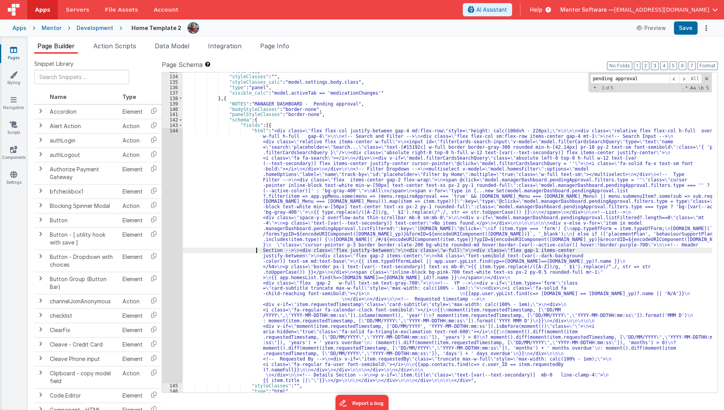
click at [226, 251] on div ""slots" : [ ] , "styleClasses" : "" , "styleClasses_calc" : "model.settings.bod…" at bounding box center [448, 233] width 530 height 331
click at [171, 273] on div "144" at bounding box center [172, 255] width 21 height 255
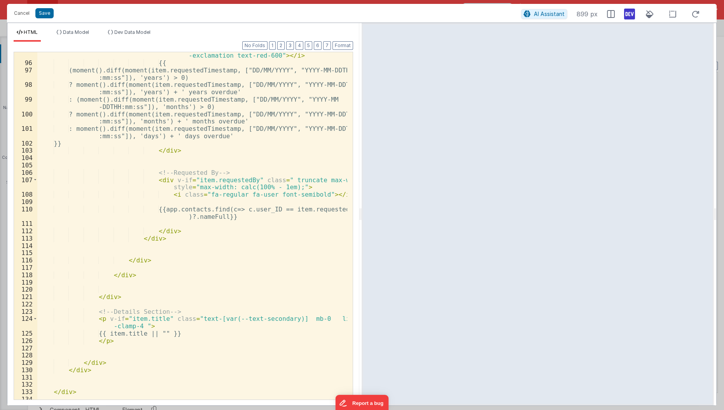
scroll to position [994, 0]
click at [171, 273] on div "< i aria-hidden = "true" class = "fa-solid fa-triangle -exclamation text-red-60…" at bounding box center [192, 230] width 311 height 370
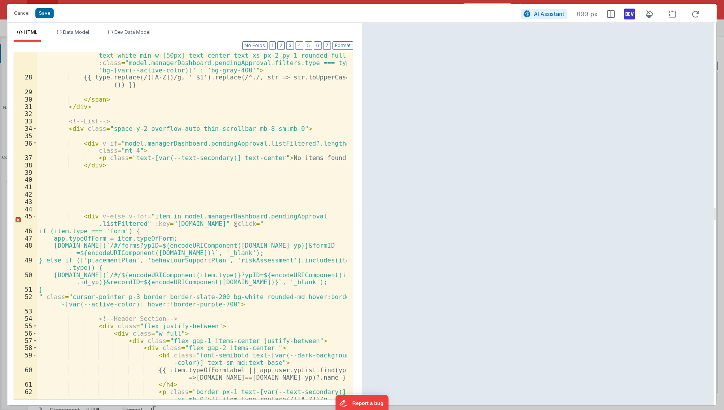
scroll to position [272, 0]
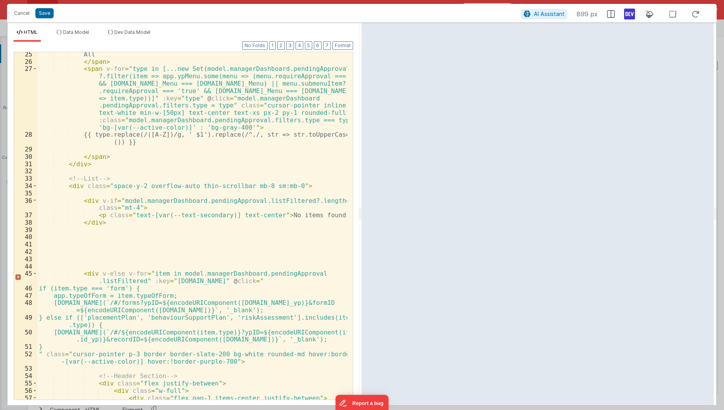
click at [216, 187] on div "All </ span > < span v-for = "type in [...new Set(model.managerDashboard.pendin…" at bounding box center [192, 232] width 311 height 363
click at [231, 167] on div "All </ span > < span v-for = "type in [...new Set(model.managerDashboard.pendin…" at bounding box center [192, 232] width 311 height 363
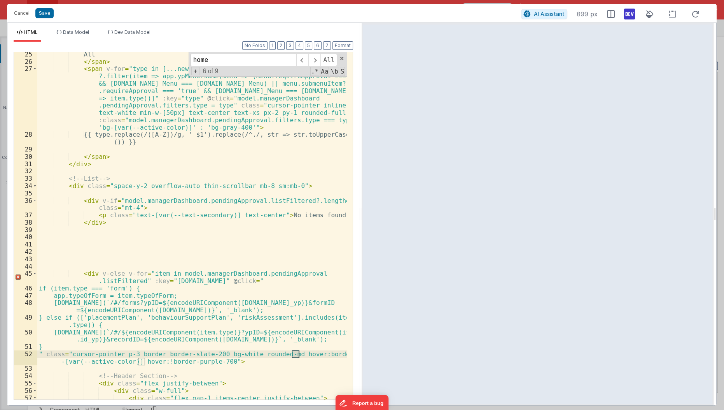
scroll to position [542, 0]
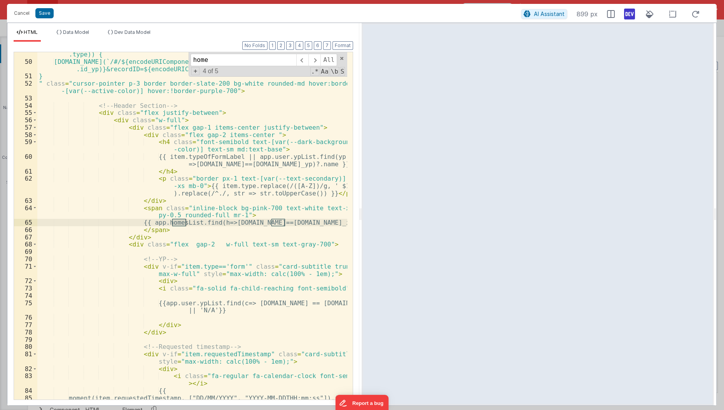
type input "home"
click at [248, 228] on div "} else if (['placementPlan', 'behaviourSupportPlan', 'riskAssessment'].includes…" at bounding box center [192, 231] width 311 height 377
click at [233, 213] on div "} else if (['placementPlan', 'behaviourSupportPlan', 'riskAssessment'].includes…" at bounding box center [192, 231] width 311 height 377
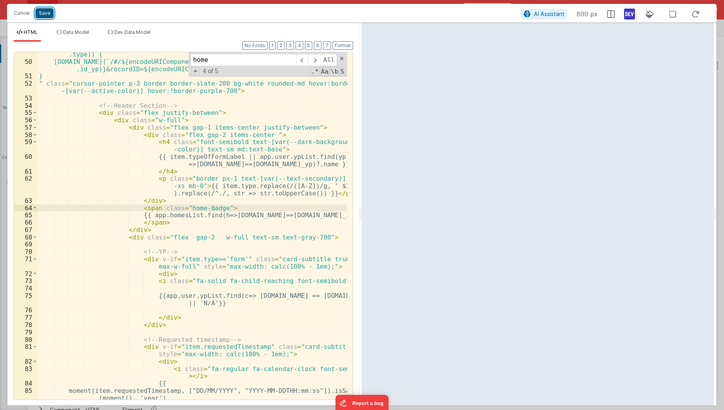
click at [42, 14] on button "Save" at bounding box center [44, 13] width 18 height 10
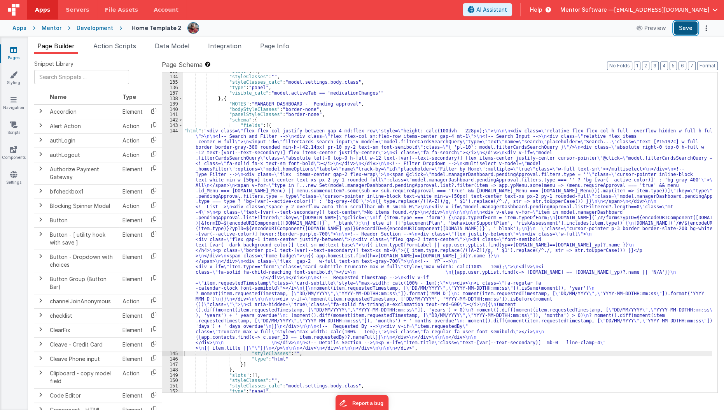
click at [686, 30] on button "Save" at bounding box center [686, 27] width 24 height 13
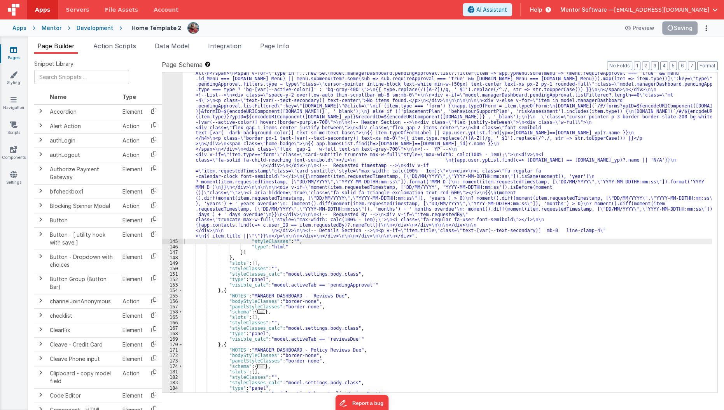
scroll to position [1577, 0]
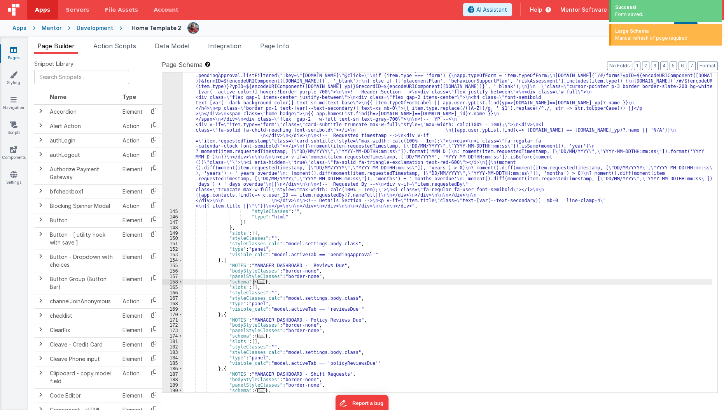
click at [258, 280] on span "..." at bounding box center [262, 281] width 8 height 4
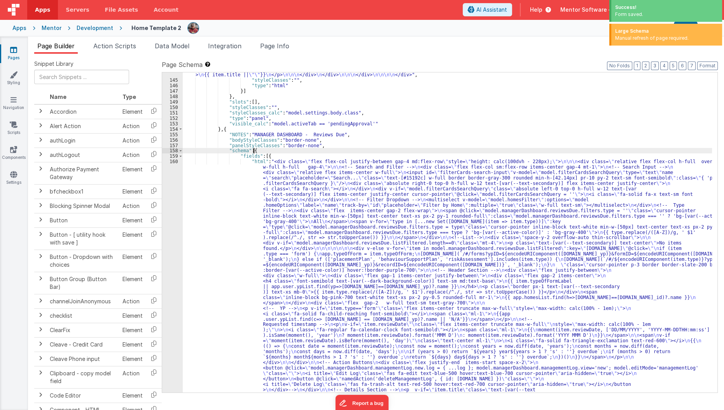
scroll to position [1708, 0]
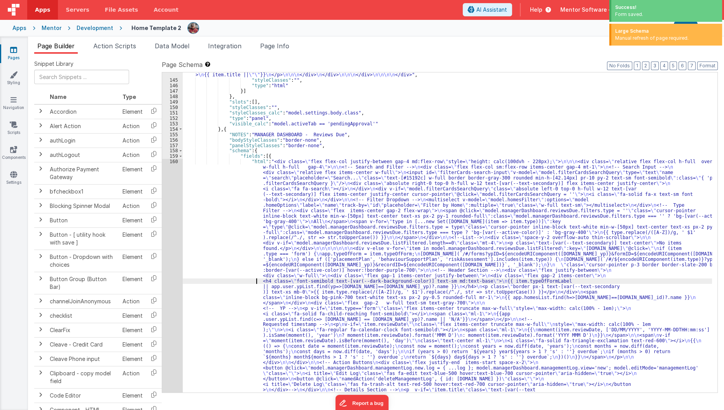
click at [257, 280] on div ""html" : "<div class= \" flex flex-col justify-between gap-4 md:flex-row \" sty…" at bounding box center [448, 245] width 530 height 781
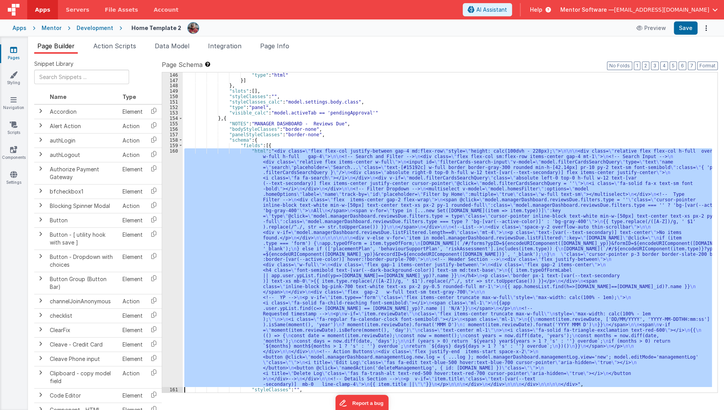
click at [172, 275] on div "146 147 148 149 150 151 152 153 154 155 156 157 158 159 160 161 162 163" at bounding box center [172, 237] width 21 height 331
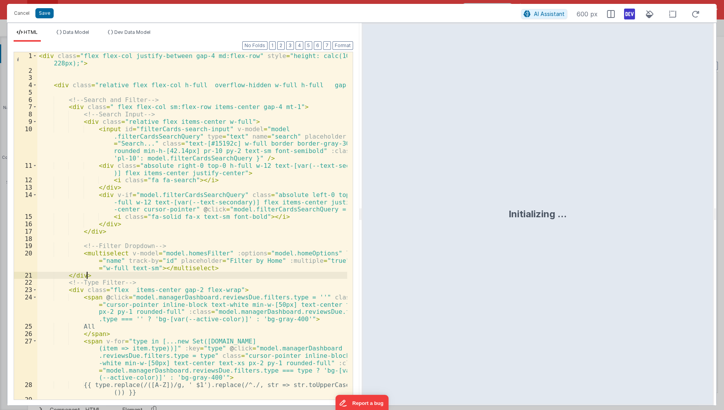
click at [172, 275] on div "< div class = "flex flex-col justify-between gap-4 md:flex-row" style = "height…" at bounding box center [192, 237] width 311 height 370
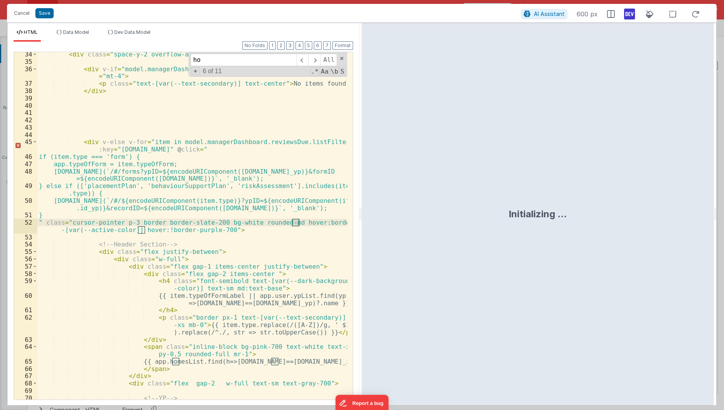
scroll to position [381, 0]
type input "home"
click at [182, 346] on div "< div class = "space-y-2 overflow-auto thin-scrollbar" > < div v-if = "model.ma…" at bounding box center [192, 236] width 311 height 370
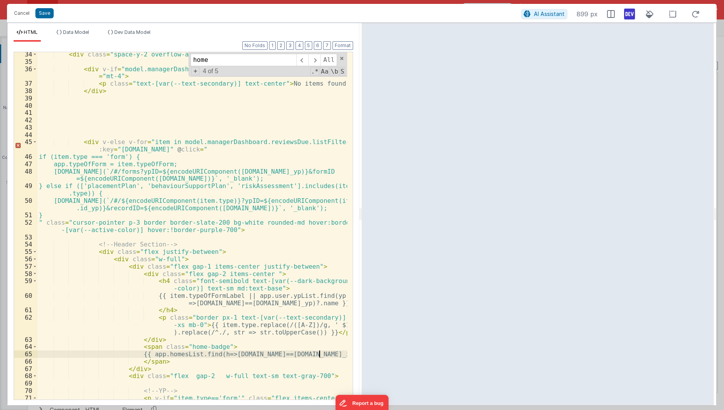
click at [319, 354] on div "< div class = "space-y-2 overflow-auto thin-scrollbar" > < div v-if = "model.ma…" at bounding box center [192, 236] width 311 height 370
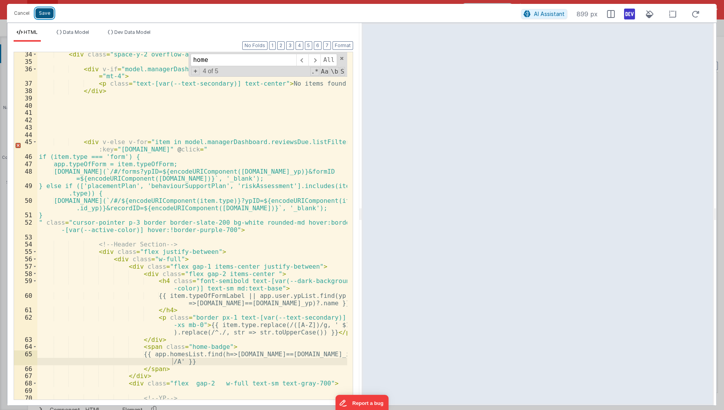
click at [46, 15] on button "Save" at bounding box center [44, 13] width 18 height 10
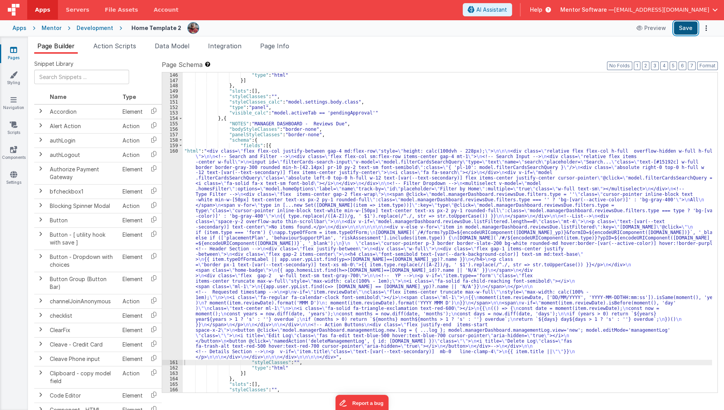
click at [684, 32] on button "Save" at bounding box center [686, 27] width 24 height 13
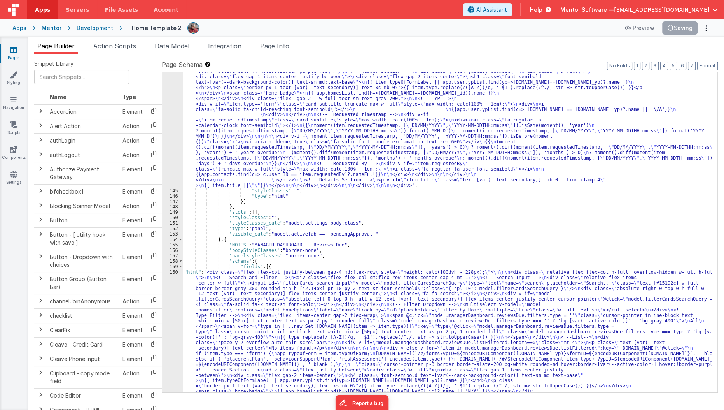
scroll to position [1598, 0]
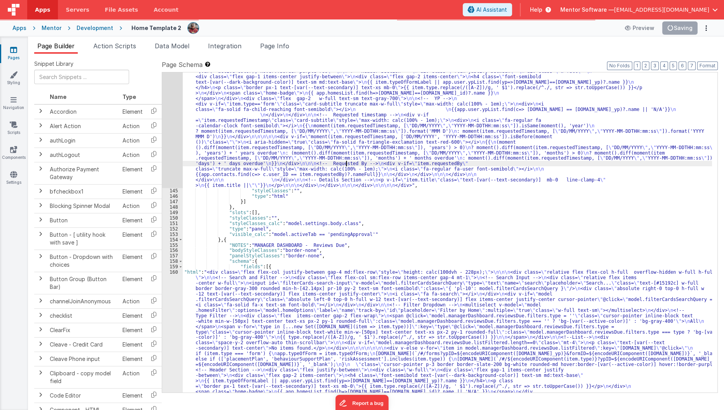
click at [346, 161] on div ""html" : "<div class= \" flex flex-col justify-between gap-4 md:flex-row \" sty…" at bounding box center [448, 342] width 530 height 753
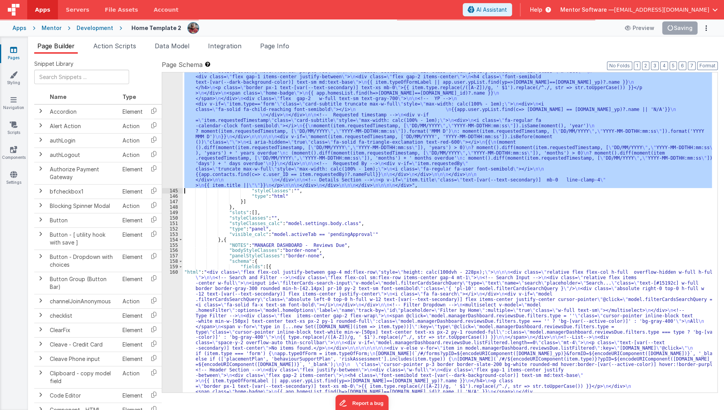
click at [168, 139] on div "144" at bounding box center [172, 77] width 21 height 223
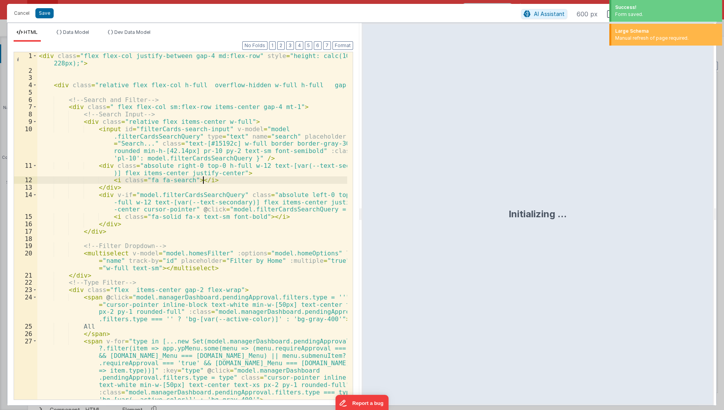
click at [211, 180] on div "< div class = "flex flex-col justify-between gap-4 md:flex-row" style = "height…" at bounding box center [192, 240] width 311 height 377
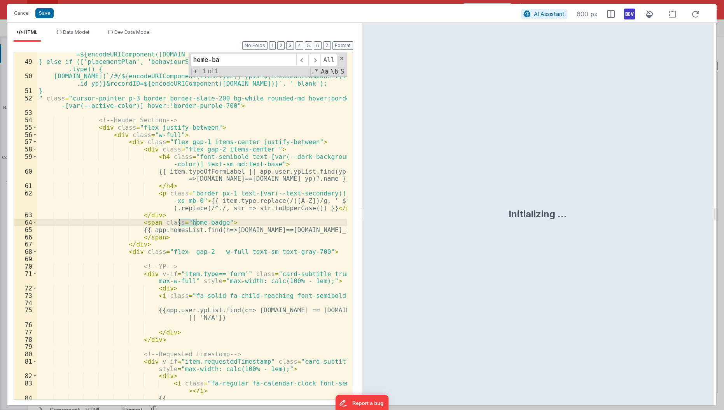
scroll to position [527, 0]
type input "home-badge"
click at [321, 230] on div "window.open(`/#/forms?ypID=${encodeURIComponent(item.id_yp)}&formID =${encodeUR…" at bounding box center [192, 231] width 311 height 377
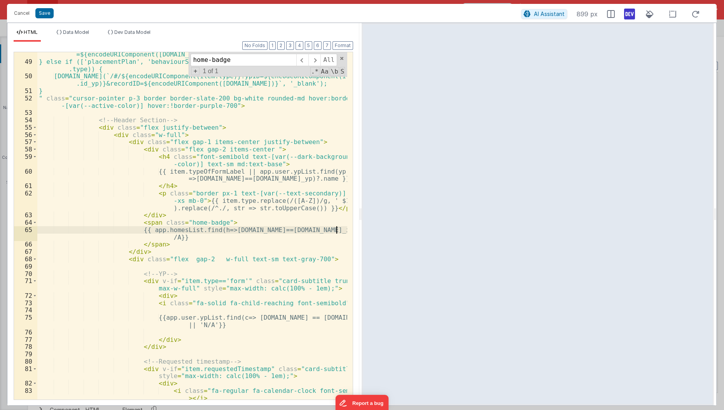
click at [335, 231] on div "window.open(`/#/forms?ypID=${encodeURIComponent(item.id_yp)}&formID =${encodeUR…" at bounding box center [192, 228] width 311 height 370
click at [265, 178] on div "window.open(`/#/forms?ypID=${encodeURIComponent(item.id_yp)}&formID =${encodeUR…" at bounding box center [192, 228] width 311 height 370
click at [41, 14] on button "Save" at bounding box center [44, 13] width 18 height 10
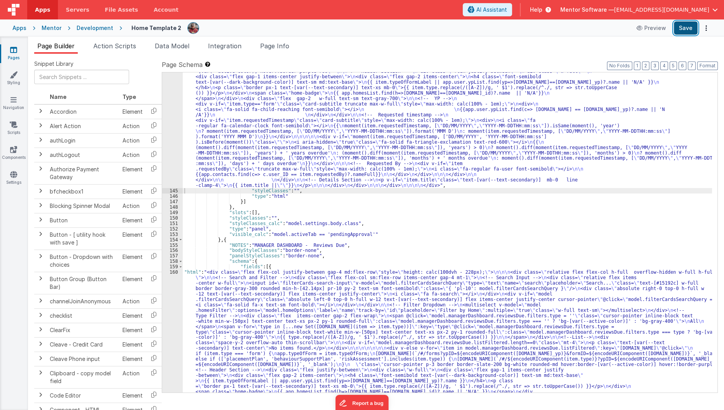
click at [684, 25] on button "Save" at bounding box center [686, 27] width 24 height 13
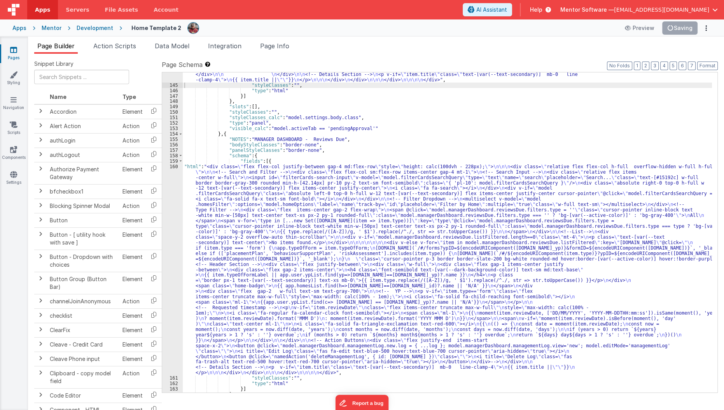
scroll to position [1719, 0]
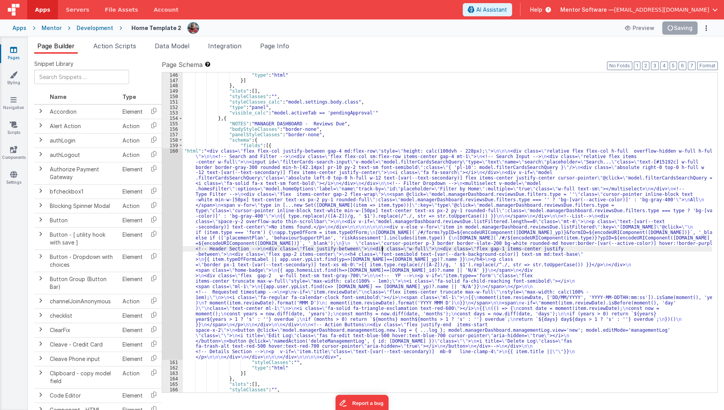
click at [383, 248] on div ""type" : "html" }] } , "slots" : [ ] , "styleClasses" : "" , "styleClasses_calc…" at bounding box center [448, 237] width 530 height 331
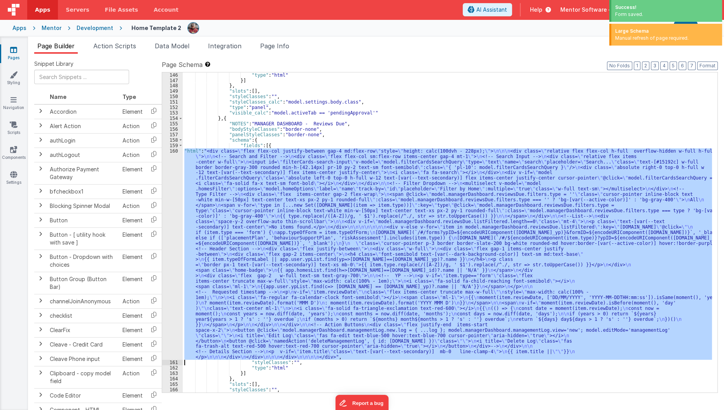
click at [168, 288] on div "160" at bounding box center [172, 254] width 21 height 212
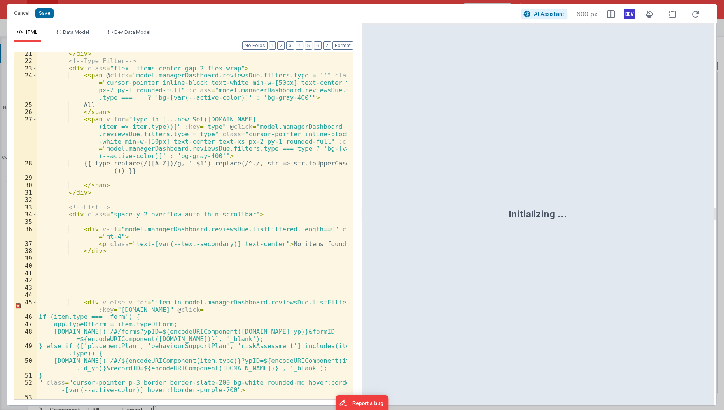
scroll to position [221, 0]
click at [168, 288] on div "</ div > <!-- Type Filter --> < div class = "flex items-center gap-2 flex-wrap"…" at bounding box center [192, 231] width 311 height 363
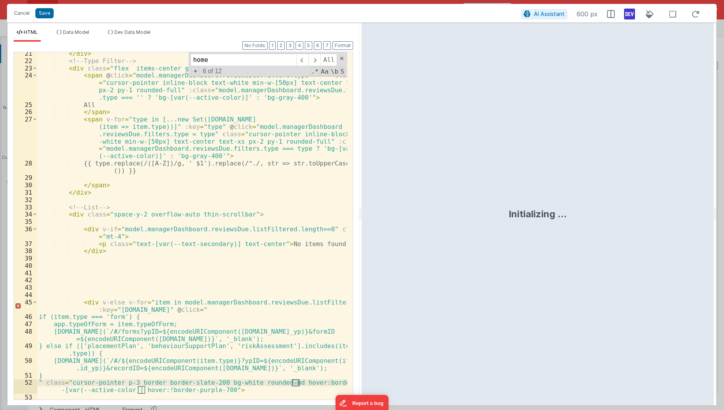
scroll to position [505, 0]
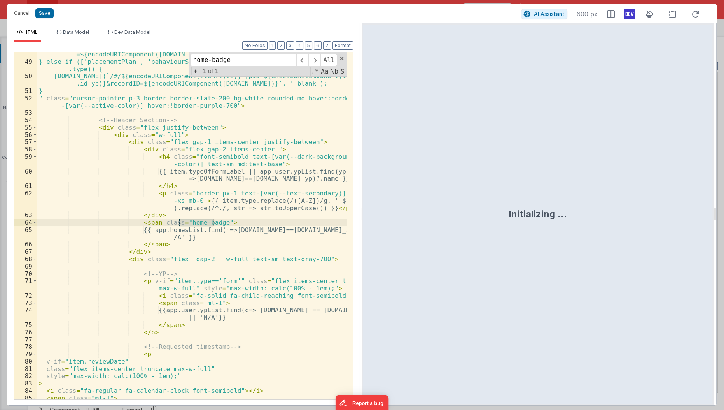
type input "home-badge"
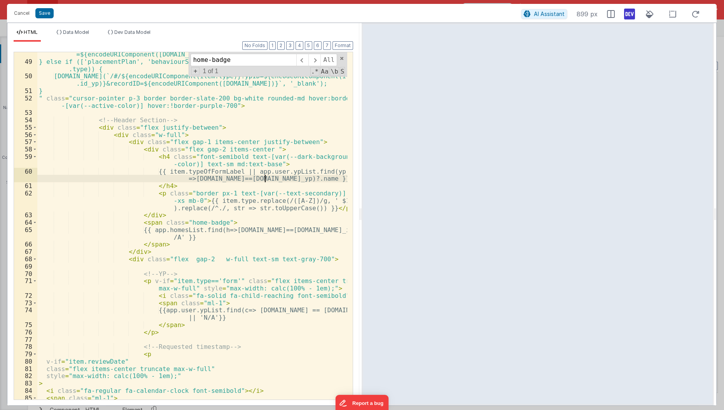
click at [265, 177] on div "window.open(`/#/forms?ypID=${encodeURIComponent(item.id_yp)}&formID =${encodeUR…" at bounding box center [192, 228] width 311 height 370
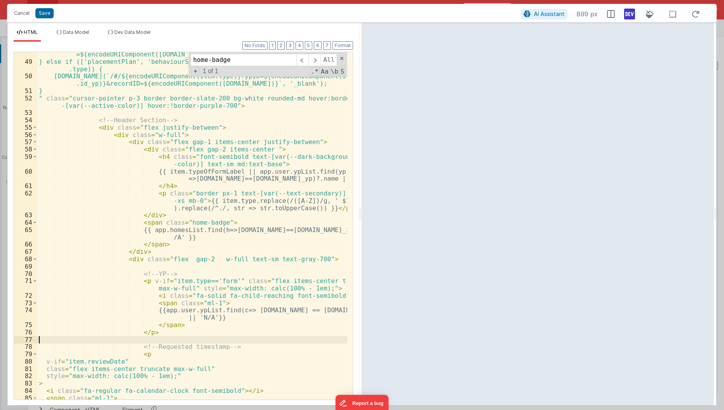
click at [257, 340] on div "window.open(`/#/forms?ypID=${encodeURIComponent(item.id_yp)}&formID =${encodeUR…" at bounding box center [192, 228] width 311 height 370
click at [50, 12] on button "Save" at bounding box center [44, 13] width 18 height 10
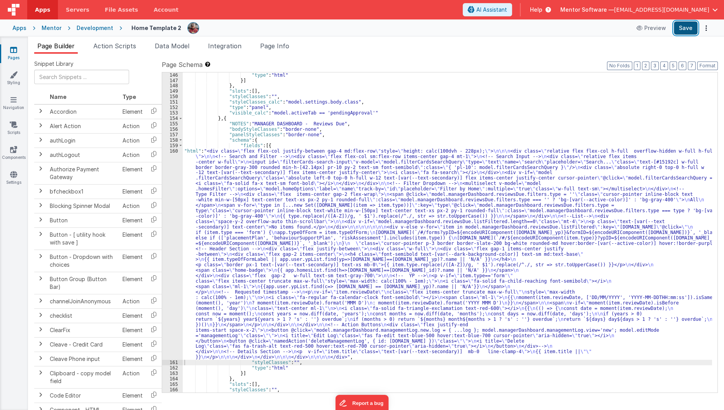
click at [690, 26] on button "Save" at bounding box center [686, 27] width 24 height 13
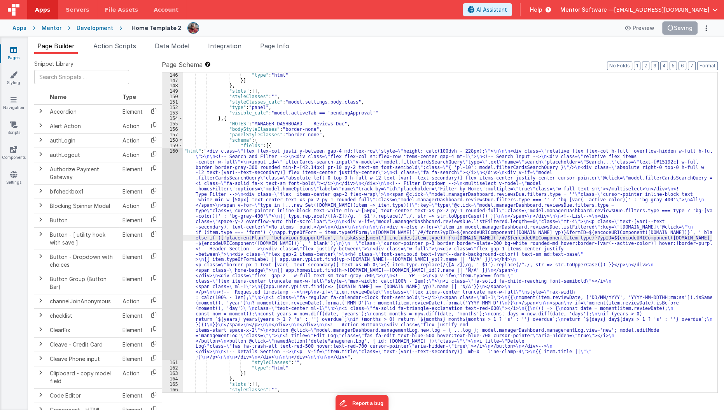
click at [366, 236] on div ""type" : "html" }] } , "slots" : [ ] , "styleClasses" : "" , "styleClasses_calc…" at bounding box center [448, 237] width 530 height 331
paste input "inline-block bg-pink-700 text-white text-xs px-2 py-0.5 rounded-full mr-1"
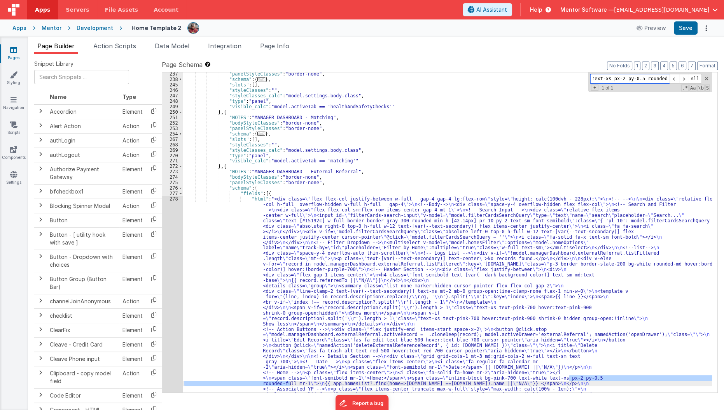
scroll to position [0, 0]
type input "bg-pink-700 text-white text-xs px-2 py-0.5 rounded-full"
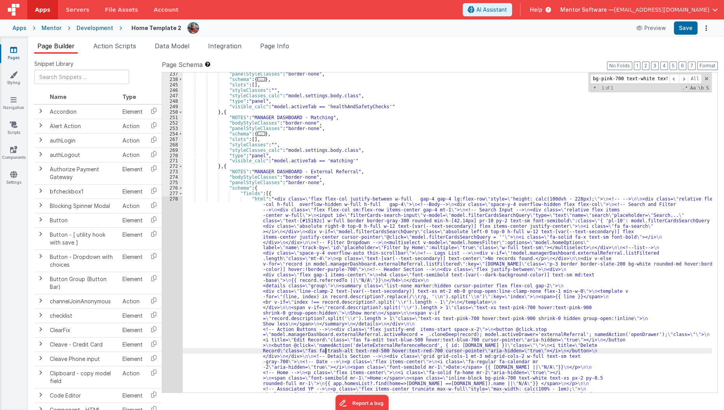
click at [325, 349] on div ""panelStyleClasses" : "border-none" , "schema" : { ... } , "slots" : [ ] , "sty…" at bounding box center [448, 339] width 530 height 537
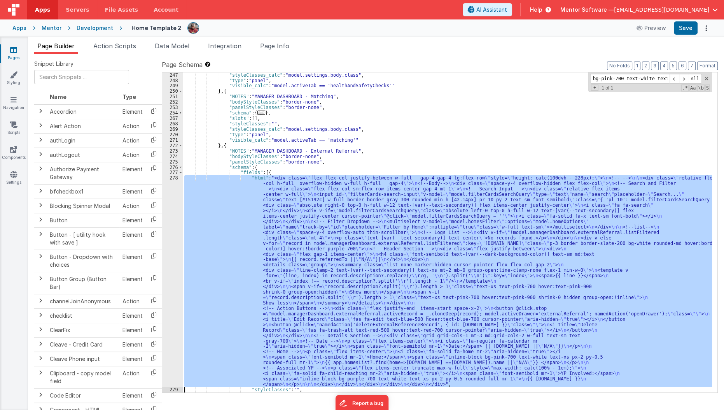
scroll to position [2310, 0]
click at [173, 340] on div "278" at bounding box center [172, 281] width 21 height 212
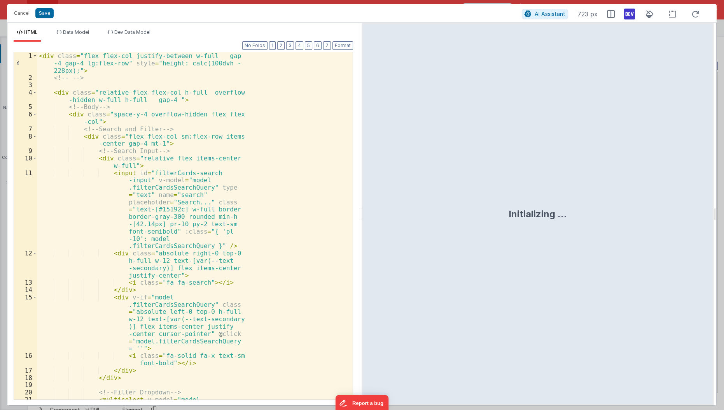
click at [196, 277] on div "< div class = "flex flex-col justify-between w-full gap -4 gap-4 lg:flex-row" s…" at bounding box center [192, 259] width 310 height 414
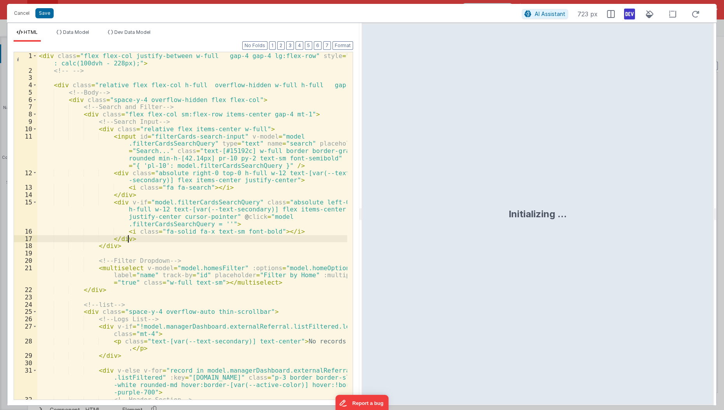
click at [226, 241] on div "< div class = "flex flex-col justify-between w-full gap-4 gap-4 lg:flex-row" st…" at bounding box center [192, 237] width 311 height 370
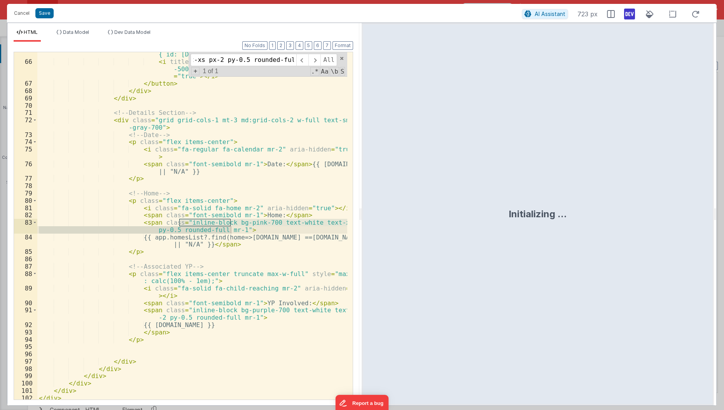
type input "inline-block bg-pink-700 text-white text-xs px-2 py-0.5 rounded-full mr-1"
click at [189, 228] on div "< button @ click = "namedAction('deleteExternalReferenceRecord', { id: record.i…" at bounding box center [192, 225] width 310 height 347
click at [178, 220] on div "< button @ click = "namedAction('deleteExternalReferenceRecord', { id: record.i…" at bounding box center [192, 228] width 311 height 370
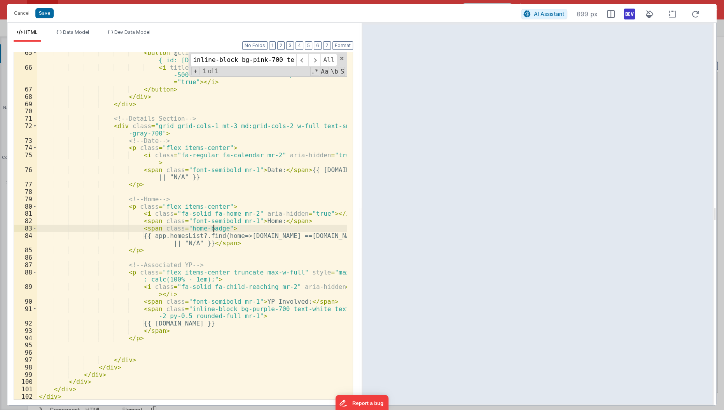
scroll to position [704, 0]
click at [41, 11] on button "Save" at bounding box center [44, 13] width 18 height 10
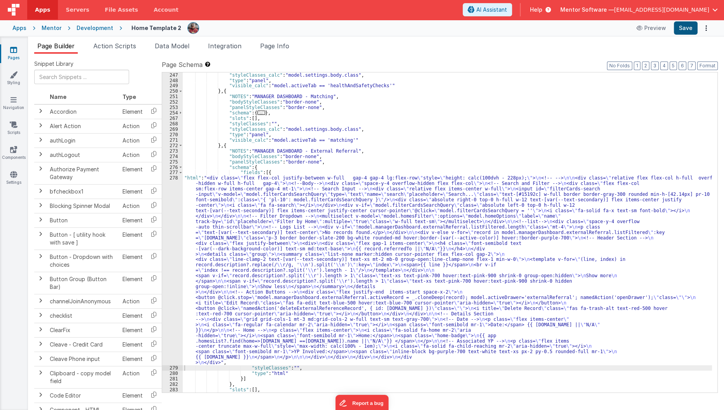
click at [688, 32] on div "Apps Mentor Development Home Template 2 Preview Save" at bounding box center [362, 27] width 724 height 17
click at [688, 32] on button "Save" at bounding box center [686, 27] width 24 height 13
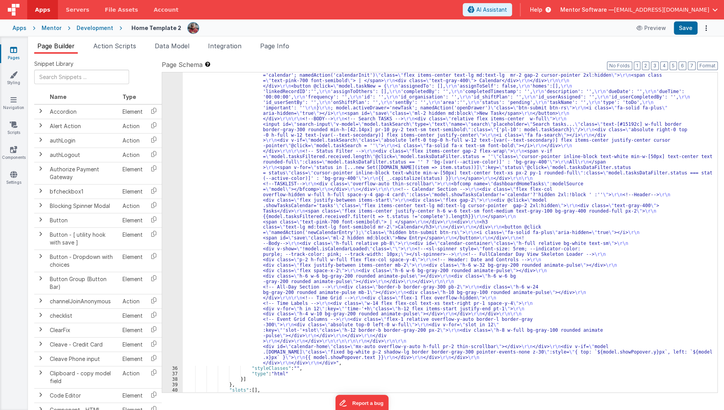
scroll to position [947, 0]
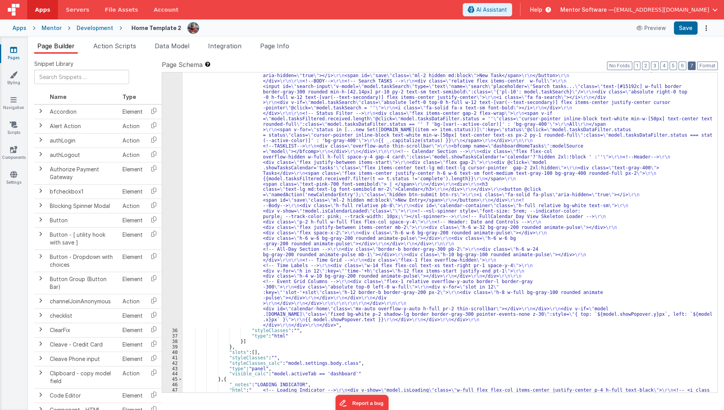
click at [693, 63] on button "7" at bounding box center [692, 65] width 8 height 9
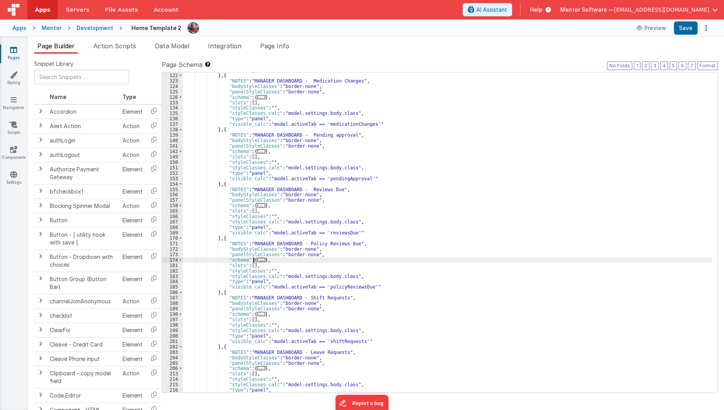
click at [258, 258] on span "..." at bounding box center [262, 260] width 8 height 4
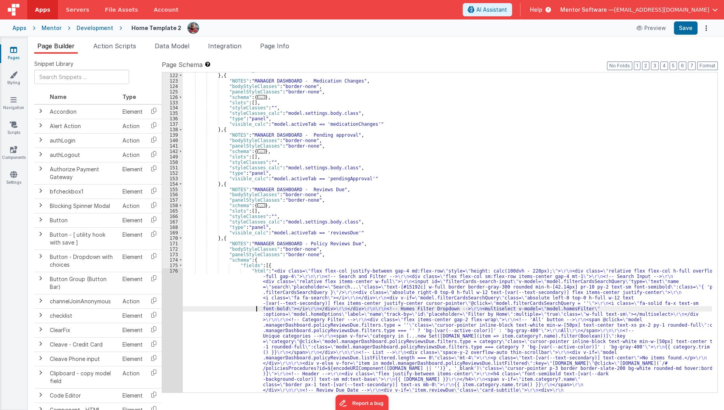
click at [254, 308] on div ""visible_calc" : "model.activeTab == 'documents'" } , { "NOTES" : "MANAGER DASH…" at bounding box center [448, 324] width 530 height 515
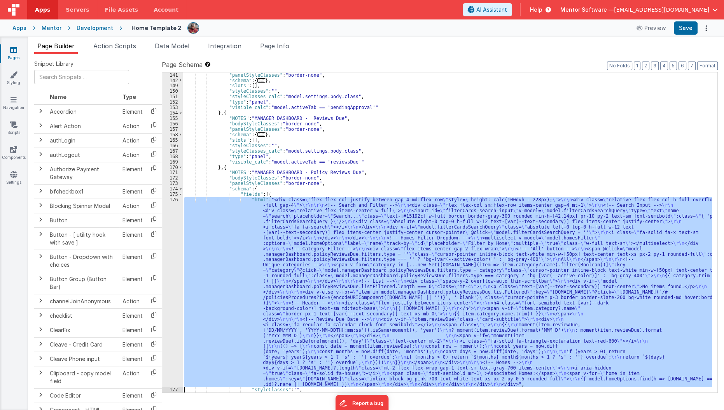
scroll to position [1204, 0]
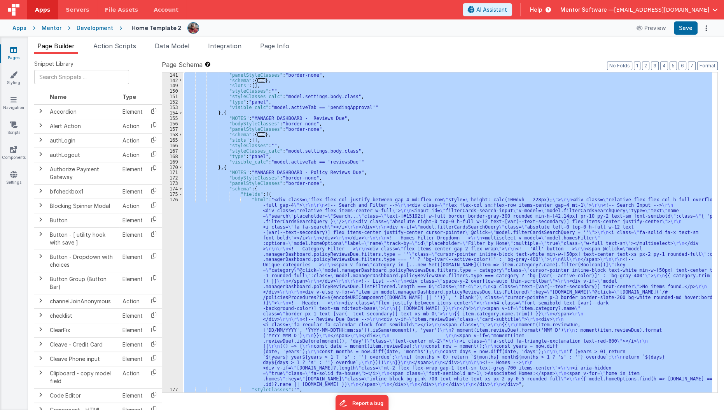
click at [170, 328] on div "176" at bounding box center [172, 292] width 21 height 190
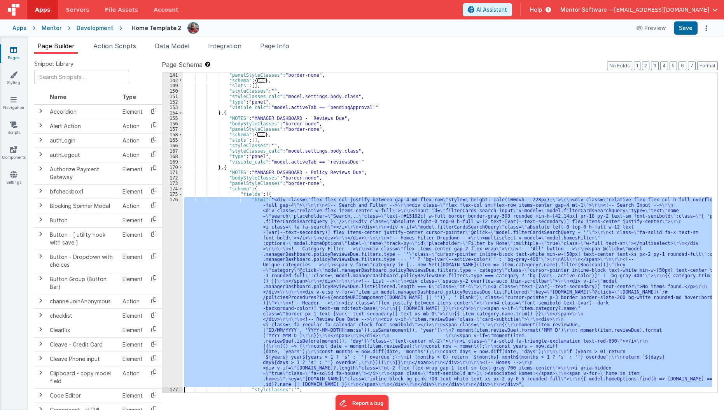
click at [170, 328] on div "176" at bounding box center [172, 292] width 21 height 190
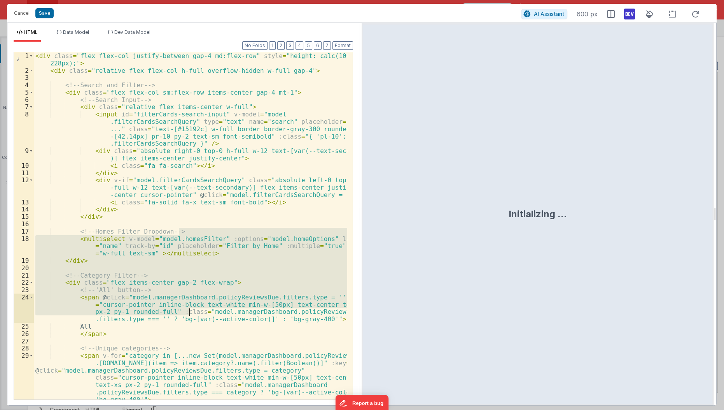
click at [187, 312] on div "< div class = "flex flex-col justify-between gap-4 md:flex-row" style = "height…" at bounding box center [191, 237] width 314 height 370
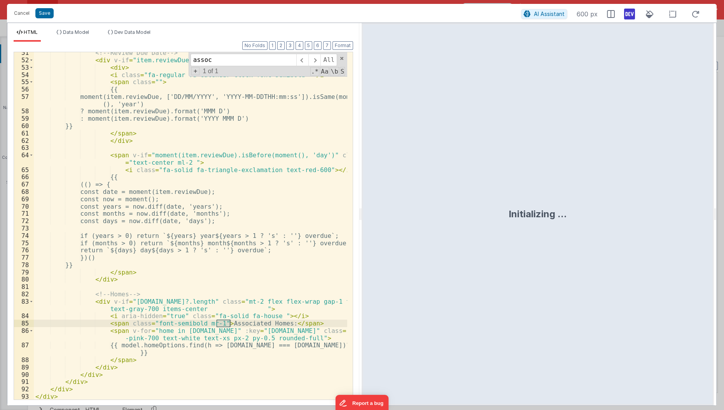
scroll to position [558, 0]
type input "associated"
click at [290, 333] on div "<!-- Review Due Date --> < div v-if = "item.reviewDue" class = "card-subtitle" …" at bounding box center [191, 230] width 314 height 363
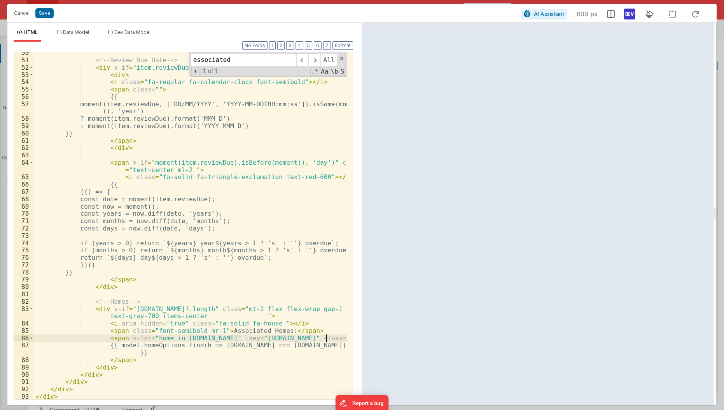
scroll to position [551, 0]
click at [118, 168] on div "<!-- Review Due Date --> < div v-if = "item.reviewDue" class = "card-subtitle" …" at bounding box center [191, 230] width 314 height 363
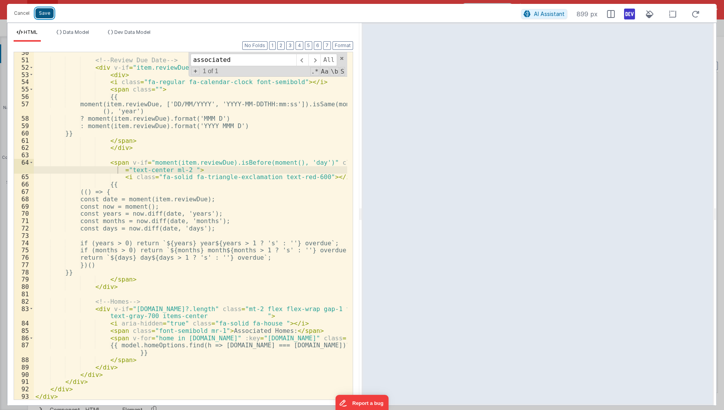
click at [46, 16] on button "Save" at bounding box center [44, 13] width 18 height 10
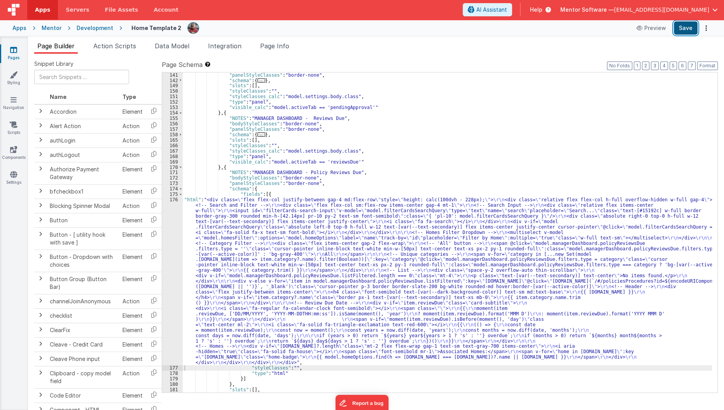
click at [683, 31] on button "Save" at bounding box center [686, 27] width 24 height 13
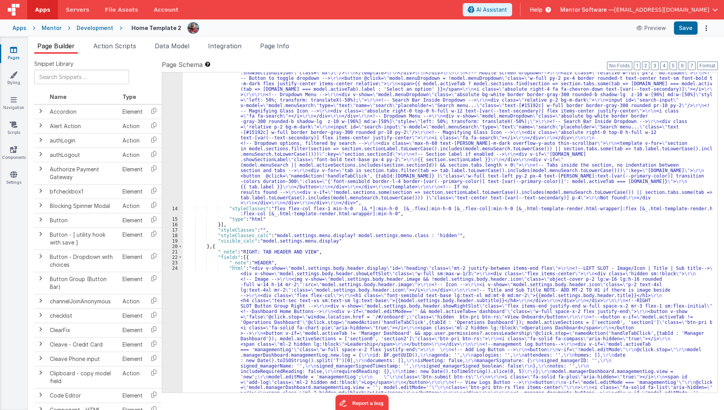
scroll to position [331, 0]
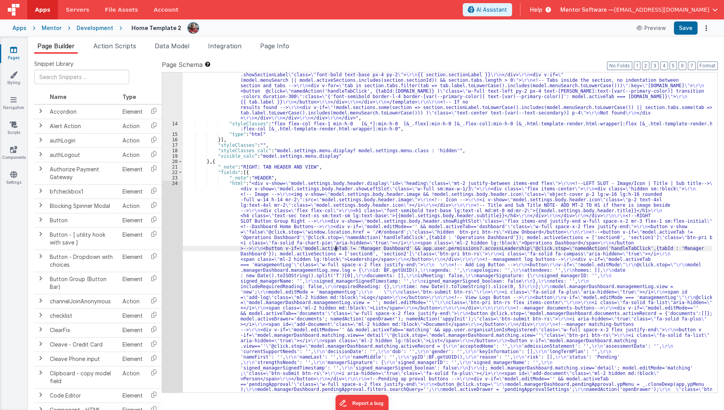
click at [335, 247] on div ""html" : "<div class= \" flex flex-col min-h-0 flex-1 \" > \r\n <!-- Search Inp…" at bounding box center [448, 272] width 530 height 932
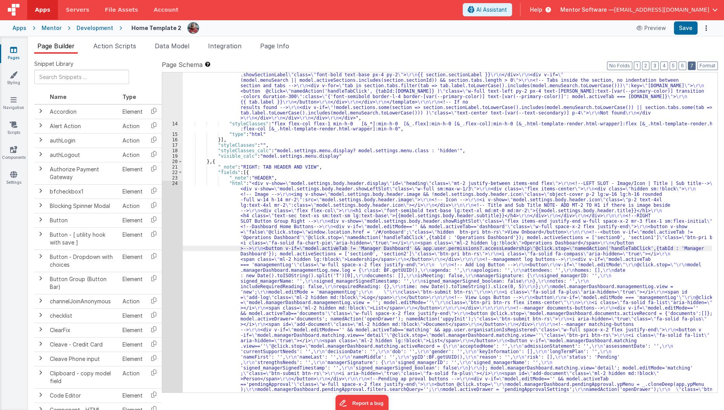
click at [694, 66] on button "7" at bounding box center [692, 65] width 8 height 9
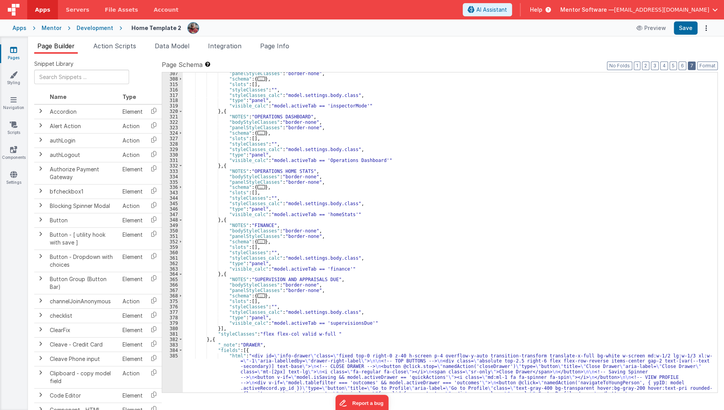
scroll to position [1747, 0]
click at [604, 79] on input at bounding box center [629, 79] width 79 height 10
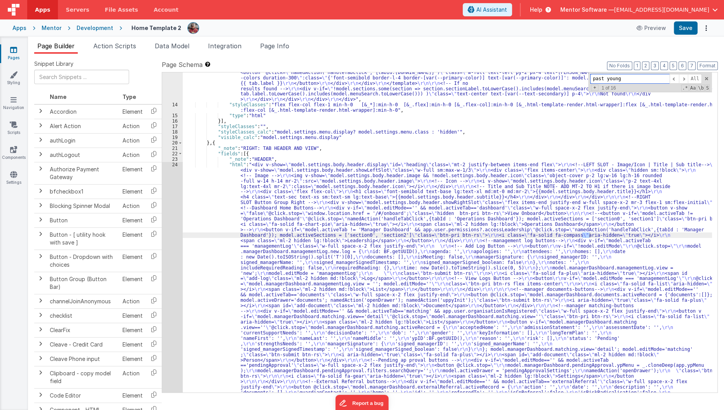
scroll to position [1526, 0]
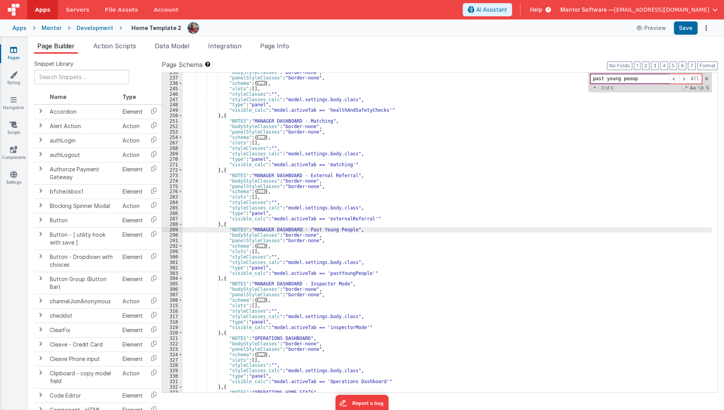
type input "past young peoop"
click at [258, 248] on span "..." at bounding box center [262, 246] width 8 height 4
click at [259, 244] on span "..." at bounding box center [262, 246] width 8 height 4
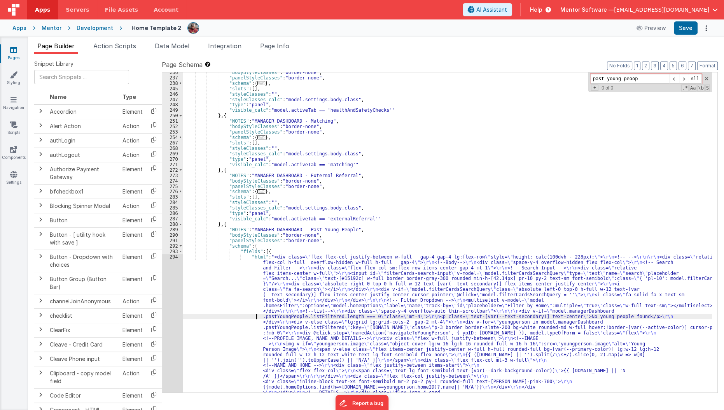
click at [226, 314] on div ""bodyStyleClasses" : "border-none" , "panelStyleClasses" : "border-none" , "sch…" at bounding box center [448, 338] width 530 height 537
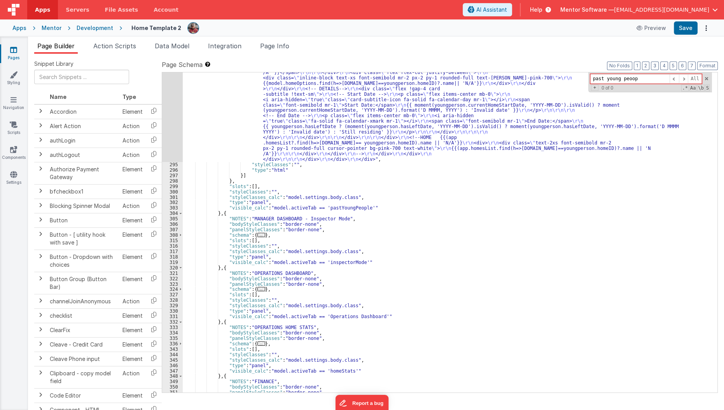
scroll to position [1829, 0]
click at [176, 112] on div "294" at bounding box center [172, 58] width 21 height 212
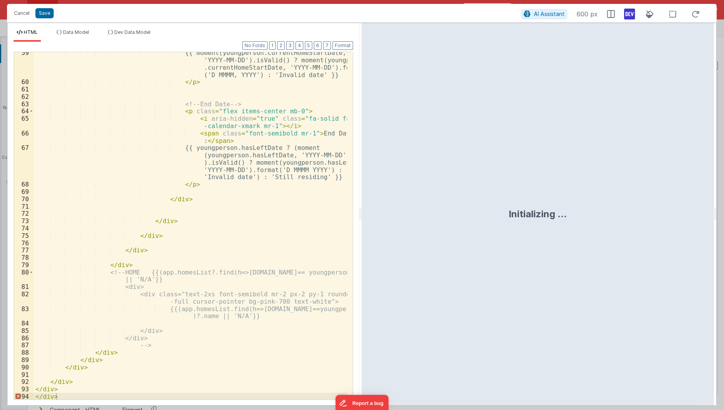
scroll to position [653, 0]
click at [77, 394] on div "{{ moment(youngperson.currentHomeStartDate, 'YYYY-MM-DD').isValid() ? moment(yo…" at bounding box center [191, 241] width 314 height 384
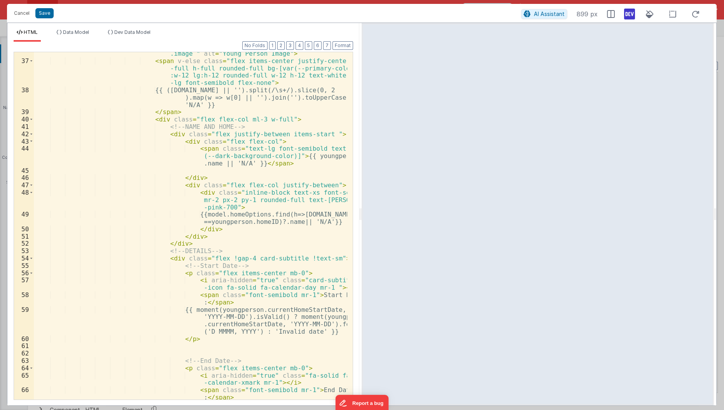
scroll to position [396, 0]
click at [225, 192] on div "< img v-if = "youngperson.image" class = "object-cover lg:w-16 lg:h-16 rounded-…" at bounding box center [191, 239] width 314 height 406
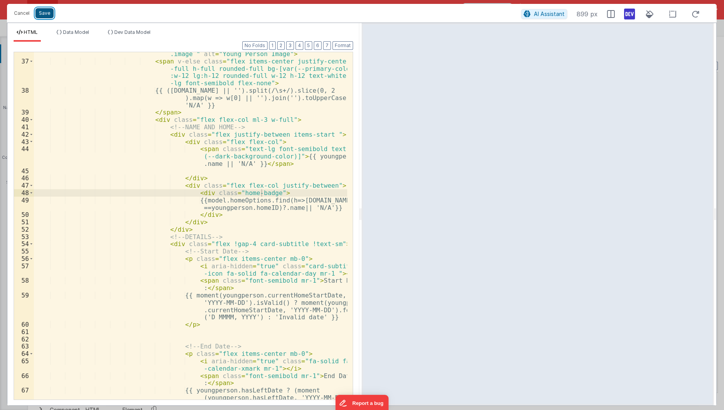
click at [48, 12] on button "Save" at bounding box center [44, 13] width 18 height 10
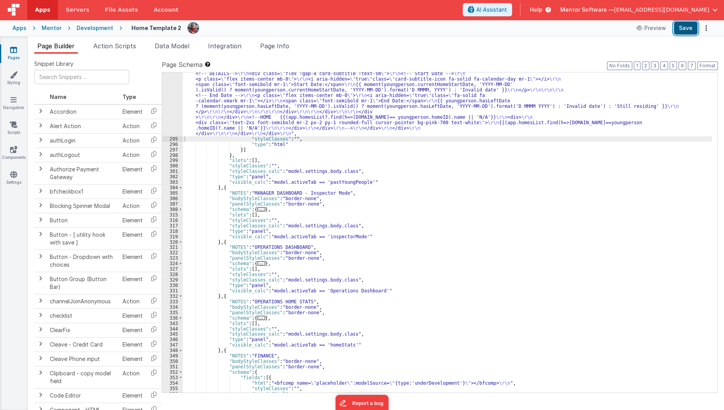
click at [689, 26] on button "Save" at bounding box center [686, 27] width 24 height 13
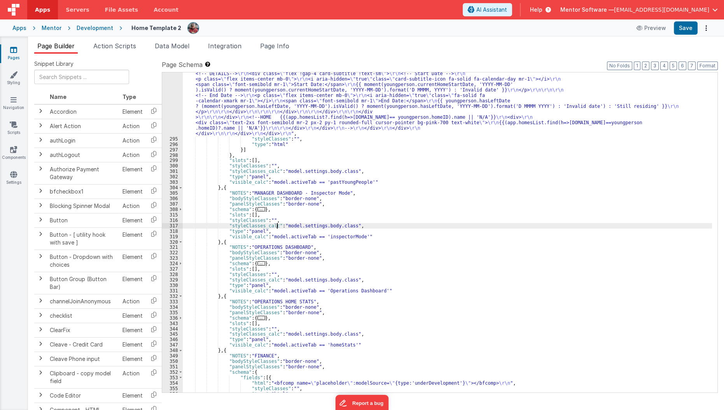
click at [277, 228] on div ""html" : "<div class= \" flex flex-col justify-between w-full gap-4 gap-4 lg:fl…" at bounding box center [448, 207] width 530 height 510
paste input "inline-block bg-purple-700 text-white text-xs px-2 py-0.5 rounded-full mr-1"
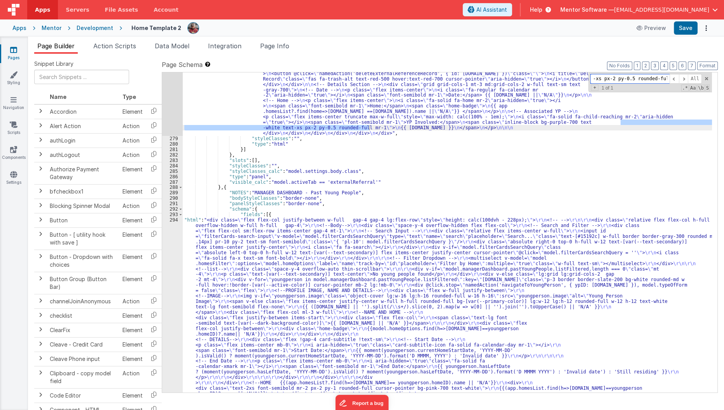
scroll to position [1744, 0]
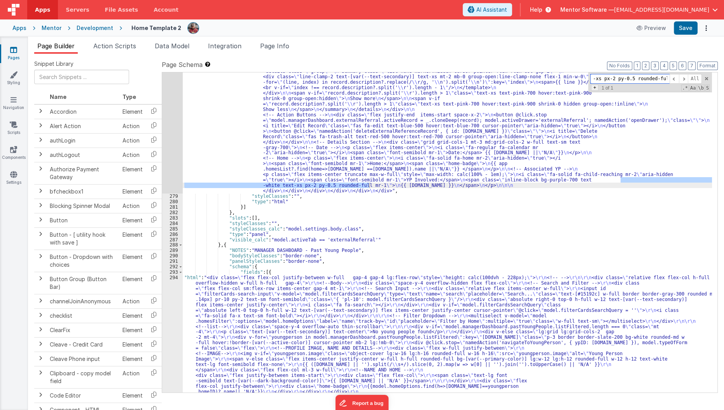
type input "inline-block bg-purple-700 text-white text-xs px-2 py-0.5 rounded-full mr-1"
click at [595, 85] on span "+" at bounding box center [594, 87] width 7 height 6
click at [650, 89] on input at bounding box center [629, 90] width 79 height 10
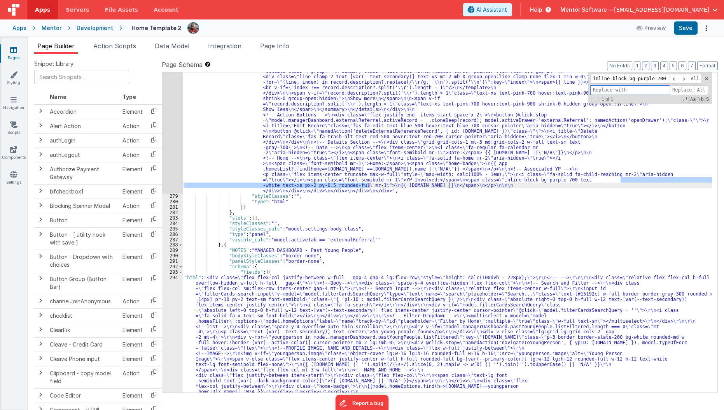
paste input "badge bg-purple-700 text-white"
type input "badge bg-purple-700 text-white"
click at [686, 91] on span "Replace" at bounding box center [682, 90] width 25 height 10
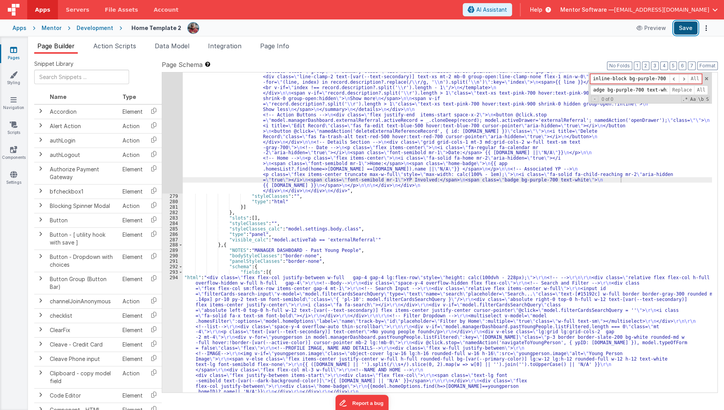
scroll to position [0, 0]
click at [687, 29] on button "Save" at bounding box center [686, 27] width 24 height 13
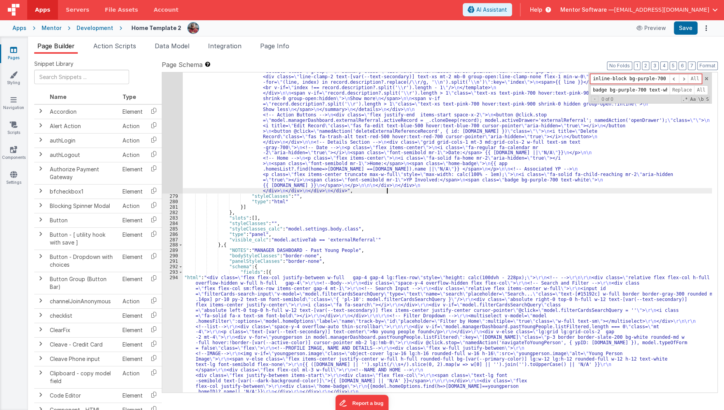
click at [387, 191] on div ""html" : "<div class= \" flex flex-col justify-between w-full gap-4 gap-4 lg:fl…" at bounding box center [448, 340] width 530 height 716
paste input "text-2xs font-semibold px-2 py-0 rounded-full bg-green-600 text-white flex item…"
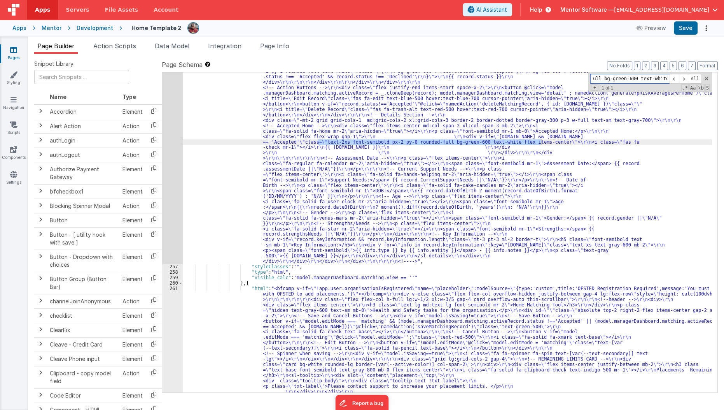
scroll to position [0, 149]
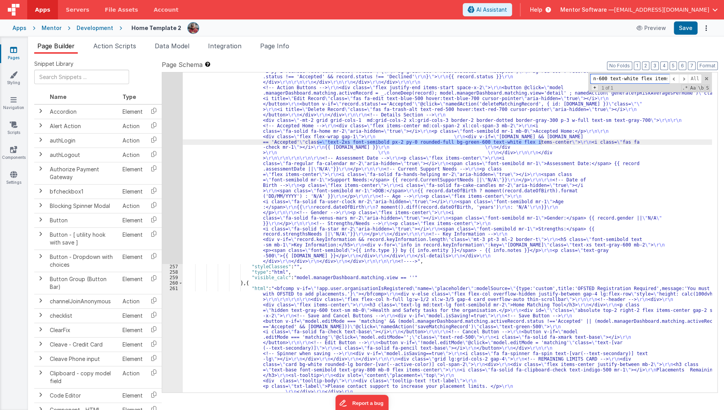
type input "text-2xs font-semibold px-2 py-0 rounded-full bg-green-600 text-white flex item…"
click at [595, 88] on span "+" at bounding box center [594, 87] width 7 height 6
click at [595, 88] on input "badge bg-purple-700 text-white" at bounding box center [629, 90] width 79 height 10
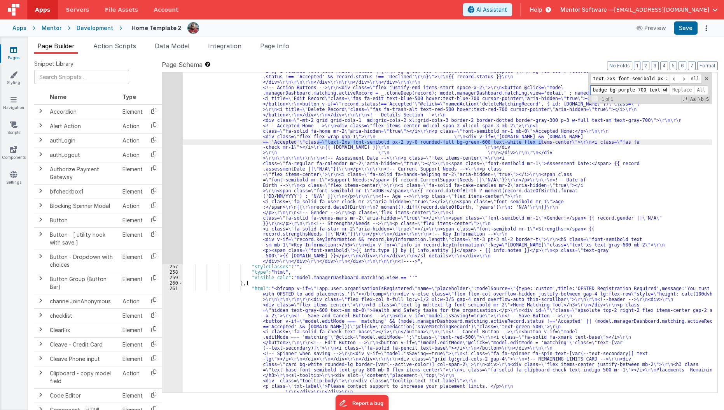
click at [595, 88] on input "badge bg-purple-700 text-white" at bounding box center [629, 90] width 79 height 10
type input "home-badge"
click at [685, 90] on span "Replace" at bounding box center [682, 90] width 25 height 10
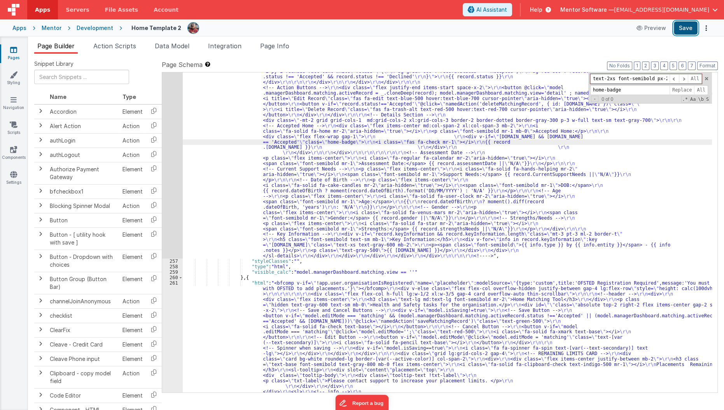
click at [689, 26] on button "Save" at bounding box center [686, 27] width 24 height 13
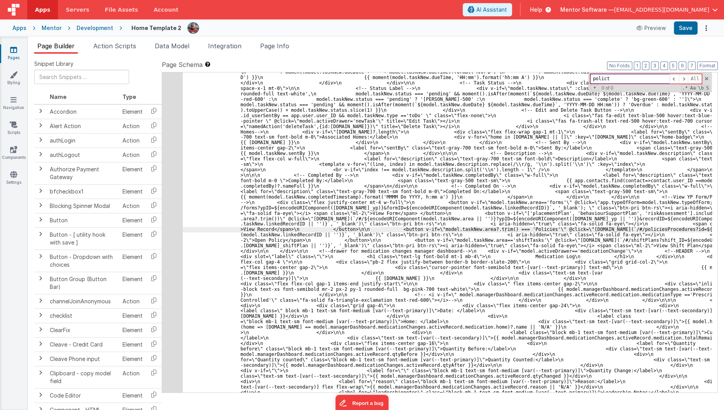
scroll to position [6233, 0]
type input "[PERSON_NAME]"
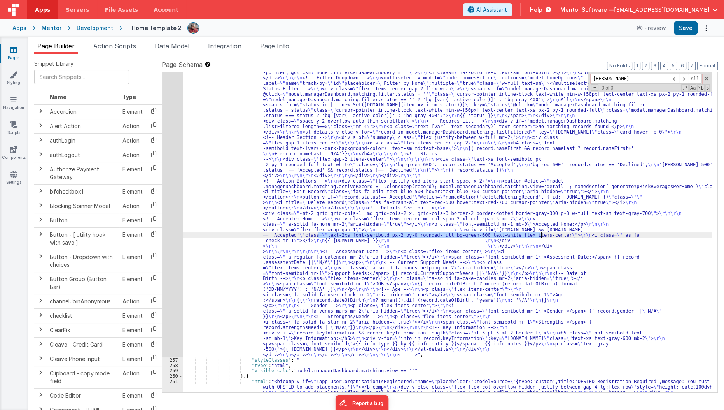
scroll to position [1651, 0]
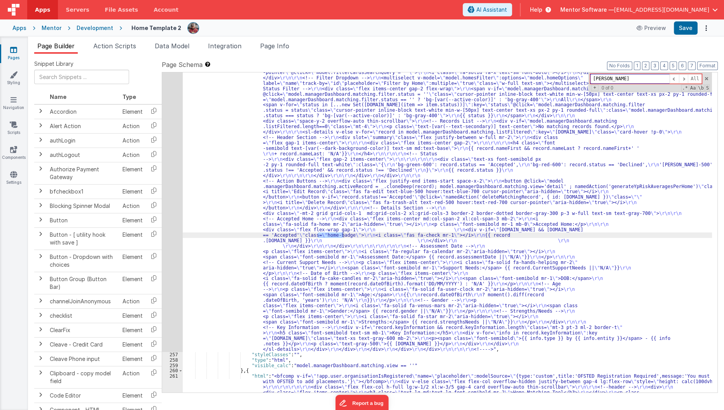
click at [611, 77] on input "[PERSON_NAME]" at bounding box center [629, 79] width 79 height 10
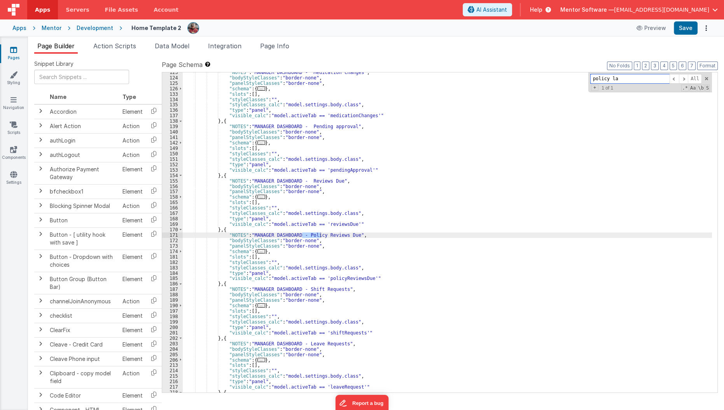
scroll to position [1141, 0]
type input "policy l"
click at [258, 251] on span "..." at bounding box center [262, 251] width 8 height 4
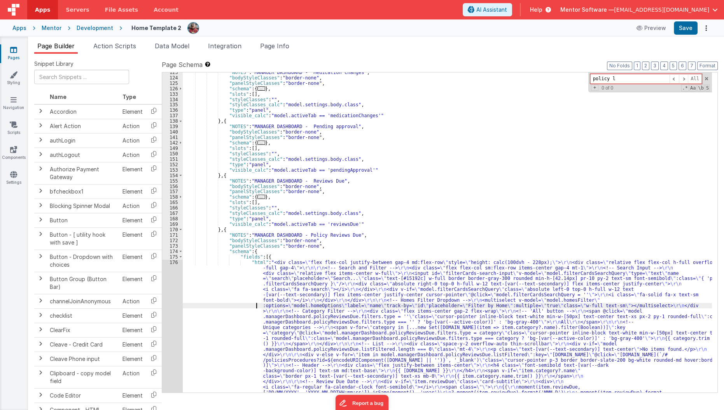
click at [227, 305] on div ""NOTES" : "MANAGER DASHBOARD - Medication Changes" , "bodyStyleClasses" : "bord…" at bounding box center [448, 327] width 530 height 515
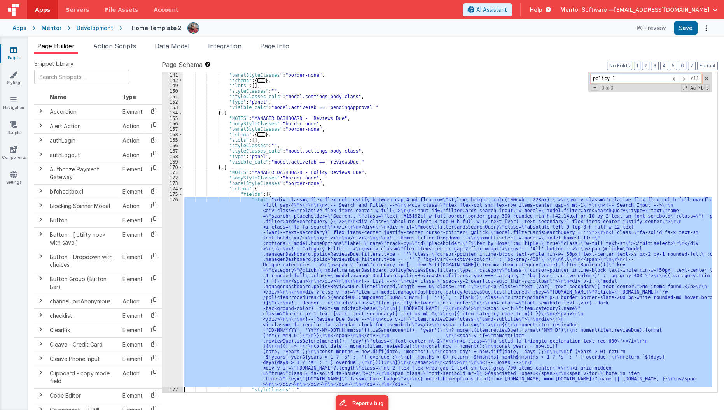
scroll to position [1204, 0]
click at [166, 311] on div "176" at bounding box center [172, 292] width 21 height 190
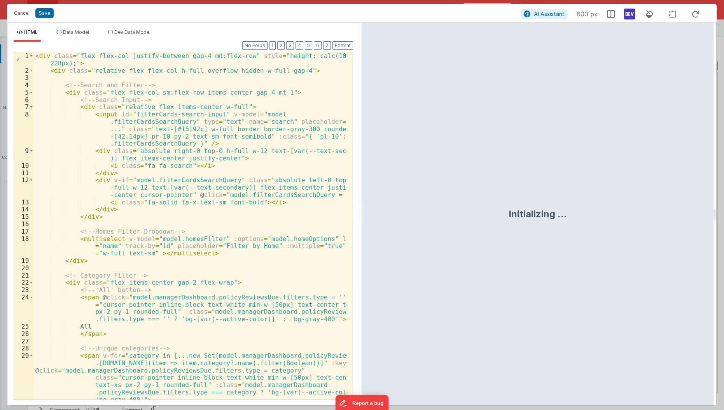
click at [196, 268] on div "< div class = "flex flex-col justify-between gap-4 md:flex-row" style = "height…" at bounding box center [191, 237] width 314 height 370
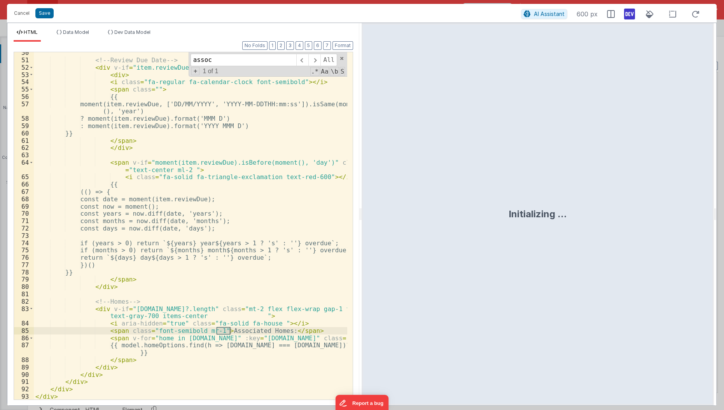
scroll to position [551, 0]
type input "associated homes"
click at [99, 324] on div "<!-- Review Due Date --> < div v-if = "item.reviewDue" class = "card-subtitle" …" at bounding box center [191, 230] width 314 height 363
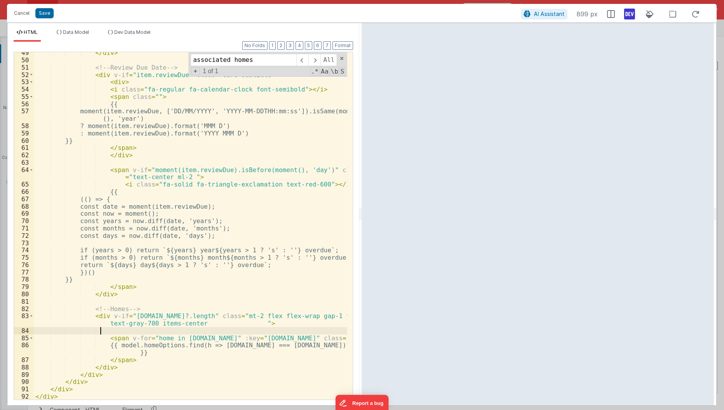
scroll to position [544, 0]
click at [41, 13] on button "Save" at bounding box center [44, 13] width 18 height 10
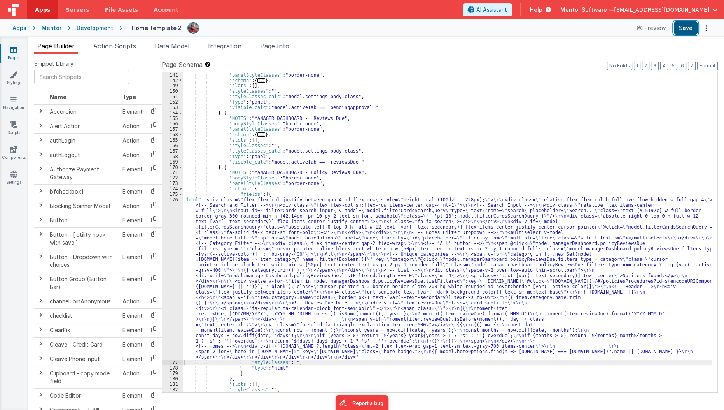
click at [677, 22] on button "Save" at bounding box center [686, 27] width 24 height 13
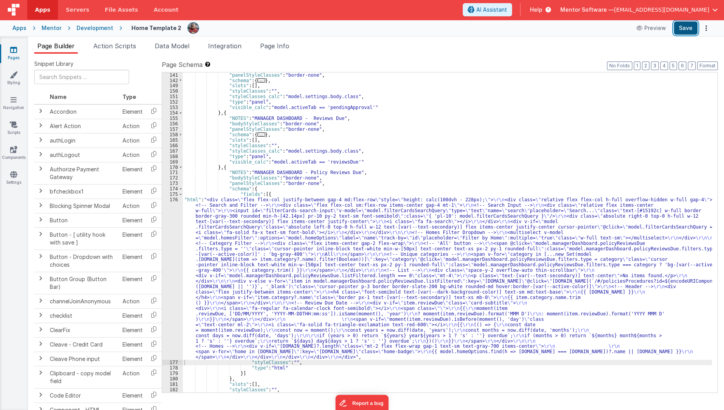
click at [685, 29] on button "Save" at bounding box center [686, 27] width 24 height 13
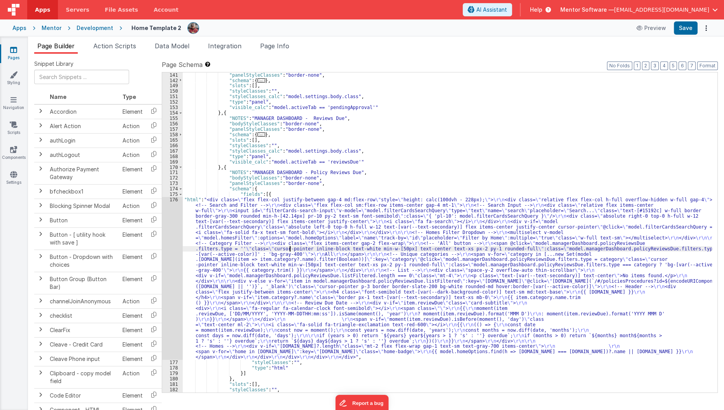
click at [290, 250] on div ""panelStyleClasses" : "border-none" , "schema" : { ... } , "slots" : [ ] , "sty…" at bounding box center [448, 237] width 530 height 331
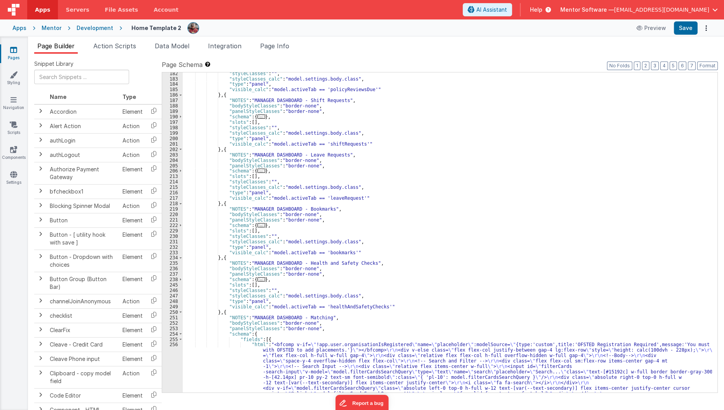
scroll to position [1520, 0]
click at [258, 278] on span "..." at bounding box center [262, 279] width 8 height 4
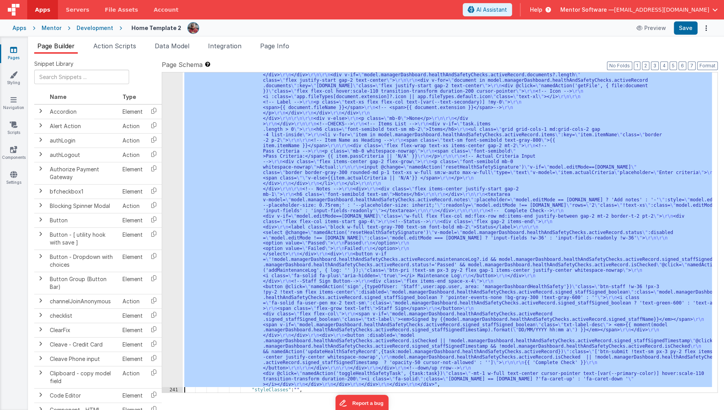
click at [169, 327] on div "240 241 242 243 244 245 246 247 248 249 250 251 252 253 254 255 256 257 258 259…" at bounding box center [172, 80] width 21 height 1263
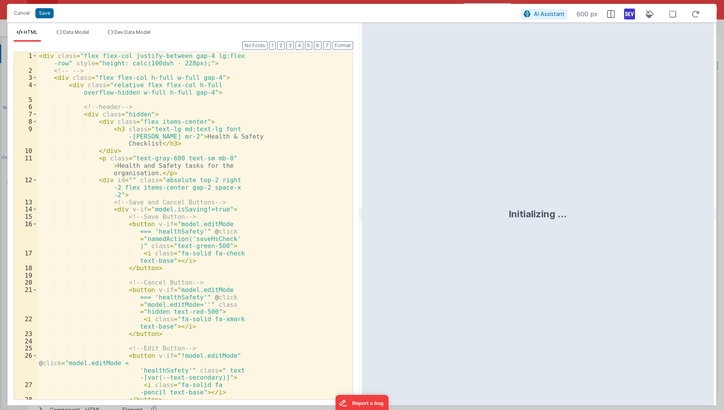
scroll to position [2359, 0]
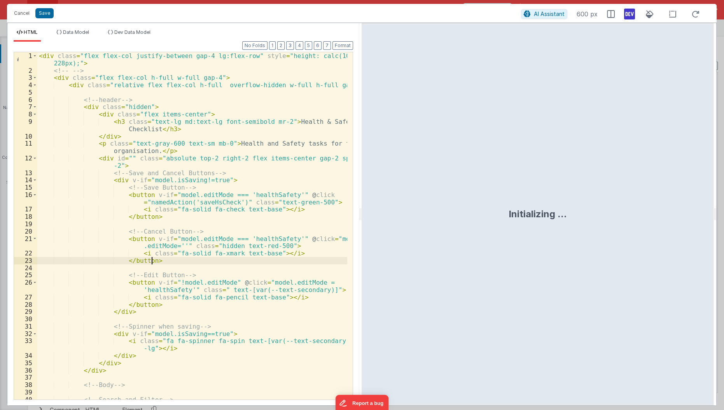
click at [273, 257] on div "< div class = "flex flex-col justify-between gap-4 lg:flex-row" style = "height…" at bounding box center [192, 237] width 311 height 370
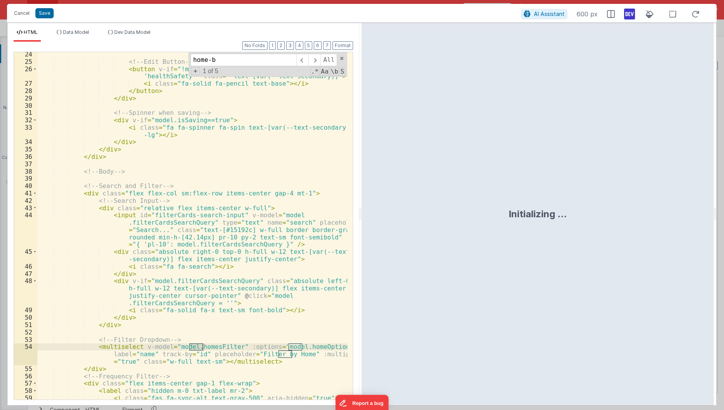
scroll to position [1032, 0]
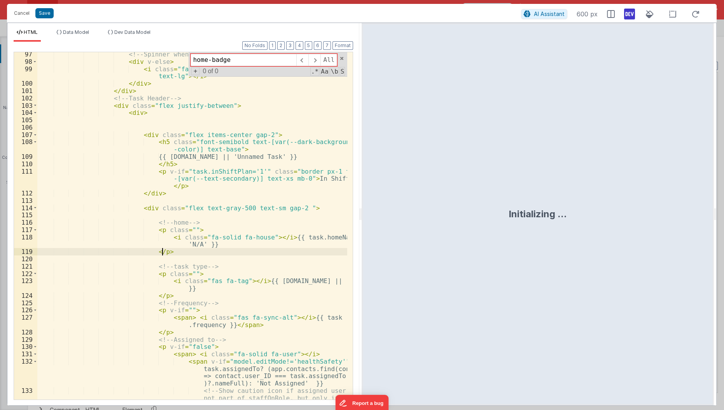
click at [180, 247] on div "<!-- Spinner when saving --> < div v-else > < i class = "fa fa-spinner fa-spin …" at bounding box center [192, 239] width 311 height 377
click at [279, 61] on input "home-badge" at bounding box center [244, 60] width 106 height 12
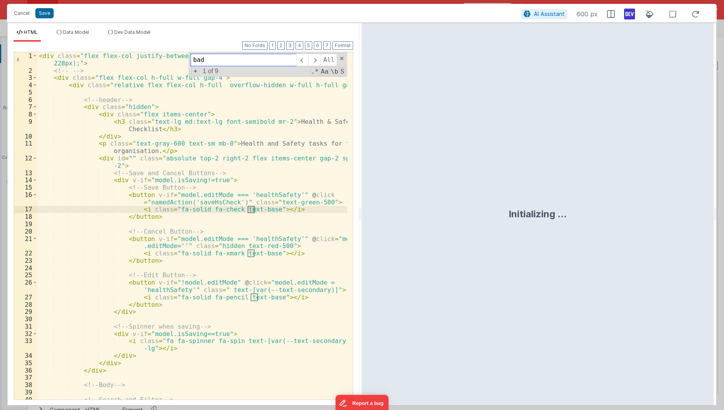
scroll to position [0, 0]
type input "badge"
click at [26, 11] on button "Cancel" at bounding box center [21, 13] width 23 height 11
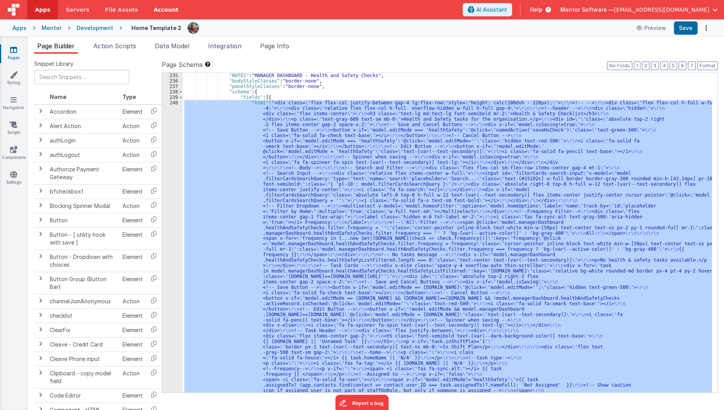
scroll to position [1694, 0]
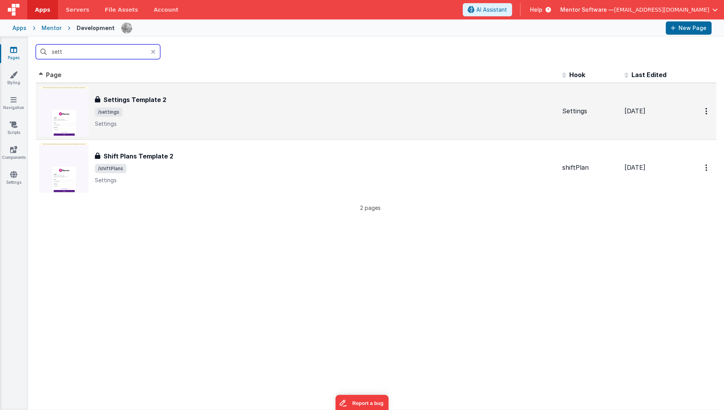
type input "sett"
click at [174, 117] on div "Settings Template 2 Settings Template 2 /settings Settings" at bounding box center [325, 111] width 461 height 33
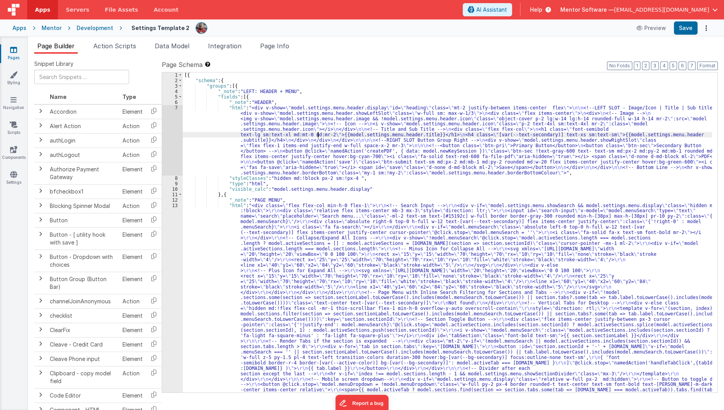
click at [318, 133] on div "[{ "schema" : { "groups" : [{ "_note" : "LEFT: HEADER + MENU" , "fields" : [{ "…" at bounding box center [448, 375] width 530 height 607
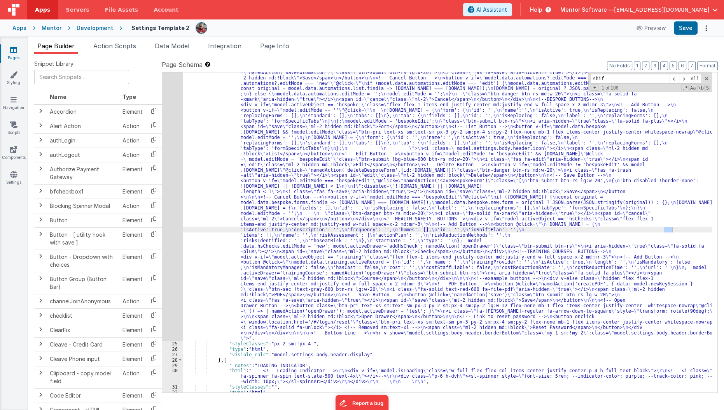
scroll to position [919, 0]
click at [672, 80] on span at bounding box center [674, 79] width 9 height 10
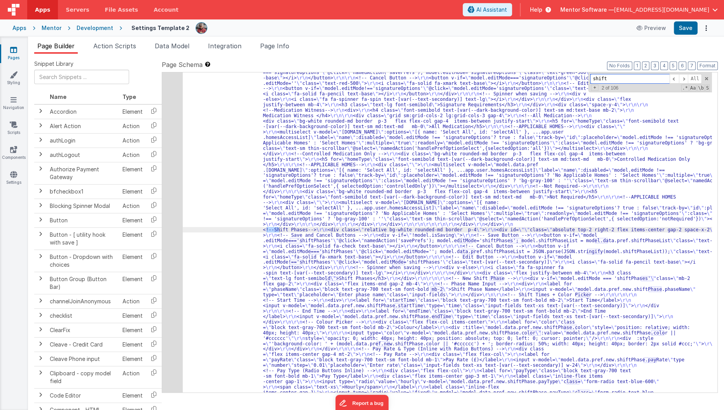
scroll to position [2470, 0]
click at [669, 82] on input "shift" at bounding box center [629, 79] width 79 height 10
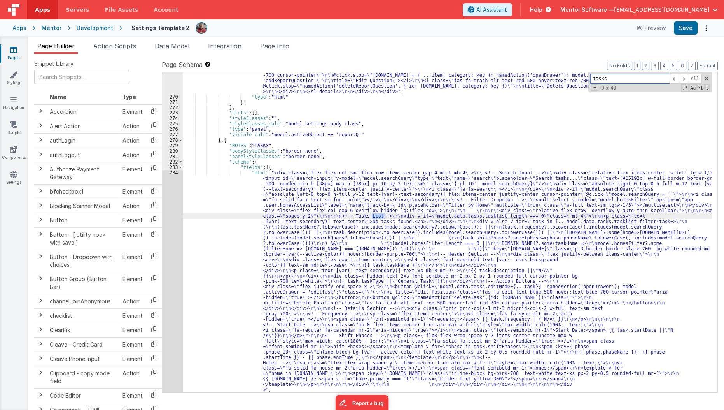
scroll to position [7435, 0]
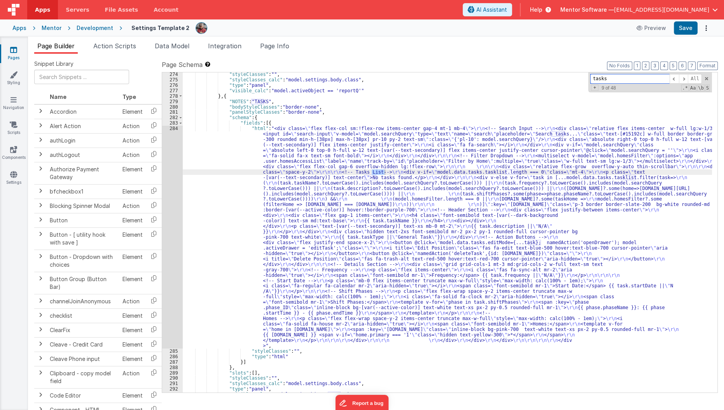
type input "tasks"
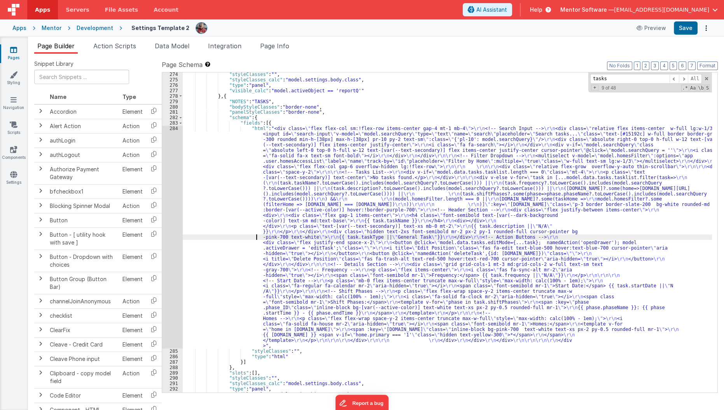
click at [234, 235] on div ""styleClasses" : "" , "styleClasses_calc" : "model.settings.body.class" , "type…" at bounding box center [448, 237] width 530 height 331
click at [168, 256] on div "284" at bounding box center [172, 237] width 21 height 223
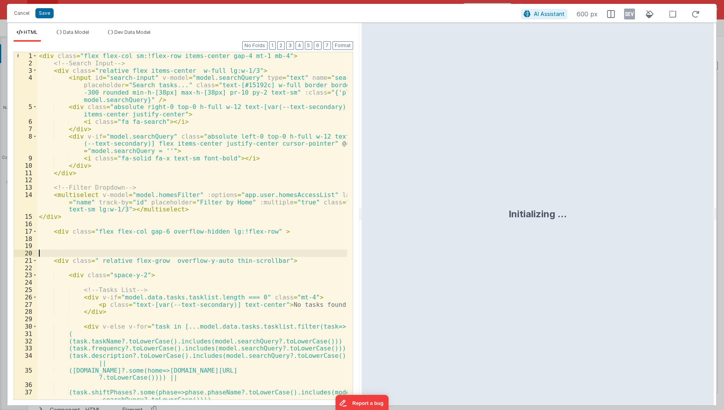
click at [168, 256] on div "< div class = "flex flex-col sm:!flex-row items-center gap-4 mt-1 mb-4" > <!-- …" at bounding box center [192, 233] width 311 height 363
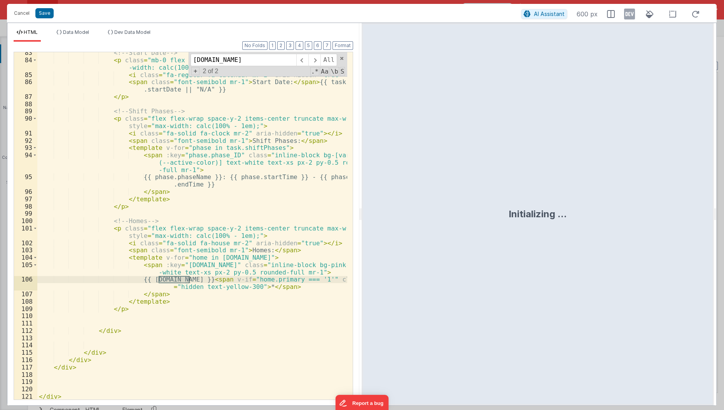
scroll to position [741, 0]
type input "home.name"
click at [229, 264] on div "<!-- Start Date --> < p class = "mb-0 flex items-center truncate max-w-full" st…" at bounding box center [192, 230] width 311 height 363
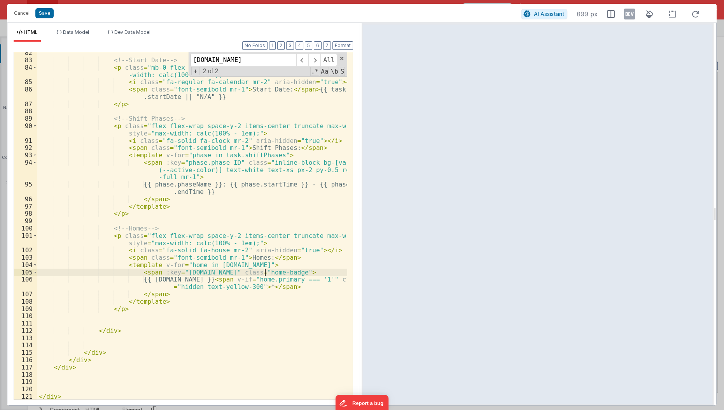
scroll to position [734, 0]
click at [256, 164] on div "<!-- Start Date --> < p class = "mb-0 flex items-center truncate max-w-full" st…" at bounding box center [192, 230] width 311 height 363
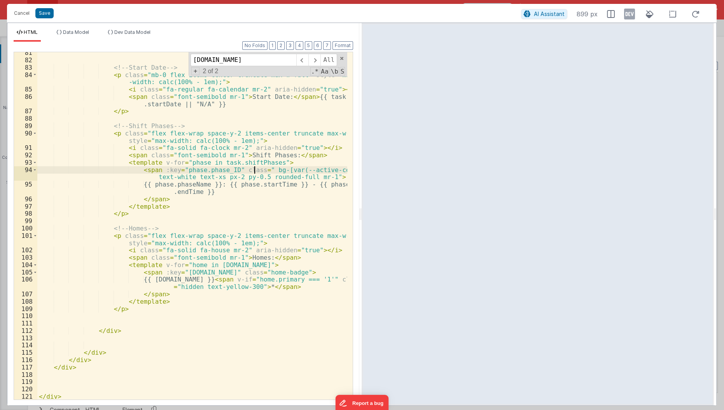
scroll to position [726, 0]
click at [259, 171] on div "<!-- Start Date --> < p class = "mb-0 flex items-center truncate max-w-full" st…" at bounding box center [192, 230] width 311 height 363
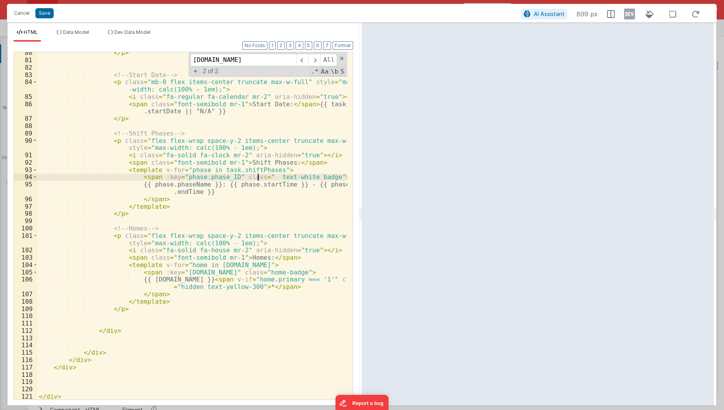
scroll to position [719, 0]
click at [40, 10] on button "Save" at bounding box center [44, 13] width 18 height 10
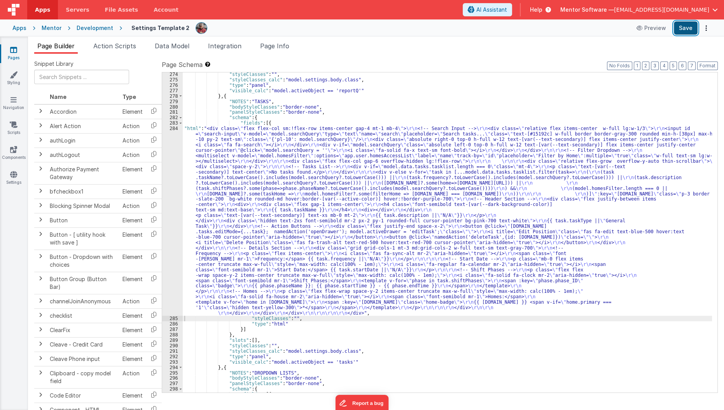
click at [685, 29] on button "Save" at bounding box center [686, 27] width 24 height 13
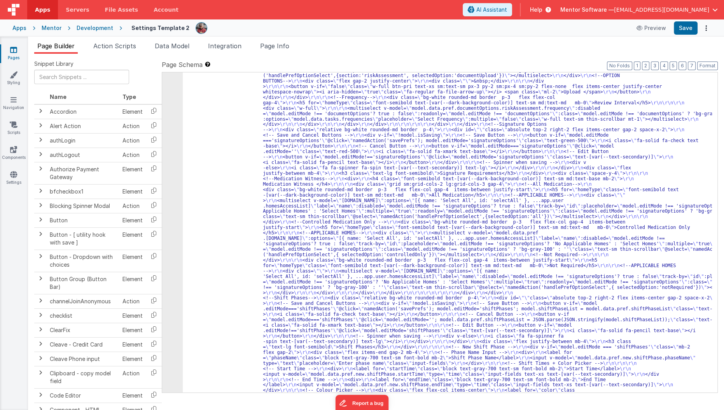
scroll to position [2461, 0]
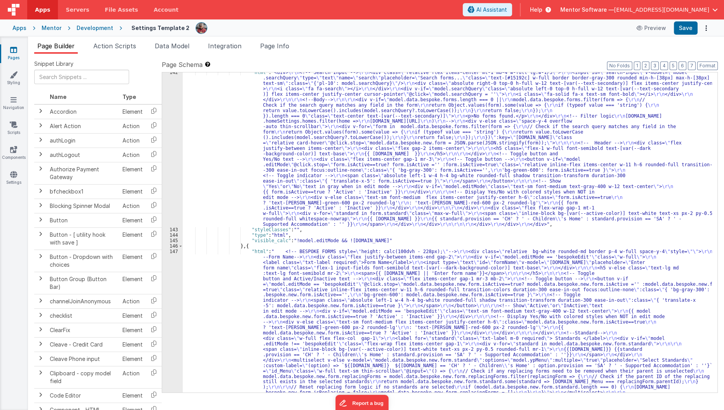
scroll to position [4834, 0]
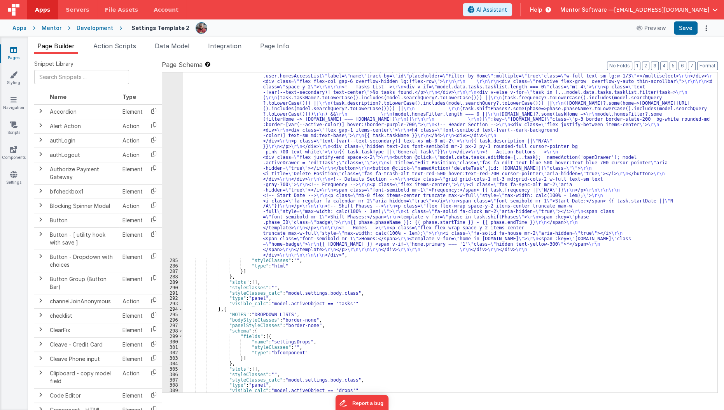
scroll to position [7520, 0]
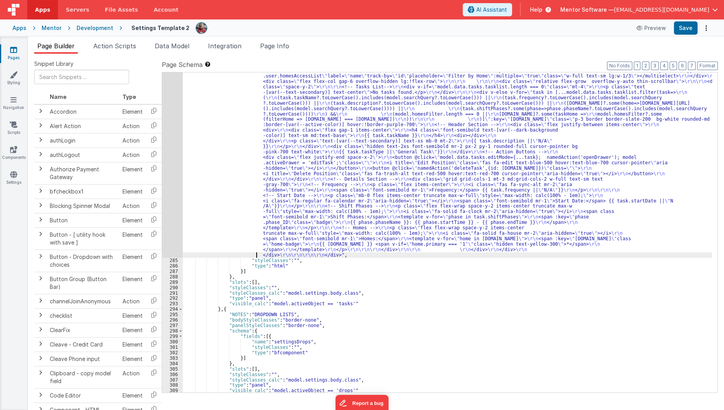
click at [244, 252] on div ""html" : "<div class= \" flex flex-col sm:!flex-row items-center gap-4 mt-1 mb-…" at bounding box center [448, 311] width 530 height 542
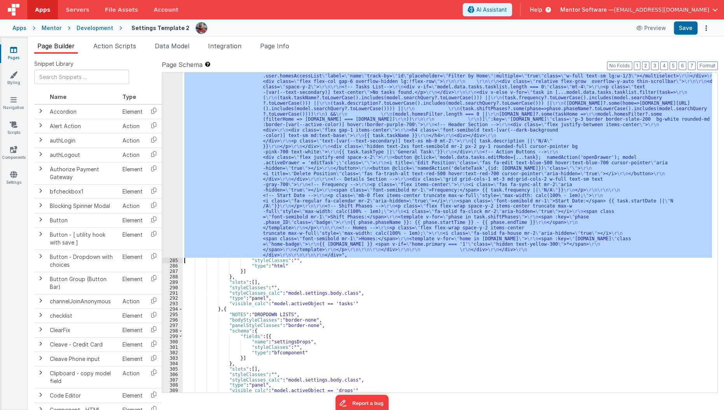
click at [170, 229] on div "284" at bounding box center [172, 148] width 21 height 217
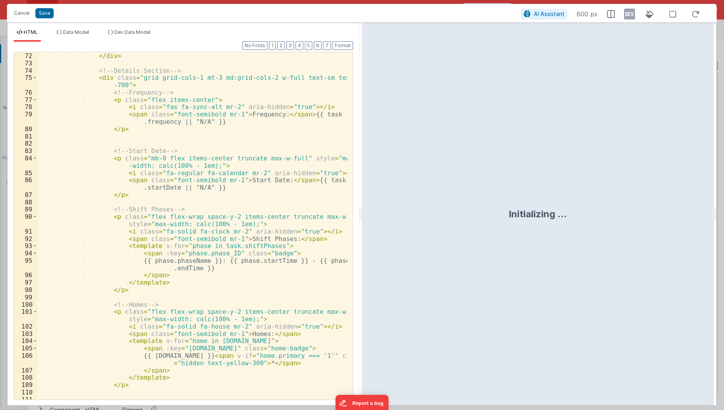
scroll to position [719, 0]
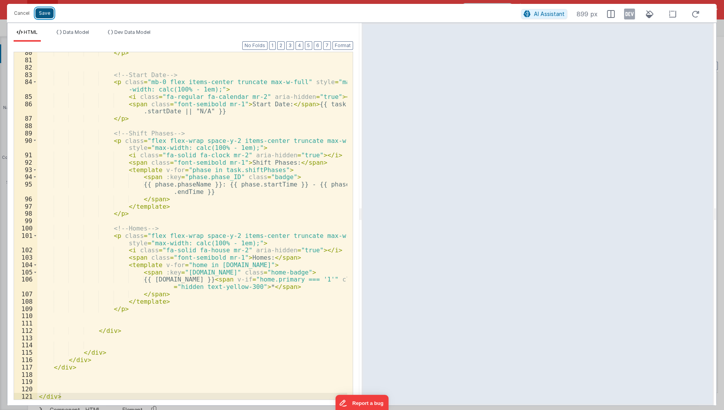
click at [48, 16] on button "Save" at bounding box center [44, 13] width 18 height 10
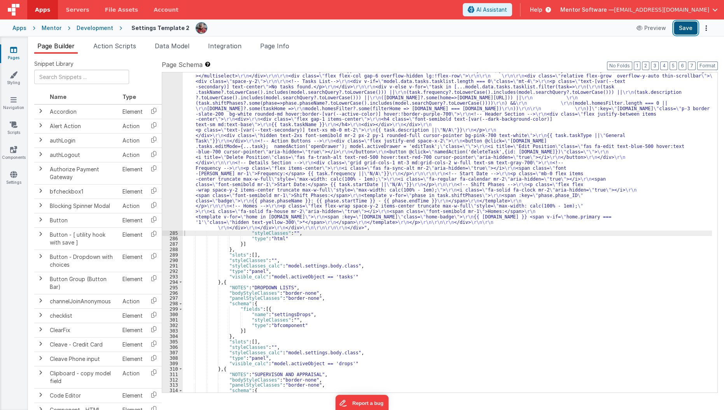
click at [686, 23] on button "Save" at bounding box center [686, 27] width 24 height 13
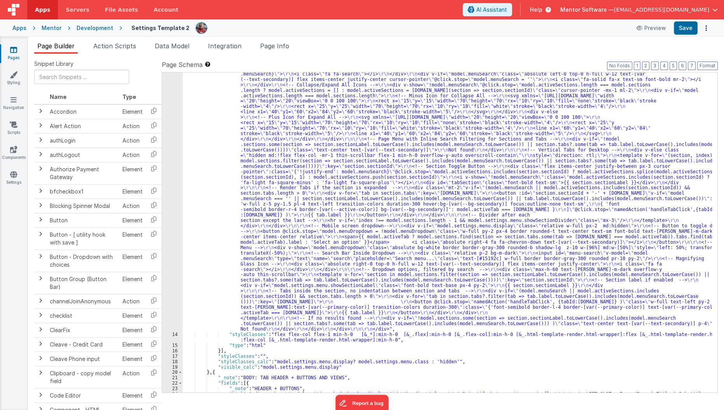
scroll to position [293, 0]
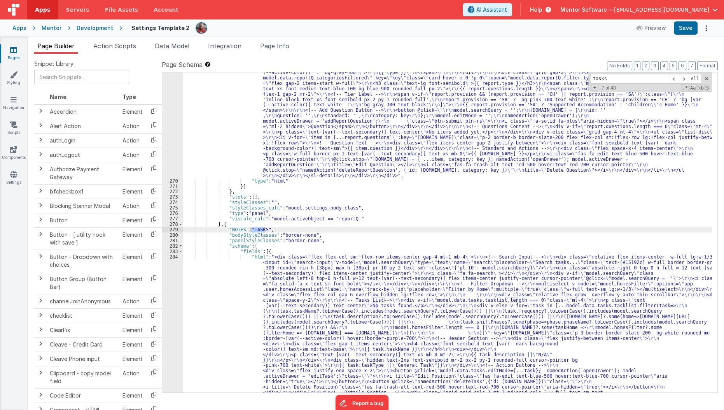
scroll to position [7306, 0]
type input "tasks"
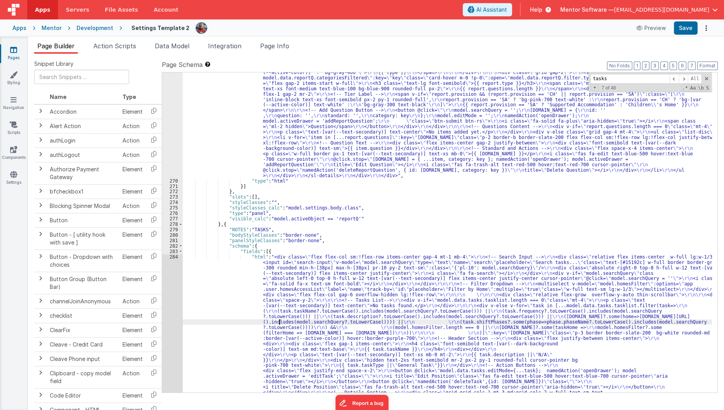
click at [280, 323] on div ""html" : "<div class= \" flex flex-col gap-6 view-content \" style= \"\" > \r\n…" at bounding box center [448, 364] width 530 height 699
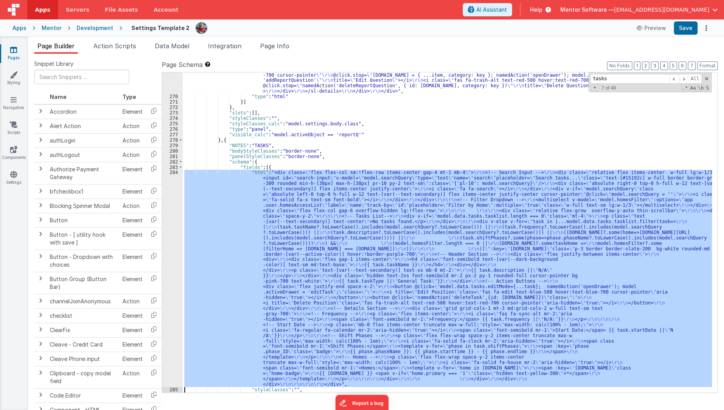
click at [170, 340] on div "284" at bounding box center [172, 278] width 21 height 217
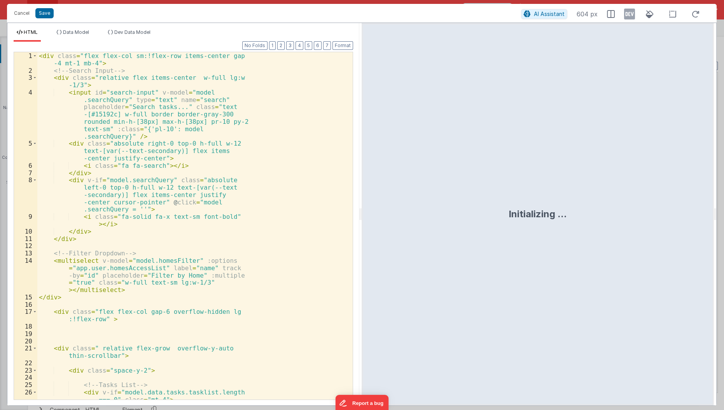
scroll to position [7390, 0]
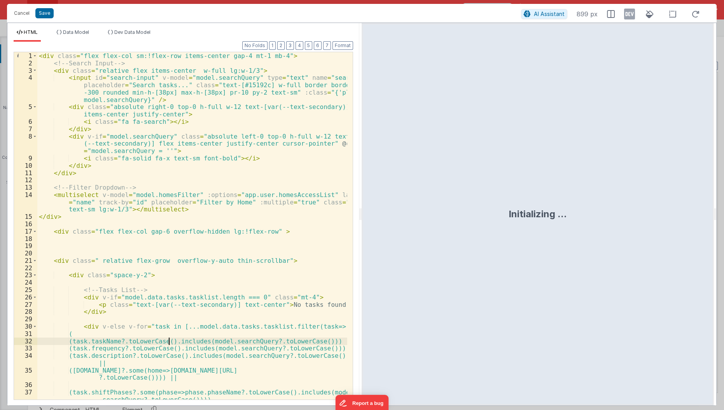
click at [170, 340] on div "< div class = "flex flex-col sm:!flex-row items-center gap-4 mt-1 mb-4" > <!-- …" at bounding box center [192, 233] width 311 height 363
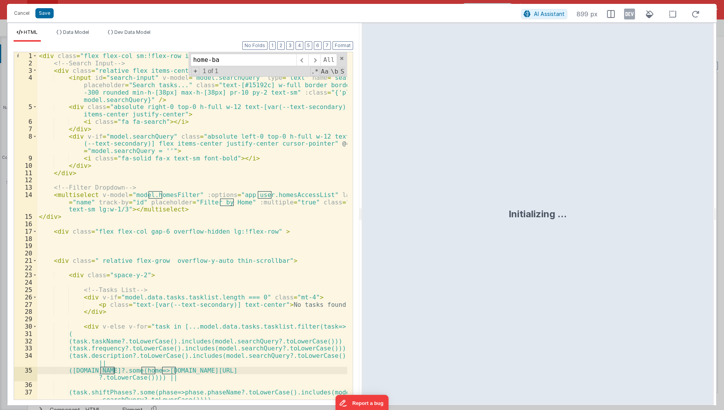
scroll to position [719, 0]
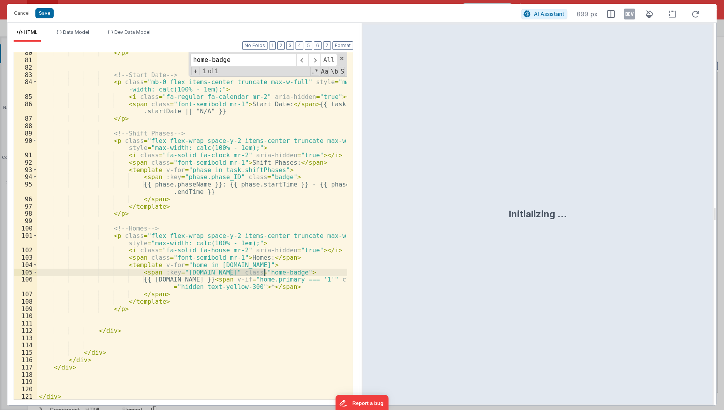
type input "home-badge"
click at [266, 275] on div "</ p > <!-- Start Date --> < p class = "mb-0 flex items-center truncate max-w-f…" at bounding box center [192, 225] width 310 height 347
click at [231, 259] on div "</ p > <!-- Start Date --> < p class = "mb-0 flex items-center truncate max-w-f…" at bounding box center [192, 230] width 311 height 363
click at [208, 62] on input "home-badge" at bounding box center [244, 60] width 106 height 12
type input "badge"
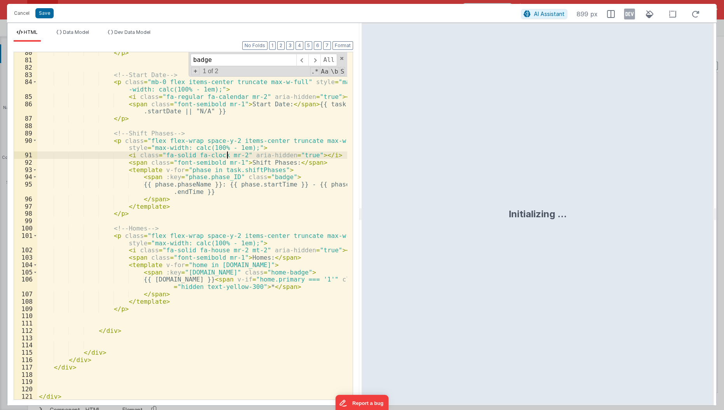
click at [228, 154] on div "</ p > <!-- Start Date --> < p class = "mb-0 flex items-center truncate max-w-f…" at bounding box center [192, 230] width 311 height 363
click at [42, 14] on button "Save" at bounding box center [44, 13] width 18 height 10
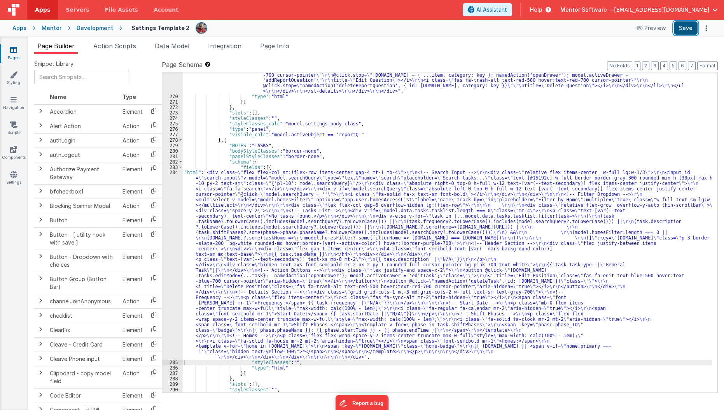
click at [688, 29] on button "Save" at bounding box center [686, 27] width 24 height 13
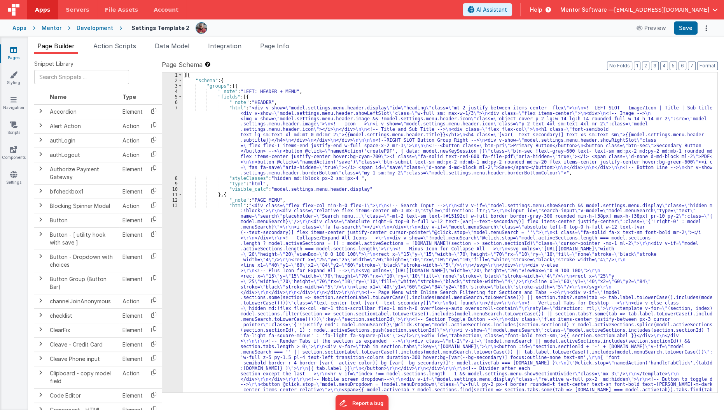
click at [345, 61] on label "Page Schema Shortcuts: Find: command-f Fold: command-option-L Unfold: command-o…" at bounding box center [440, 64] width 556 height 9
click at [431, 257] on div "[{ "schema" : { "groups" : [{ "_note" : "LEFT: HEADER + MENU" , "fields" : [{ "…" at bounding box center [448, 375] width 530 height 607
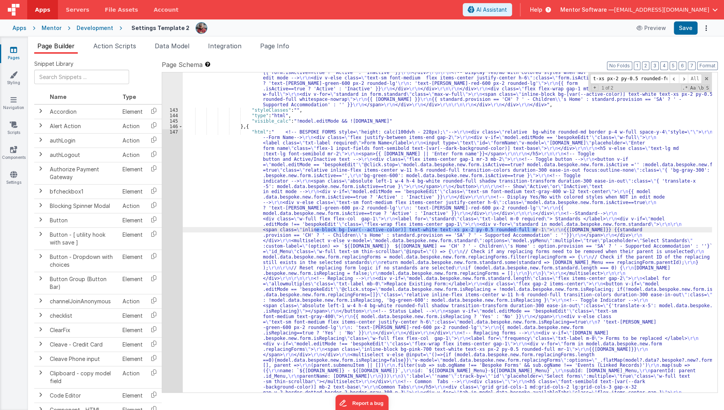
scroll to position [4953, 0]
type input "inline-block bg-[var(--active-color)] text-white text-xs px-2 py-0.5 rounded-fu…"
click at [687, 78] on span at bounding box center [683, 79] width 9 height 10
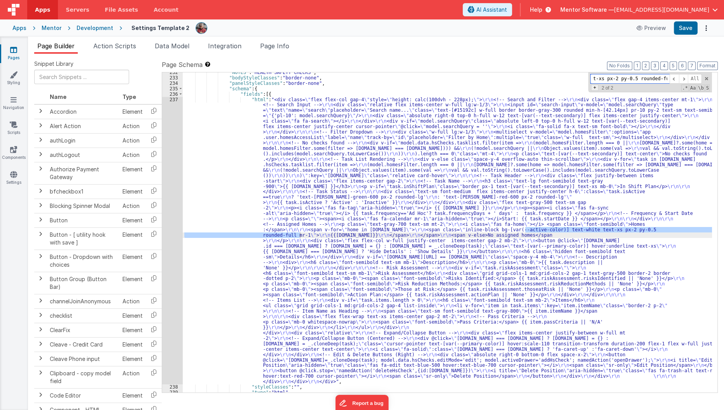
click at [596, 88] on span "+" at bounding box center [594, 87] width 7 height 6
click at [596, 88] on input at bounding box center [629, 90] width 79 height 10
type input "home-badge"
click at [676, 90] on span "Replace" at bounding box center [682, 90] width 25 height 10
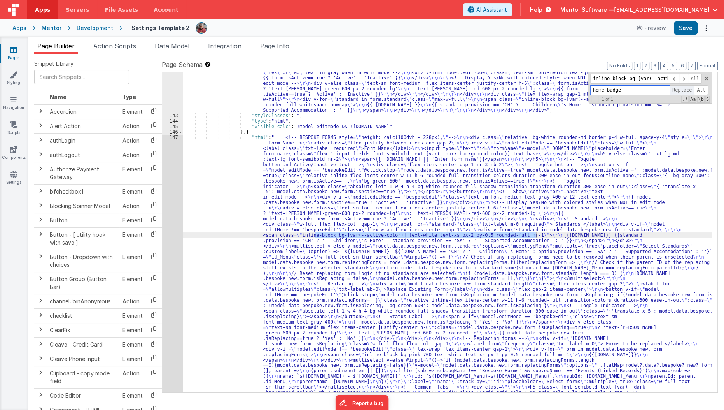
scroll to position [4948, 0]
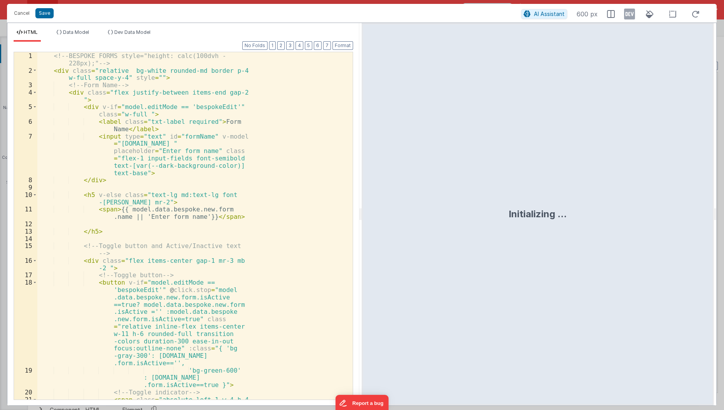
scroll to position [5498, 0]
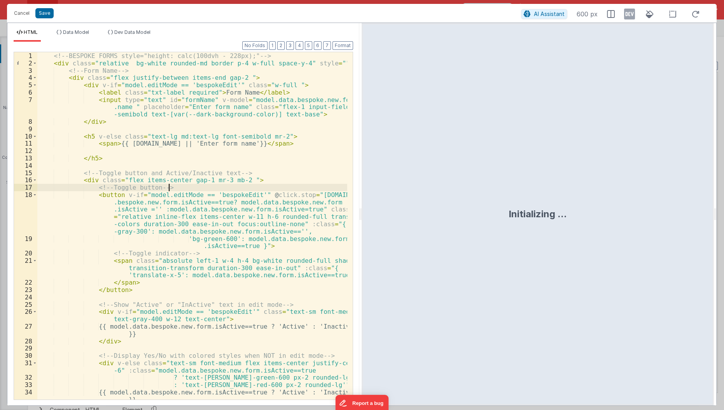
click at [237, 183] on div "<!-- BESPOKE FORMS style="height: calc(100dvh - 228px);" --> < div class = "rel…" at bounding box center [192, 233] width 311 height 363
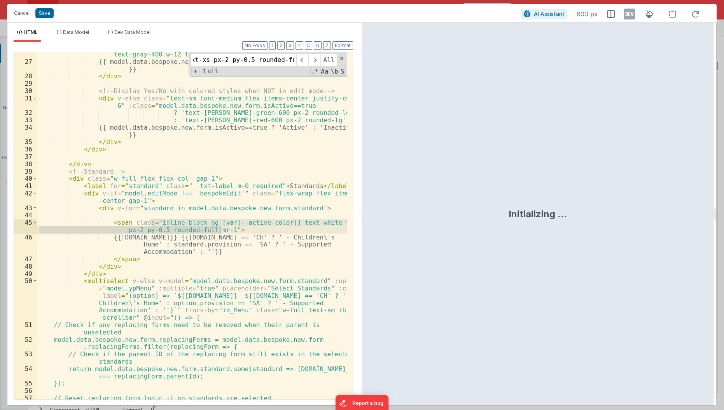
type input "inline-block bg-[var(--active-color)] text-white text-xs px-2 py-0.5 rounded-fu…"
click at [170, 221] on div "< div v-if = "model.editMode == 'bespokeEdit'" class = "text-sm font-medium tex…" at bounding box center [192, 225] width 310 height 347
click at [170, 221] on div "< div v-if = "model.editMode == 'bespokeEdit'" class = "text-sm font-medium tex…" at bounding box center [192, 228] width 311 height 370
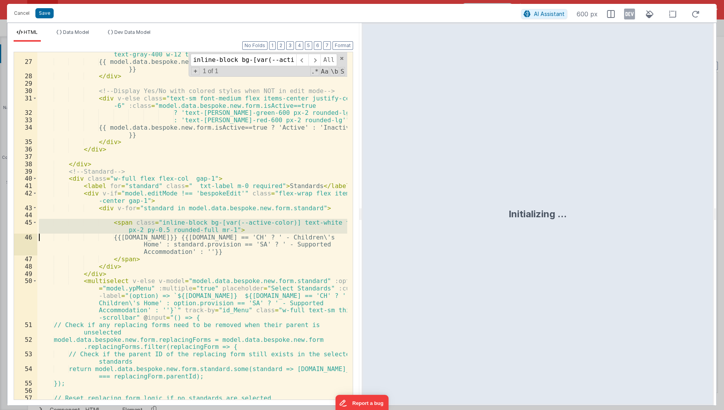
click at [170, 221] on div "< div v-if = "model.editMode == 'bespokeEdit'" class = "text-sm font-medium tex…" at bounding box center [192, 225] width 310 height 347
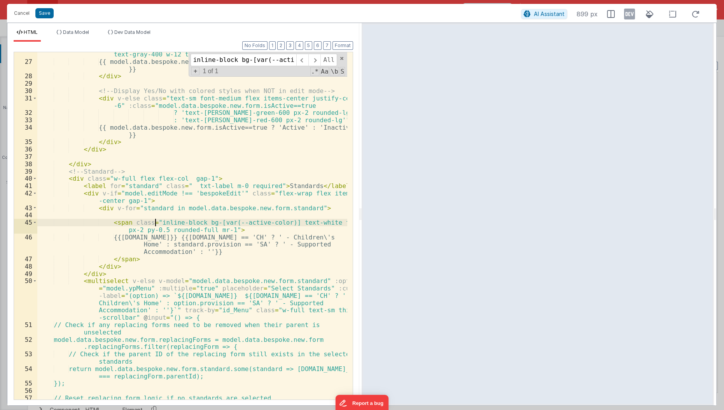
click at [153, 224] on div "< div v-if = "model.editMode == 'bespokeEdit'" class = "text-sm font-medium tex…" at bounding box center [192, 228] width 311 height 370
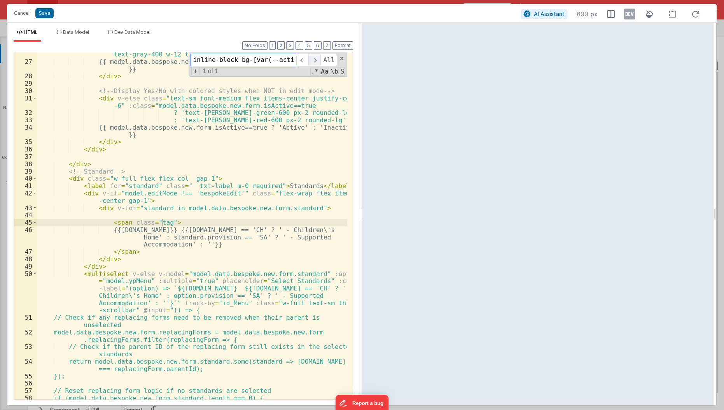
scroll to position [0, 193]
click at [312, 57] on span at bounding box center [314, 60] width 12 height 12
click at [307, 57] on span at bounding box center [302, 60] width 12 height 12
click at [154, 221] on div "< div v-if = "model.editMode == 'bespokeEdit'" class = "text-sm font-medium tex…" at bounding box center [192, 228] width 311 height 370
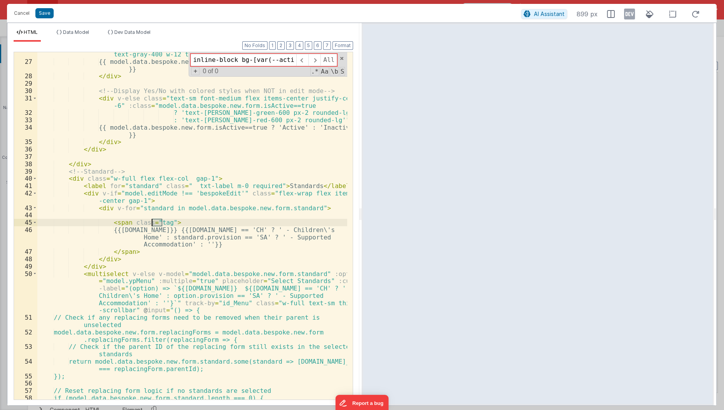
click at [154, 221] on div "< div v-if = "model.editMode == 'bespokeEdit'" class = "text-sm font-medium tex…" at bounding box center [192, 228] width 311 height 370
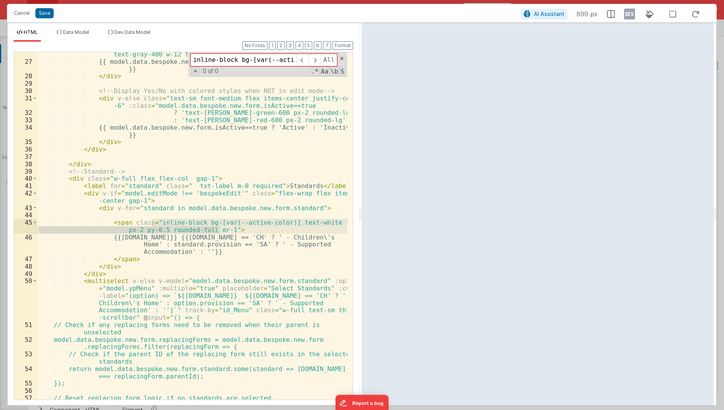
click at [179, 216] on div "< div v-if = "model.editMode == 'bespokeEdit'" class = "text-sm font-medium tex…" at bounding box center [192, 228] width 311 height 370
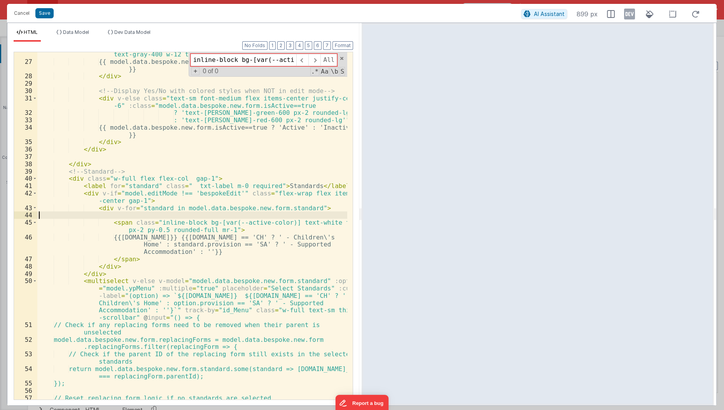
click at [195, 226] on div "< div v-if = "model.editMode == 'bespokeEdit'" class = "text-sm font-medium tex…" at bounding box center [192, 228] width 311 height 370
click at [235, 223] on div "< div v-if = "model.editMode == 'bespokeEdit'" class = "text-sm font-medium tex…" at bounding box center [192, 228] width 311 height 370
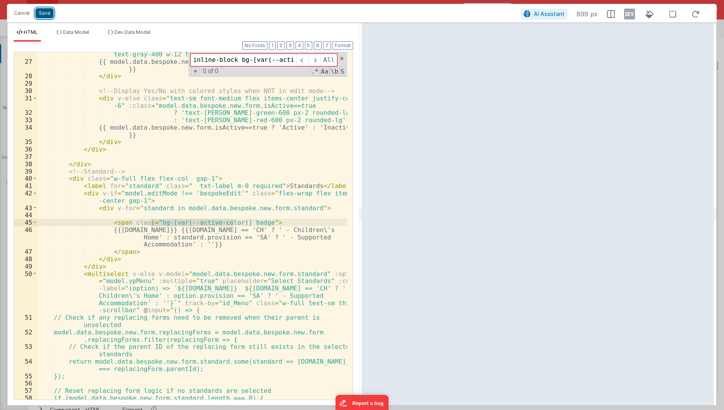
click at [52, 14] on button "Save" at bounding box center [44, 13] width 18 height 10
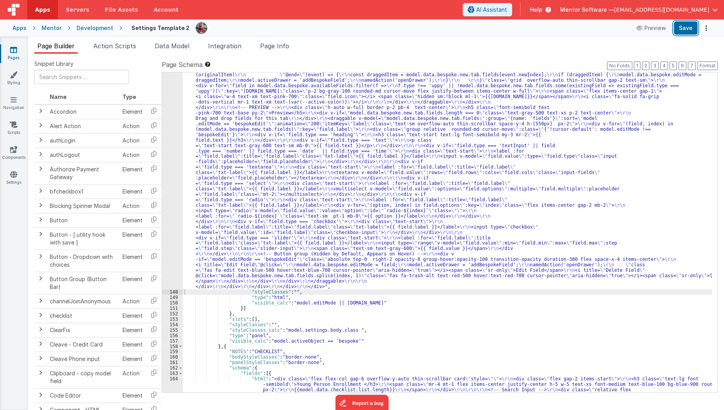
click at [686, 26] on button "Save" at bounding box center [686, 27] width 24 height 13
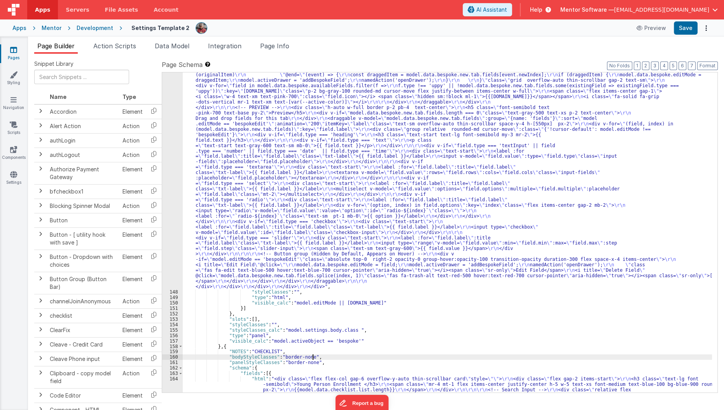
click at [391, 354] on div ""html" : " <!-- BESPOKE FORMS style= \" height: calc(100dvh - 228px); \" --> \r…" at bounding box center [448, 172] width 530 height 1176
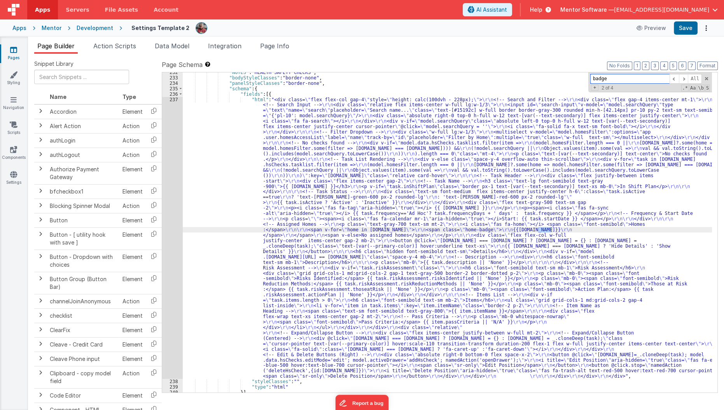
scroll to position [7410, 0]
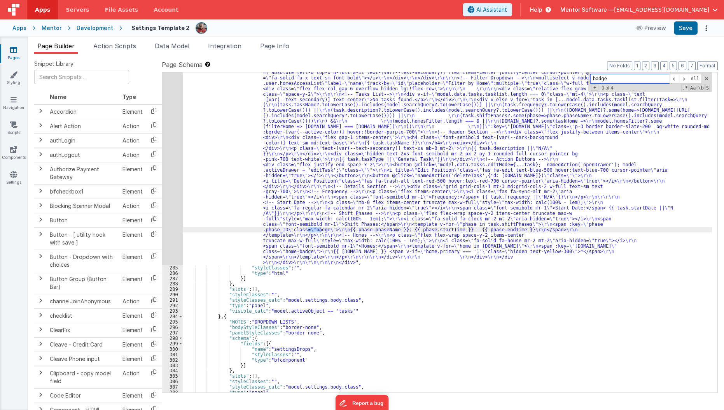
type input "badge"
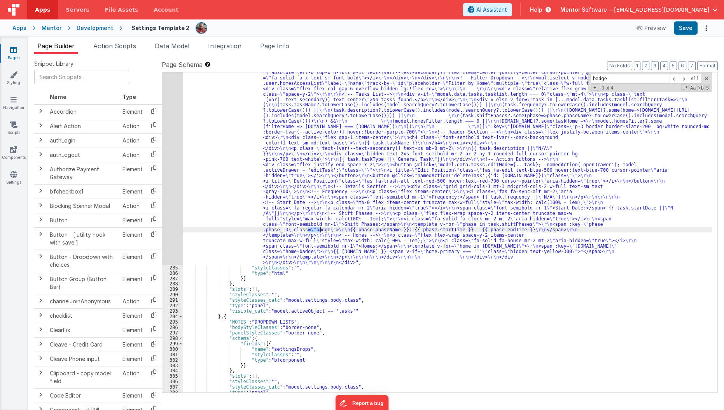
click at [310, 230] on div ""html" : "<div class= \" flex flex-col sm:!flex-row items-center gap-4 mt-1 mb-…" at bounding box center [447, 232] width 529 height 320
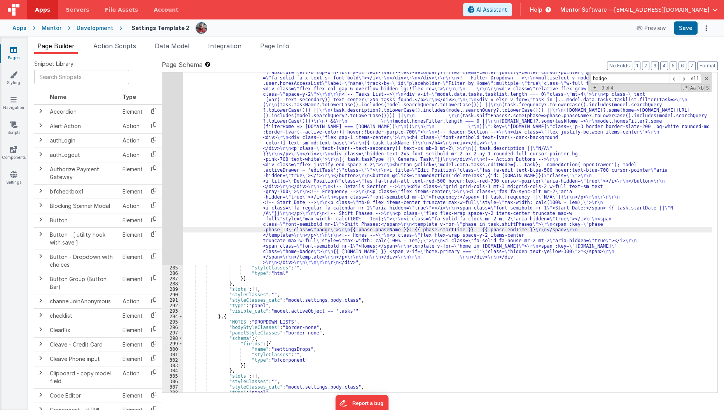
paste textarea
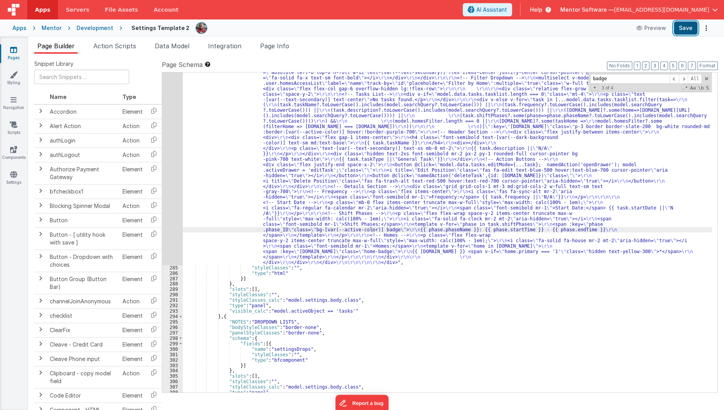
click at [681, 23] on button "Save" at bounding box center [686, 27] width 24 height 13
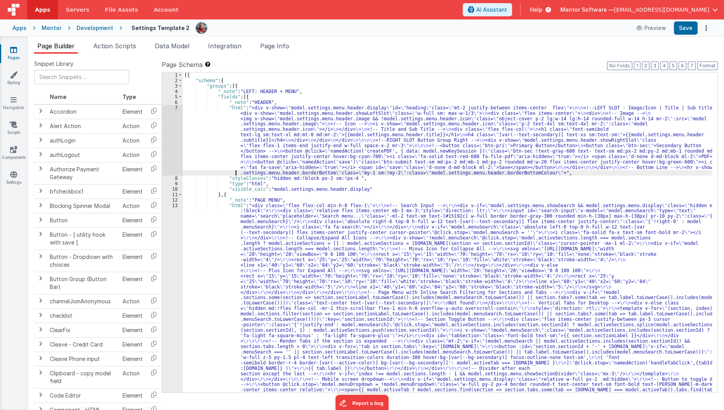
click at [233, 174] on div "[{ "schema" : { "groups" : [{ "_note" : "LEFT: HEADER + MENU" , "fields" : [{ "…" at bounding box center [448, 375] width 530 height 607
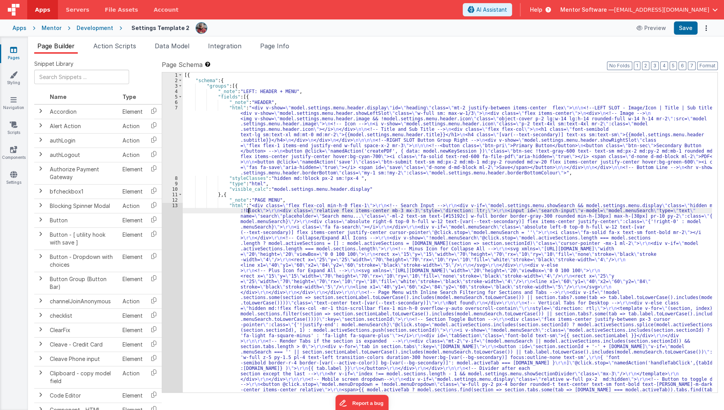
click at [247, 211] on div "[{ "schema" : { "groups" : [{ "_note" : "LEFT: HEADER + MENU" , "fields" : [{ "…" at bounding box center [448, 375] width 530 height 607
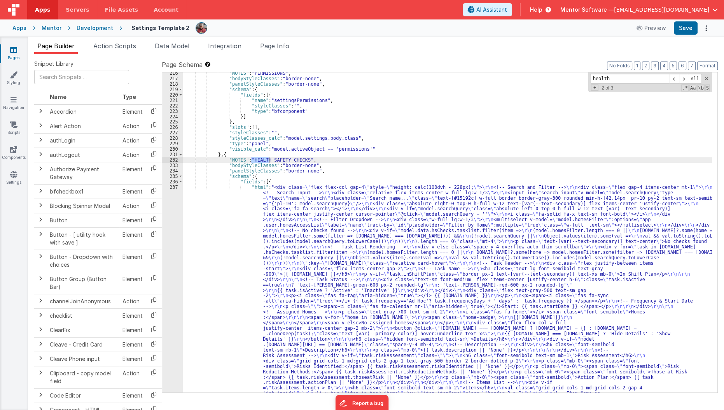
scroll to position [6508, 0]
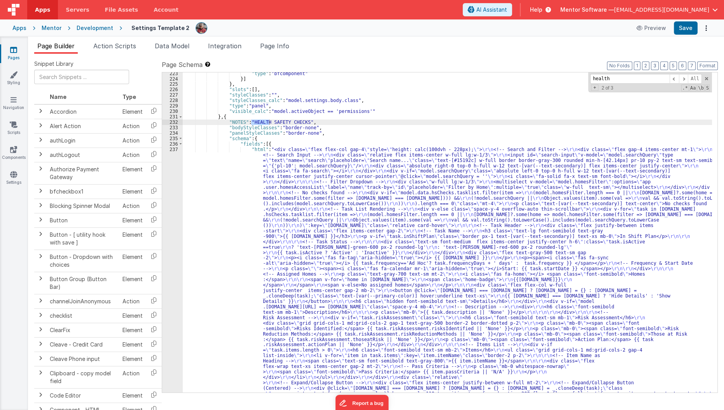
type input "health"
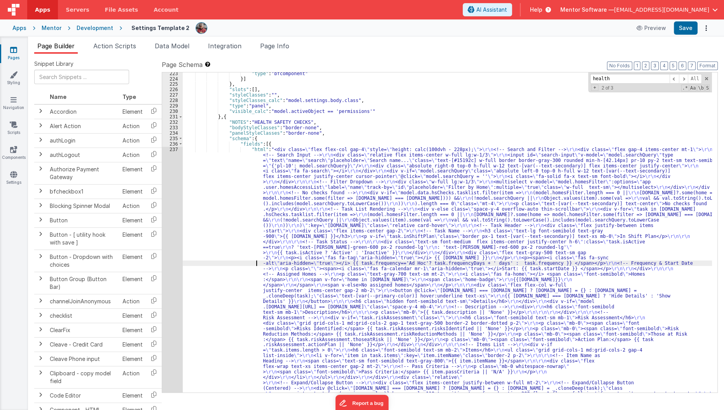
click at [244, 264] on div ""type" : "bfcomponent" }] } , "slots" : [ ] , "styleClasses" : "" , "styleClass…" at bounding box center [448, 374] width 530 height 607
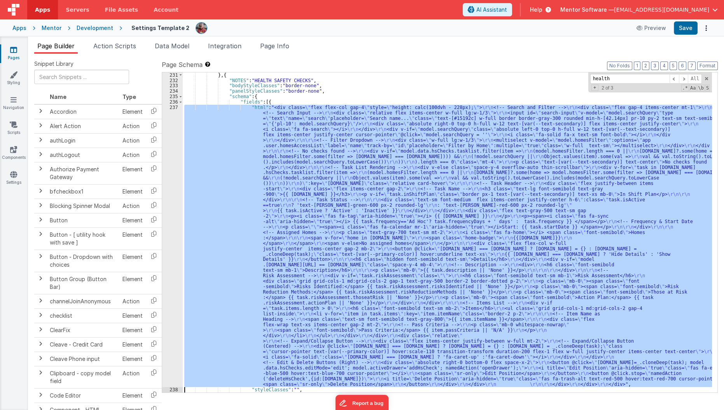
scroll to position [6550, 0]
click at [171, 277] on div "237" at bounding box center [172, 246] width 21 height 282
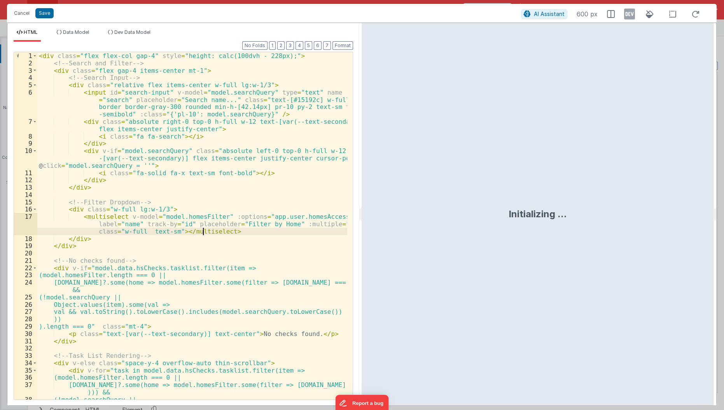
click at [204, 233] on div "< div class = "flex flex-col gap-4" style = "height: calc(100dvh - 228px);" > <…" at bounding box center [192, 233] width 311 height 363
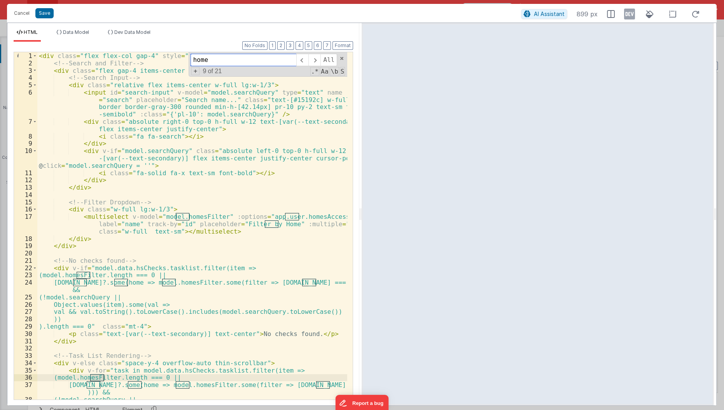
click at [241, 65] on div "home All Replace All + 9 of 21 .* Aa \b S" at bounding box center [268, 64] width 159 height 25
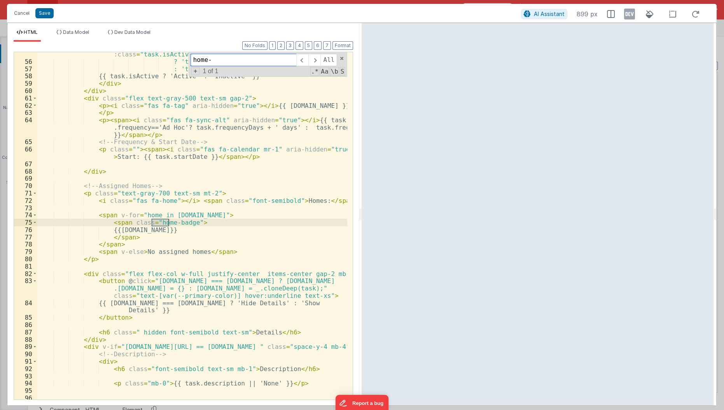
scroll to position [484, 0]
type input "home-badge"
click at [286, 202] on div "< div class = "text-sm font-medium flex items-center justify-center h-6" :class…" at bounding box center [192, 228] width 311 height 370
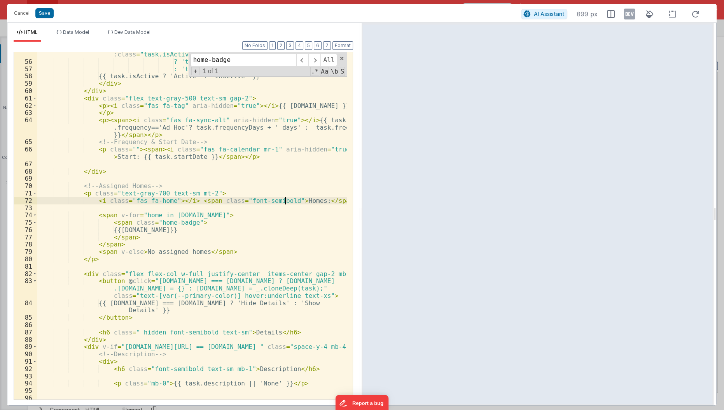
click at [286, 202] on div "< div class = "text-sm font-medium flex items-center justify-center h-6" :class…" at bounding box center [192, 228] width 311 height 370
click at [46, 14] on button "Save" at bounding box center [44, 13] width 18 height 10
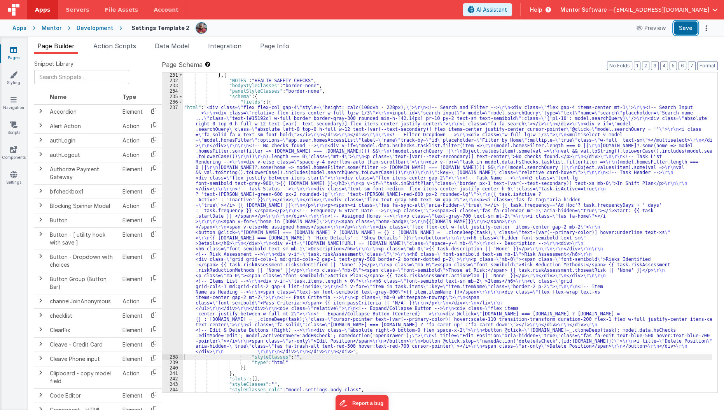
click at [692, 25] on button "Save" at bounding box center [686, 27] width 24 height 13
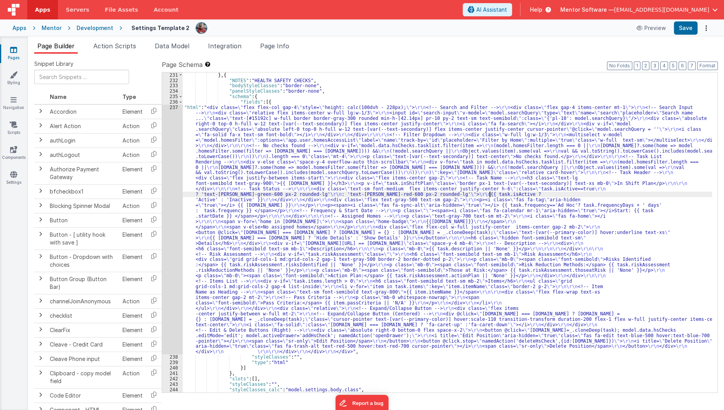
click at [489, 193] on div "} , { "NOTES" : "HEALTH SAFETY CHECKS" , "bodyStyleClasses" : "border-none" , "…" at bounding box center [448, 237] width 530 height 331
paste input "inline-block bg-[var(--active-color)] text-white text-xs px-2 py-0.5 rounded-fu…"
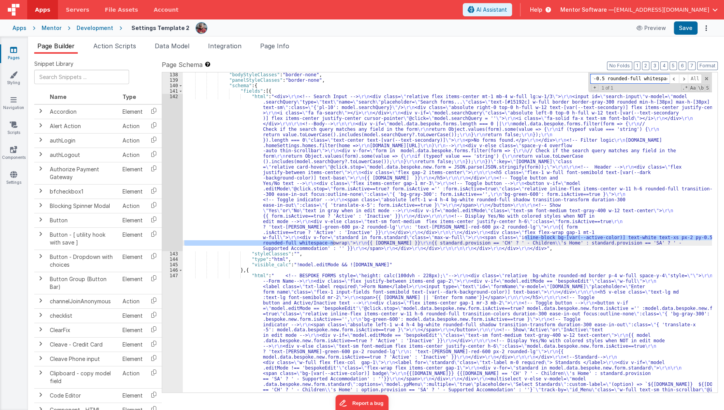
scroll to position [4773, 0]
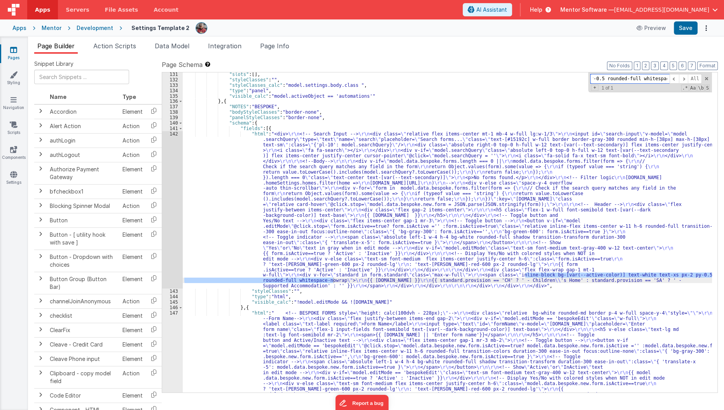
type input "inline-block bg-[var(--active-color)] text-white text-xs px-2 py-0.5 rounded-fu…"
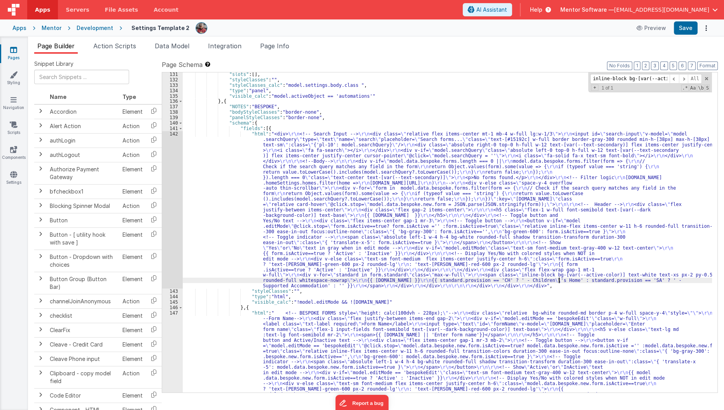
click at [694, 33] on button "Save" at bounding box center [686, 27] width 24 height 13
click at [14, 61] on link "Pages" at bounding box center [14, 54] width 28 height 16
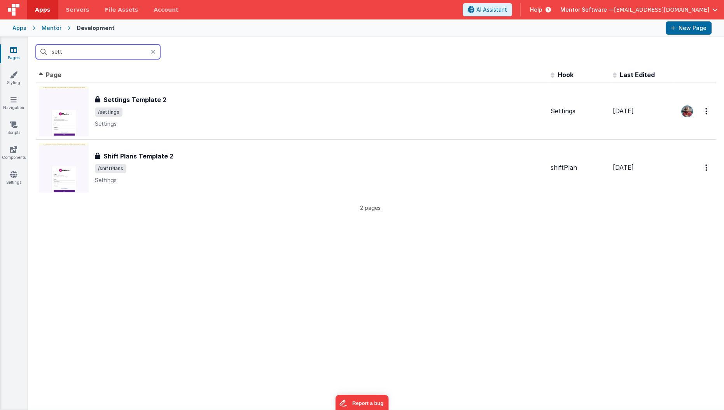
click at [65, 54] on input "sett" at bounding box center [98, 51] width 124 height 15
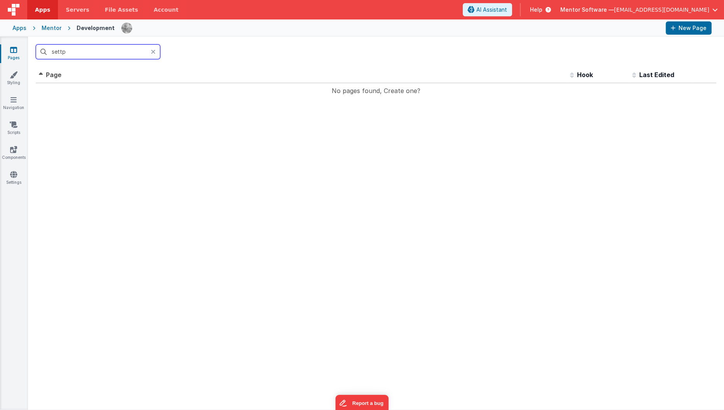
type input "settp"
click at [153, 54] on icon at bounding box center [153, 52] width 5 height 6
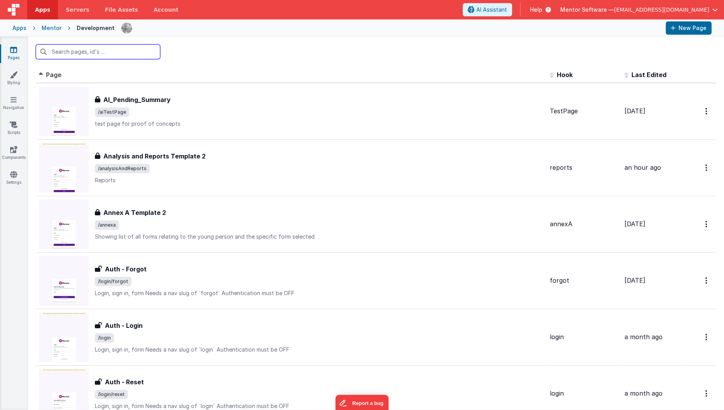
click at [108, 57] on input "text" at bounding box center [98, 51] width 124 height 15
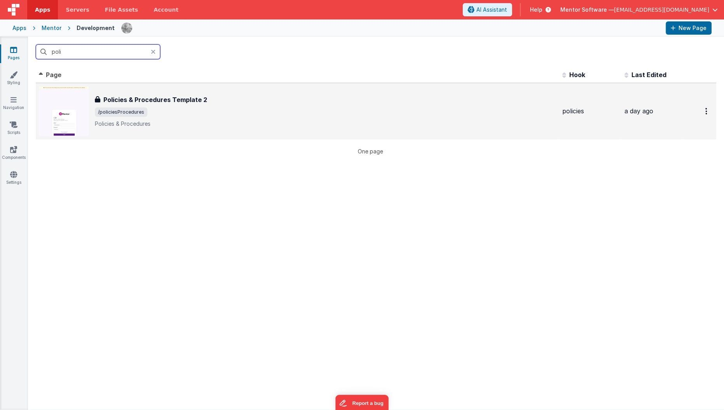
type input "poli"
click at [151, 110] on span "/policiesProcedures" at bounding box center [325, 111] width 461 height 9
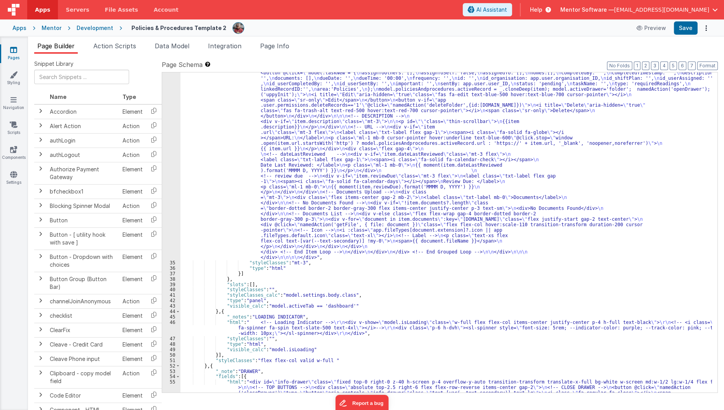
scroll to position [772, 0]
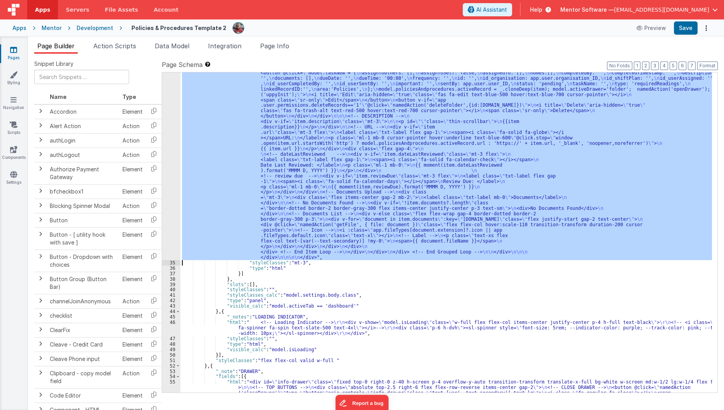
click at [172, 189] on div "34" at bounding box center [171, 89] width 18 height 342
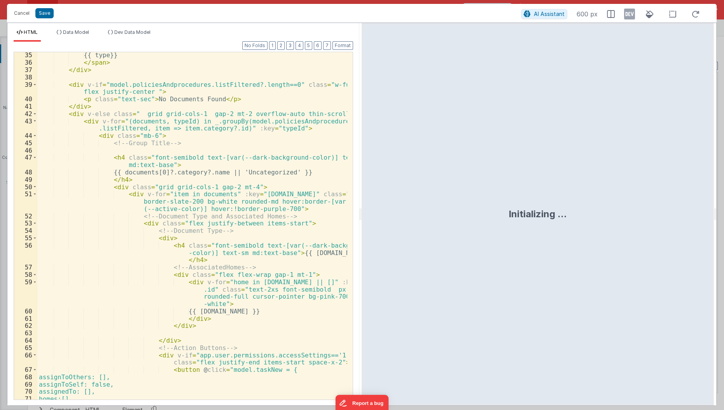
scroll to position [387, 0]
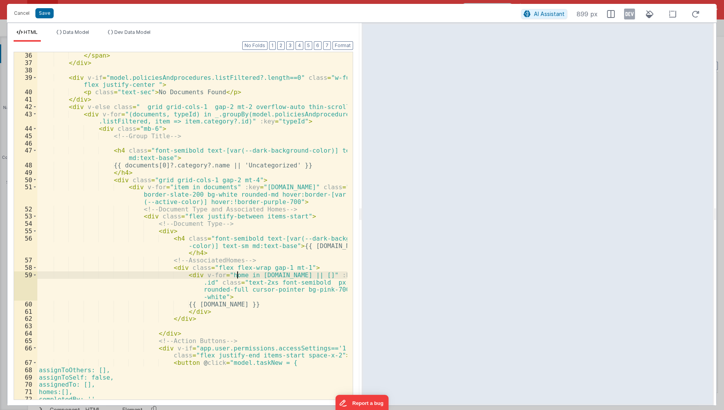
click at [237, 277] on div "</ span > </ div > < div v-if = "model.policiesAndprocedures.listFiltered?.leng…" at bounding box center [192, 233] width 311 height 363
click at [235, 281] on div "</ span > </ div > < div v-if = "model.policiesAndprocedures.listFiltered?.leng…" at bounding box center [192, 233] width 311 height 363
click at [226, 272] on div "</ span > </ div > < div v-if = "model.policiesAndprocedures.listFiltered?.leng…" at bounding box center [192, 233] width 311 height 363
click at [229, 278] on div "</ span > </ div > < div v-if = "model.policiesAndprocedures.listFiltered?.leng…" at bounding box center [192, 233] width 311 height 363
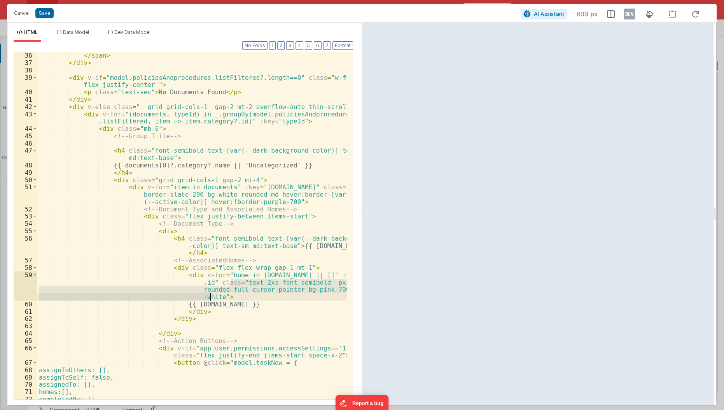
drag, startPoint x: 229, startPoint y: 281, endPoint x: 210, endPoint y: 298, distance: 25.1
click at [210, 298] on div "</ span > </ div > < div v-if = "model.policiesAndprocedures.listFiltered?.leng…" at bounding box center [192, 233] width 311 height 363
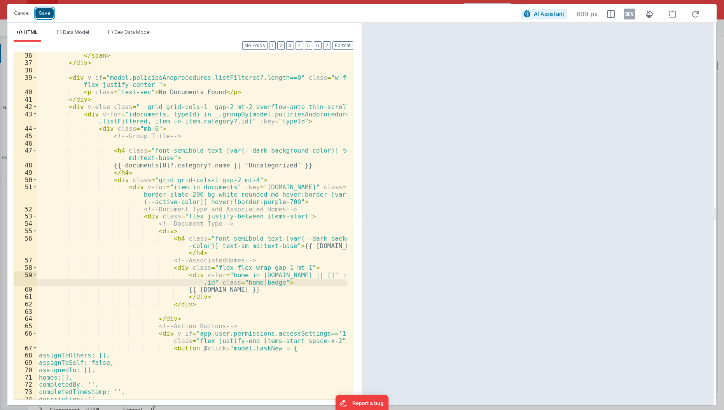
click at [48, 10] on button "Save" at bounding box center [44, 13] width 18 height 10
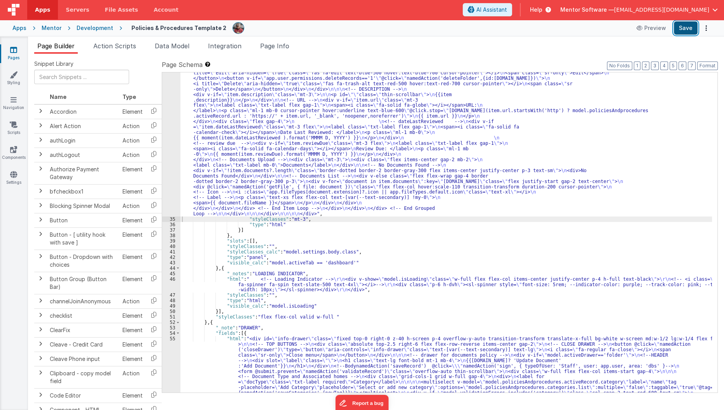
click at [686, 33] on button "Save" at bounding box center [686, 27] width 24 height 13
